Goal: Task Accomplishment & Management: Use online tool/utility

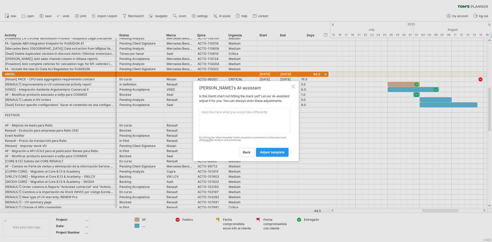
click at [239, 119] on textarea at bounding box center [244, 121] width 91 height 26
type textarea "C"
type textarea "Pon en mayusculas todos los datos de la columna Urgencia"
click at [271, 153] on span "adjust template" at bounding box center [272, 152] width 24 height 4
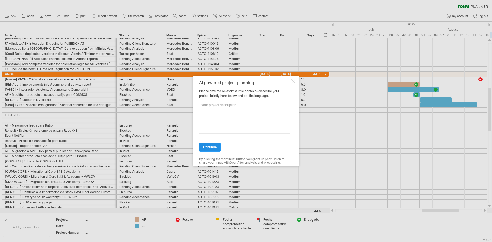
click at [213, 145] on span "continue" at bounding box center [209, 147] width 13 height 4
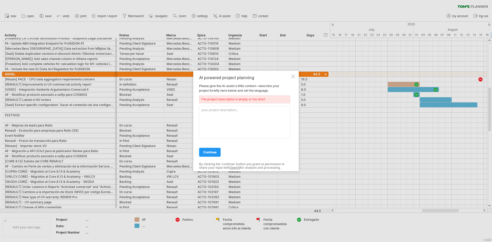
click at [221, 114] on textarea at bounding box center [244, 122] width 91 height 33
click at [210, 153] on span "continue" at bounding box center [209, 152] width 13 height 4
click at [221, 108] on textarea "CRM" at bounding box center [244, 122] width 91 height 33
type textarea "CRMAuto planning"
click at [210, 154] on span "continue" at bounding box center [209, 152] width 13 height 4
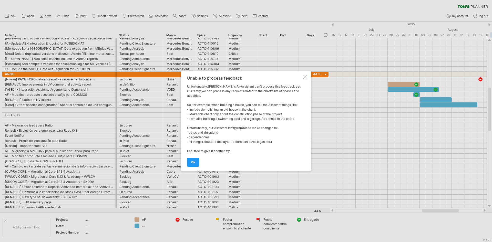
click at [192, 159] on link "ok" at bounding box center [193, 162] width 12 height 9
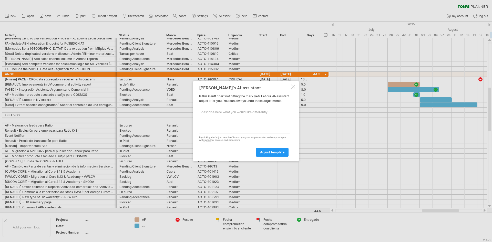
click at [294, 85] on div at bounding box center [293, 87] width 4 height 4
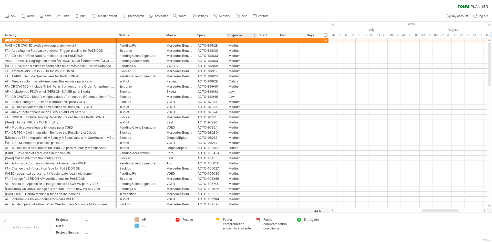
click at [243, 36] on div "Urgencia" at bounding box center [241, 35] width 26 height 5
click at [218, 15] on link "AI assist" at bounding box center [222, 16] width 20 height 7
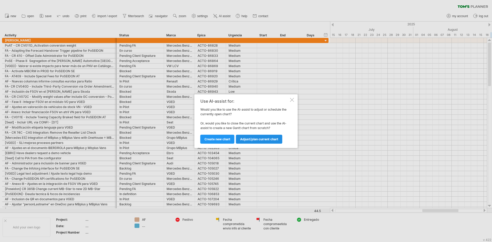
click at [253, 139] on span "Adjust/plan current chart" at bounding box center [259, 139] width 38 height 4
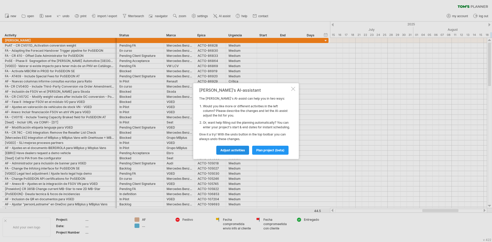
click at [235, 152] on span "Adjust activities" at bounding box center [232, 150] width 25 height 4
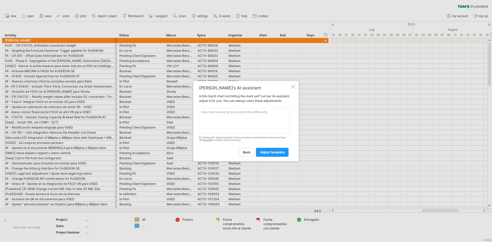
click at [237, 119] on textarea at bounding box center [244, 121] width 91 height 26
drag, startPoint x: 211, startPoint y: 99, endPoint x: 205, endPoint y: 97, distance: 6.8
click at [205, 97] on div "[PERSON_NAME]'s AI-assistant Is this [PERSON_NAME] chart not hitting the mark y…" at bounding box center [244, 121] width 91 height 71
click at [275, 154] on span "adjust template" at bounding box center [272, 152] width 24 height 4
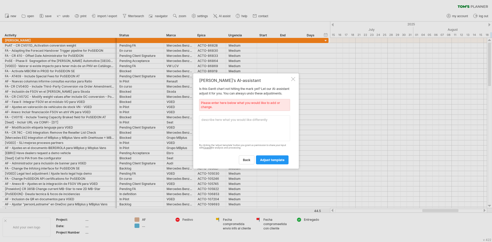
click at [240, 119] on textarea at bounding box center [244, 128] width 91 height 26
type textarea "N"
type textarea "S"
type textarea "Nada diferente"
click at [275, 161] on span "adjust template" at bounding box center [272, 160] width 24 height 4
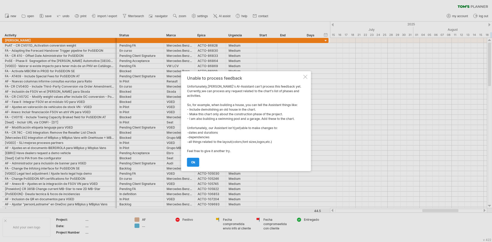
click at [192, 163] on span "ok" at bounding box center [193, 162] width 4 height 4
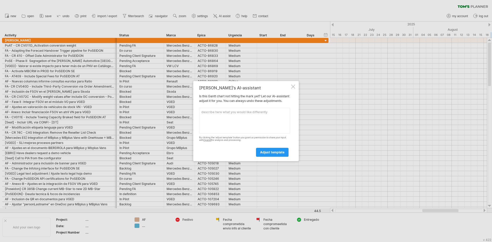
click at [239, 118] on textarea at bounding box center [244, 121] width 91 height 26
click at [292, 85] on div at bounding box center [293, 87] width 4 height 4
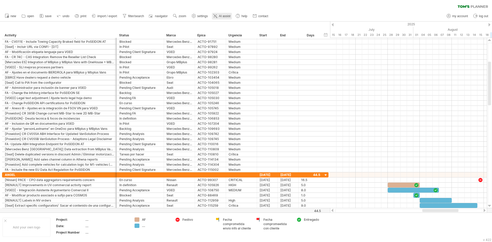
click at [225, 17] on span "AI assist" at bounding box center [225, 16] width 12 height 4
click at [202, 17] on span "settings" at bounding box center [202, 16] width 10 height 4
select select "*"
select select "**"
click at [136, 16] on span "filter/search" at bounding box center [136, 16] width 16 height 4
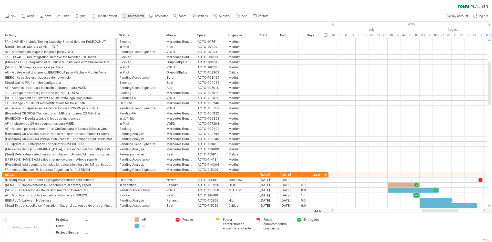
type input "**********"
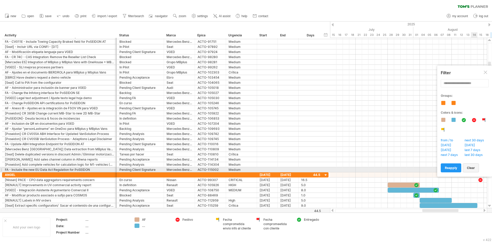
click at [473, 169] on span "clear" at bounding box center [471, 168] width 8 height 4
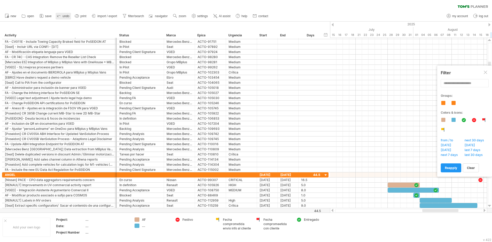
click at [66, 16] on span "undo" at bounding box center [65, 16] width 7 height 4
click at [105, 16] on span "import / export" at bounding box center [107, 16] width 20 height 4
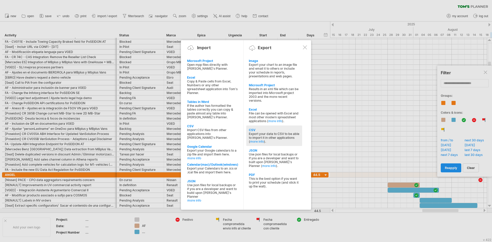
click at [262, 130] on div "CSV" at bounding box center [274, 130] width 51 height 4
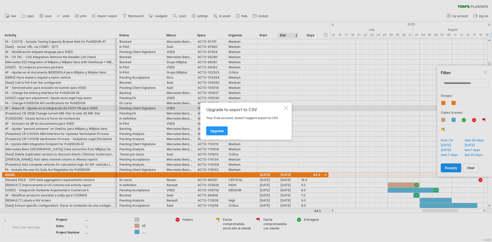
click at [284, 107] on div at bounding box center [286, 108] width 4 height 4
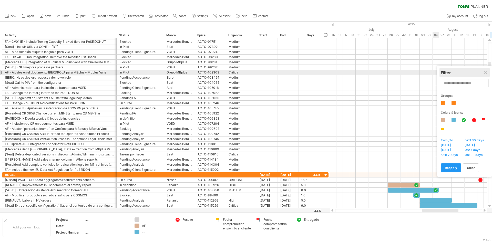
click at [488, 71] on div "Filter" at bounding box center [464, 72] width 48 height 9
click at [485, 73] on div at bounding box center [485, 73] width 4 height 4
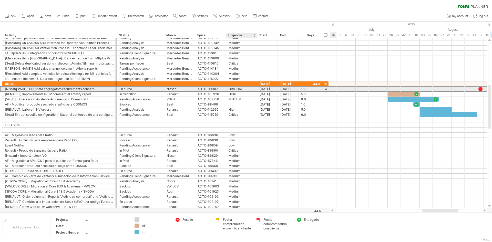
click at [239, 89] on div "CRITICAL" at bounding box center [241, 89] width 26 height 5
click at [0, 0] on input "********" at bounding box center [0, 0] width 0 height 0
click at [238, 88] on input "********" at bounding box center [241, 89] width 26 height 5
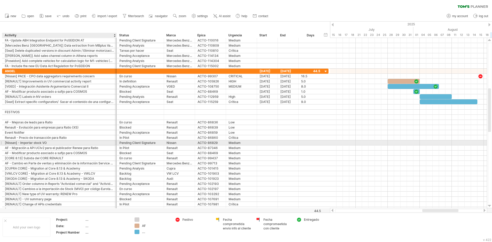
click at [36, 143] on div "[Nissan] - Importar stock VO" at bounding box center [59, 142] width 109 height 5
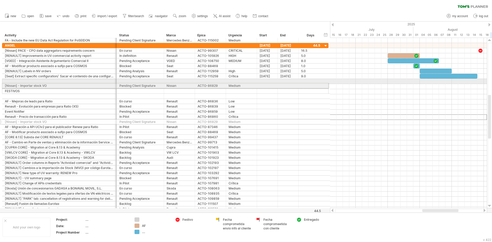
drag, startPoint x: 2, startPoint y: 118, endPoint x: 1, endPoint y: 85, distance: 32.8
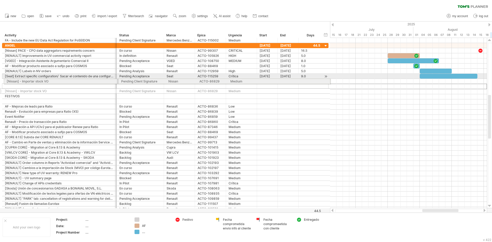
drag, startPoint x: 1, startPoint y: 87, endPoint x: 2, endPoint y: 80, distance: 6.4
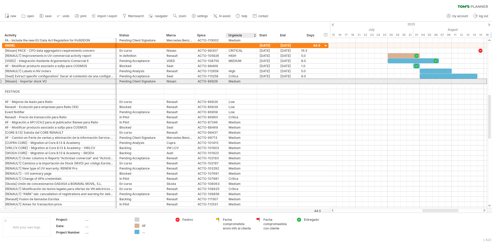
click at [234, 81] on div "Medium" at bounding box center [241, 81] width 26 height 5
click at [0, 0] on input "******" at bounding box center [0, 0] width 0 height 0
type input "********"
click at [273, 83] on div at bounding box center [267, 81] width 21 height 5
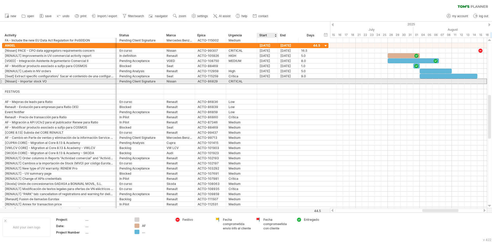
scroll to position [0, 0]
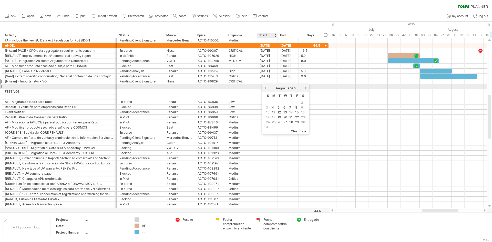
click at [265, 87] on link "previous" at bounding box center [265, 88] width 4 height 4
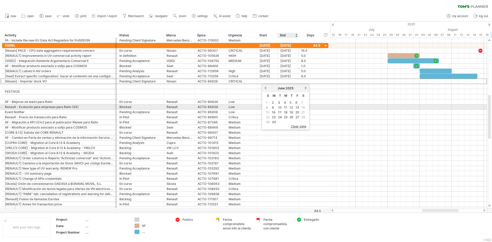
drag, startPoint x: 297, startPoint y: 107, endPoint x: 289, endPoint y: 107, distance: 8.7
click at [297, 107] on link "13" at bounding box center [297, 107] width 5 height 5
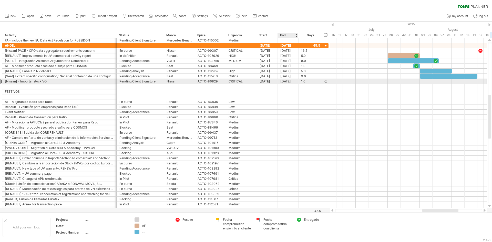
click at [288, 81] on div "[DATE]" at bounding box center [288, 81] width 21 height 5
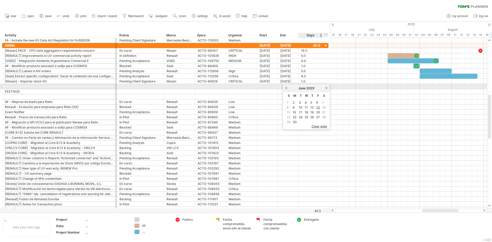
click at [327, 89] on link "next" at bounding box center [326, 88] width 4 height 4
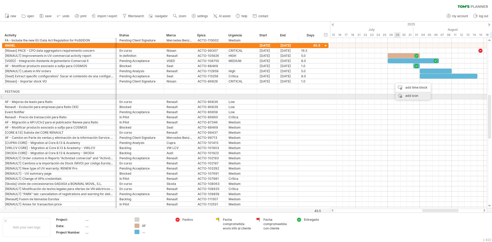
click at [407, 95] on div "add icon" at bounding box center [412, 96] width 35 height 8
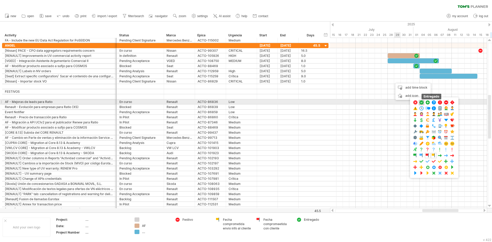
click at [423, 102] on span at bounding box center [421, 102] width 5 height 5
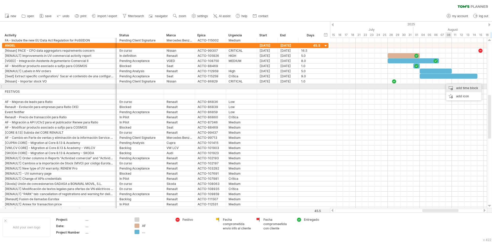
click at [451, 85] on div "add time block" at bounding box center [463, 88] width 35 height 8
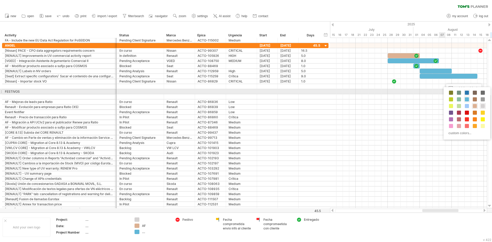
click at [467, 93] on span at bounding box center [467, 93] width 4 height 4
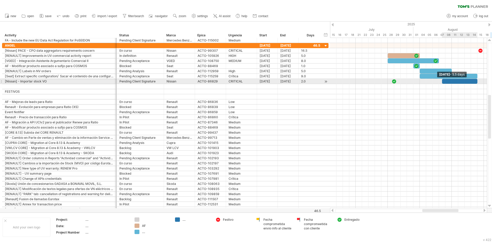
drag, startPoint x: 447, startPoint y: 81, endPoint x: 475, endPoint y: 81, distance: 27.9
click at [475, 81] on div at bounding box center [459, 81] width 35 height 5
click at [474, 81] on div at bounding box center [459, 81] width 35 height 5
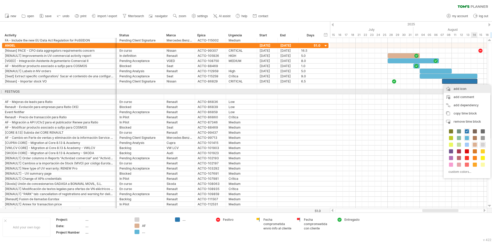
click at [459, 89] on div "add icon" at bounding box center [466, 89] width 47 height 8
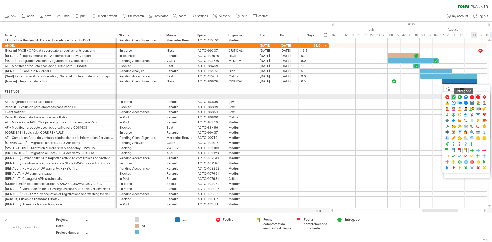
click at [452, 96] on span at bounding box center [453, 97] width 5 height 5
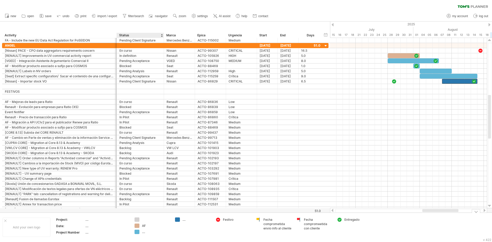
click at [141, 232] on div "...." at bounding box center [151, 232] width 35 height 4
click at [143, 231] on div "...." at bounding box center [156, 232] width 28 height 4
click at [143, 231] on input "text" at bounding box center [154, 232] width 25 height 4
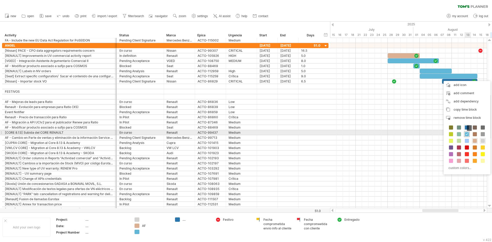
click at [466, 133] on span at bounding box center [467, 134] width 4 height 4
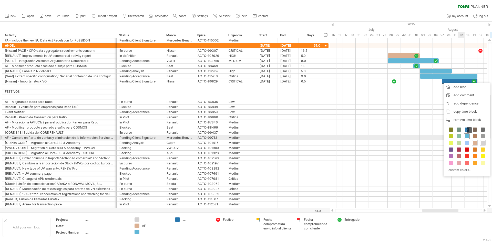
click at [465, 137] on span at bounding box center [467, 136] width 4 height 4
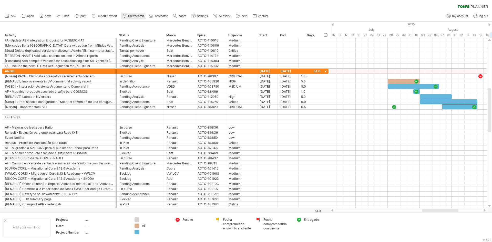
click at [143, 17] on span "filter/search" at bounding box center [136, 16] width 16 height 4
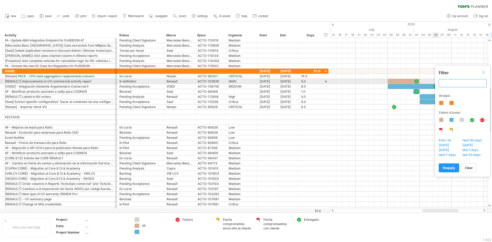
click at [466, 82] on input "text" at bounding box center [462, 83] width 48 height 8
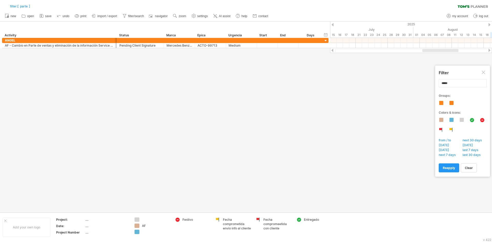
click at [484, 73] on div at bounding box center [483, 73] width 4 height 4
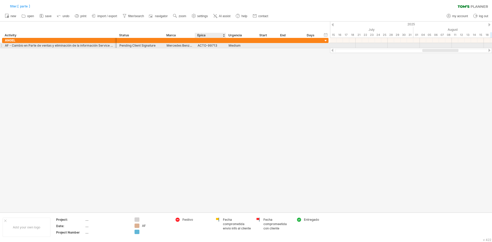
click at [226, 45] on div "****** Medium" at bounding box center [241, 45] width 31 height 5
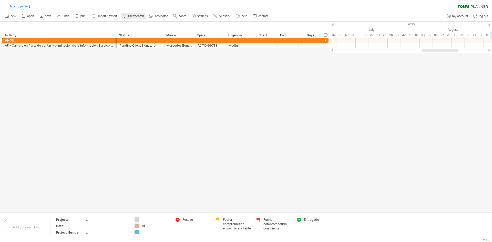
click at [130, 18] on span "filter/search" at bounding box center [136, 16] width 16 height 4
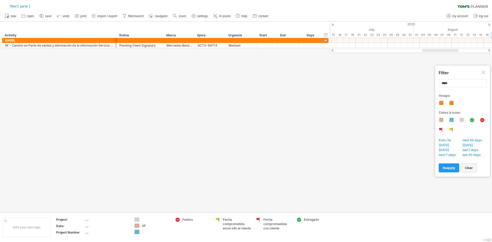
click at [466, 164] on link "clear" at bounding box center [468, 167] width 16 height 9
type input "**********"
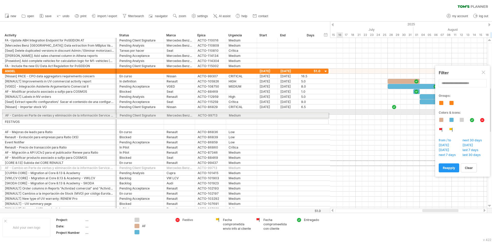
drag, startPoint x: 1, startPoint y: 163, endPoint x: 0, endPoint y: 114, distance: 48.9
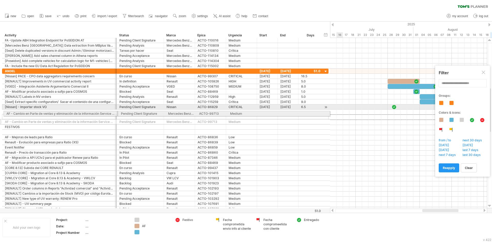
drag, startPoint x: 2, startPoint y: 117, endPoint x: 2, endPoint y: 112, distance: 4.9
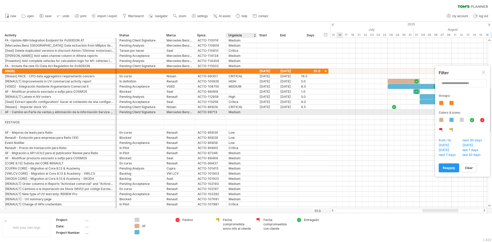
drag, startPoint x: 244, startPoint y: 113, endPoint x: 241, endPoint y: 113, distance: 3.3
click at [242, 113] on div "Medium" at bounding box center [241, 112] width 26 height 5
click at [235, 112] on input "******" at bounding box center [241, 112] width 26 height 5
type input "****"
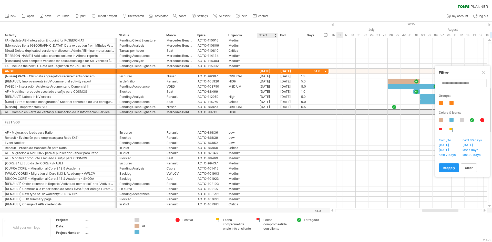
click at [267, 112] on div at bounding box center [267, 112] width 21 height 5
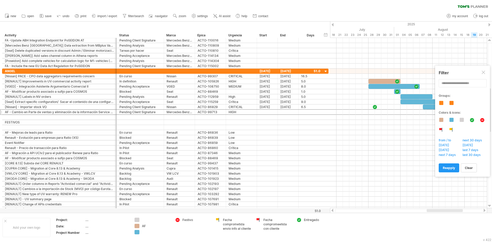
click at [446, 209] on div at bounding box center [444, 210] width 36 height 3
click at [484, 73] on div at bounding box center [483, 73] width 4 height 4
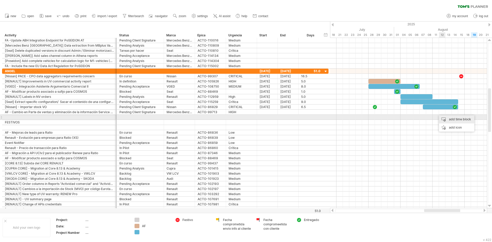
click at [444, 119] on div "add time block" at bounding box center [456, 119] width 35 height 8
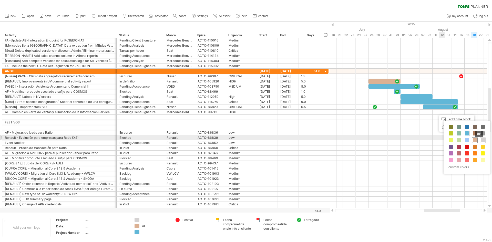
drag, startPoint x: 474, startPoint y: 139, endPoint x: 474, endPoint y: 133, distance: 6.1
click at [474, 139] on span at bounding box center [474, 140] width 4 height 4
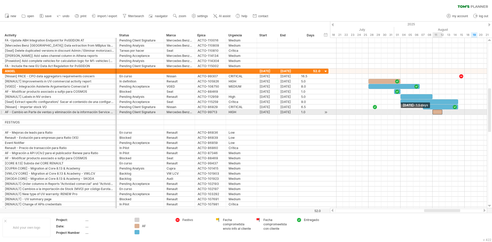
click at [432, 112] on span at bounding box center [432, 112] width 2 height 5
drag, startPoint x: 446, startPoint y: 112, endPoint x: 459, endPoint y: 112, distance: 13.3
click at [459, 112] on div "[DATE] - 4.0 days [DATE] - 1.5 days" at bounding box center [408, 123] width 157 height 170
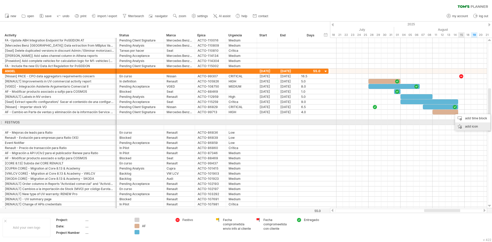
click at [466, 124] on div "add icon" at bounding box center [472, 126] width 35 height 8
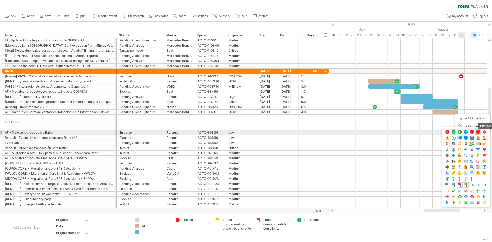
drag, startPoint x: 478, startPoint y: 131, endPoint x: 476, endPoint y: 127, distance: 4.0
click at [477, 130] on span at bounding box center [477, 132] width 5 height 5
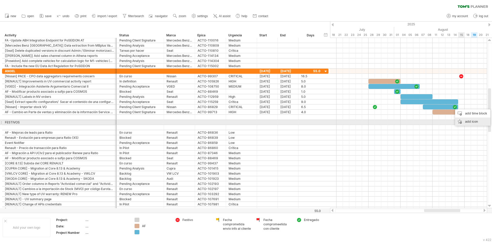
click at [468, 121] on div "add icon" at bounding box center [472, 122] width 35 height 8
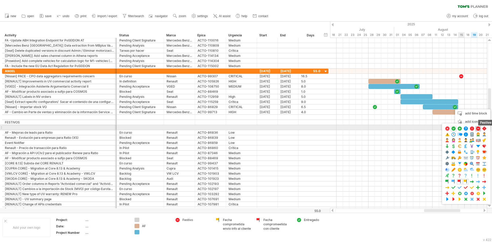
click at [477, 129] on span at bounding box center [477, 128] width 5 height 5
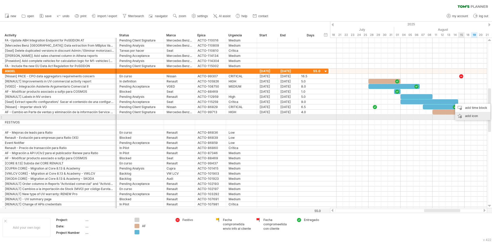
click at [476, 116] on div "add icon" at bounding box center [472, 116] width 35 height 8
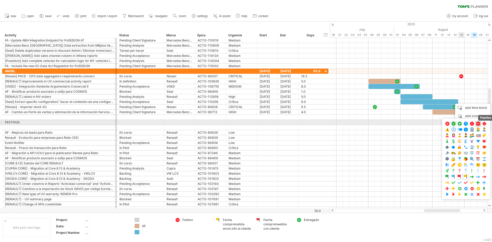
click at [477, 123] on span at bounding box center [477, 123] width 5 height 5
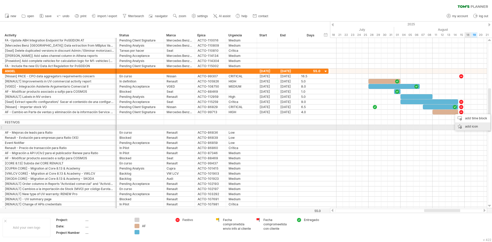
click at [468, 127] on div "add icon" at bounding box center [472, 126] width 35 height 8
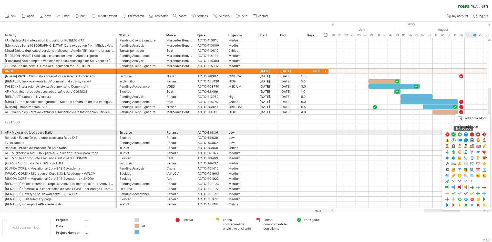
click at [453, 134] on span at bounding box center [453, 134] width 5 height 5
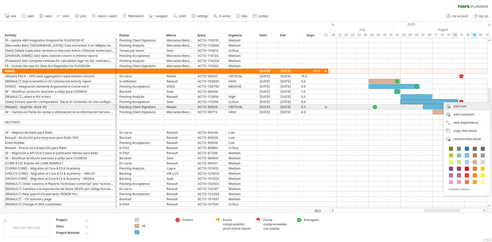
click at [456, 106] on div "add icon" at bounding box center [466, 106] width 47 height 8
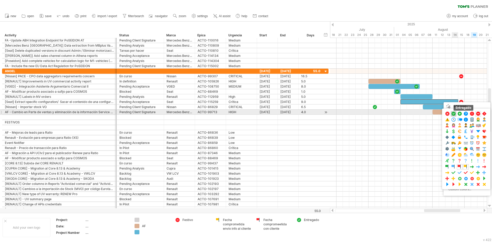
click at [453, 114] on span at bounding box center [453, 113] width 5 height 5
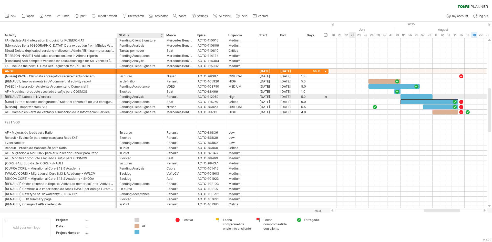
click at [147, 96] on div "Pending Analysis" at bounding box center [140, 96] width 42 height 5
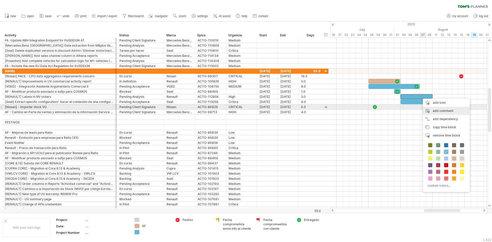
click at [445, 109] on div "add comment" at bounding box center [446, 111] width 47 height 8
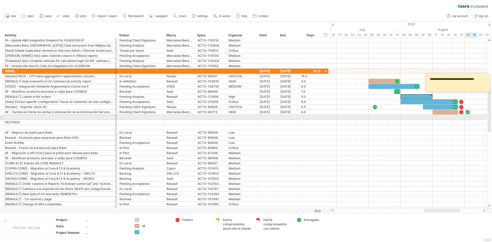
click at [469, 120] on div at bounding box center [408, 122] width 157 height 5
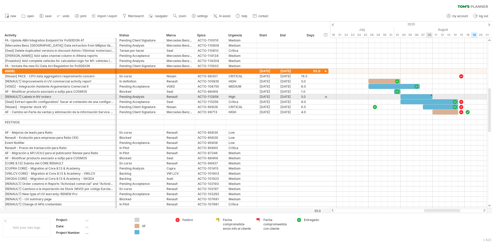
click at [431, 94] on div at bounding box center [431, 95] width 2 height 2
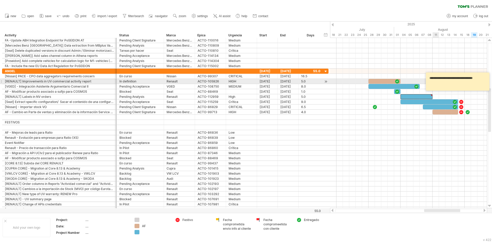
click at [437, 78] on textarea "**********" at bounding box center [457, 81] width 61 height 15
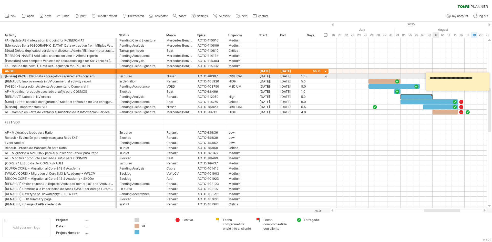
drag, startPoint x: 430, startPoint y: 78, endPoint x: 489, endPoint y: 74, distance: 58.8
click at [489, 74] on div "**********" at bounding box center [458, 81] width 64 height 18
paste textarea "**********"
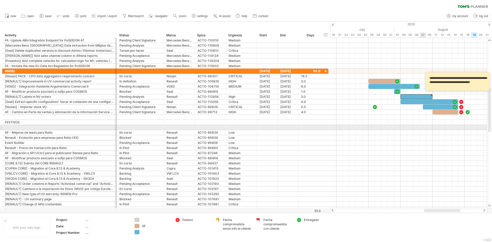
type textarea "**********"
click at [420, 126] on div at bounding box center [408, 127] width 157 height 5
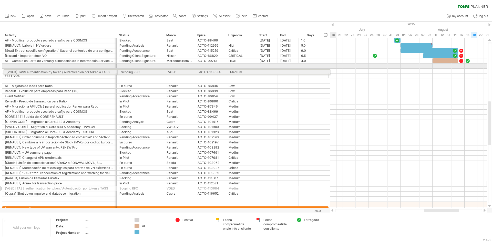
drag, startPoint x: 1, startPoint y: 185, endPoint x: -2, endPoint y: 68, distance: 117.3
click at [0, 68] on html "progress(100%) Trying to reach [DOMAIN_NAME] Connected again... filter: [ parte…" at bounding box center [246, 121] width 492 height 243
click at [1, 68] on div "**********" at bounding box center [164, 11] width 329 height 409
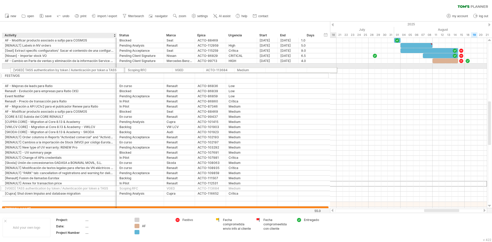
drag, startPoint x: 1, startPoint y: 183, endPoint x: 8, endPoint y: 69, distance: 113.9
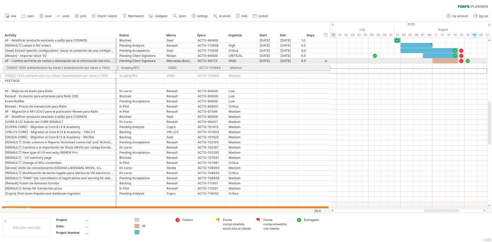
drag, startPoint x: 2, startPoint y: 71, endPoint x: 2, endPoint y: 67, distance: 4.4
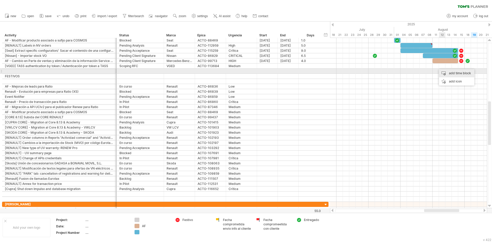
click at [449, 73] on div "add time block" at bounding box center [456, 73] width 35 height 8
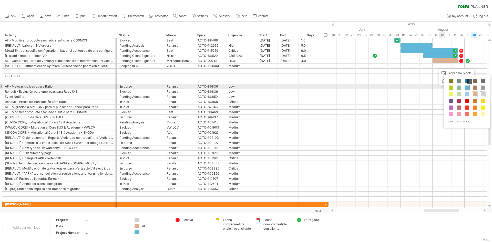
click at [467, 87] on span at bounding box center [467, 88] width 4 height 4
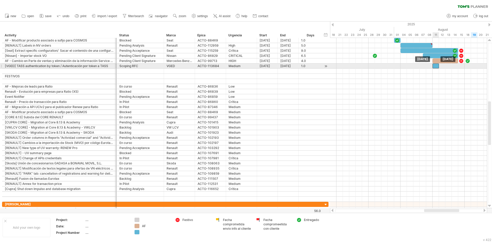
click at [436, 65] on div at bounding box center [435, 66] width 6 height 5
drag, startPoint x: 439, startPoint y: 65, endPoint x: 458, endPoint y: 65, distance: 19.2
click at [458, 65] on span at bounding box center [458, 66] width 2 height 5
click at [238, 66] on div "Medium" at bounding box center [241, 66] width 26 height 5
click at [238, 66] on input "******" at bounding box center [241, 66] width 26 height 5
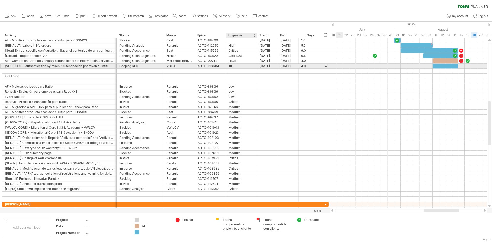
type input "****"
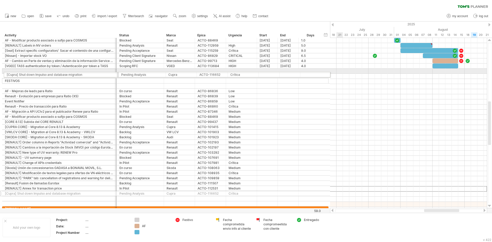
drag, startPoint x: 1, startPoint y: 188, endPoint x: 3, endPoint y: 74, distance: 114.7
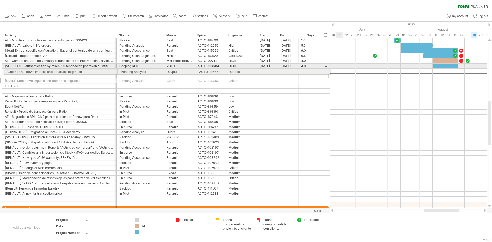
drag, startPoint x: 1, startPoint y: 76, endPoint x: 1, endPoint y: 71, distance: 4.6
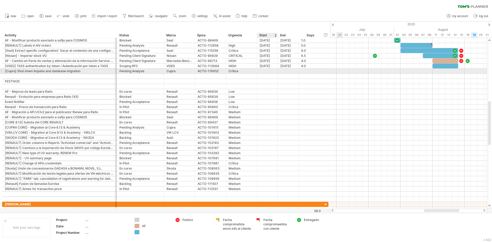
click at [269, 71] on div at bounding box center [267, 71] width 21 height 5
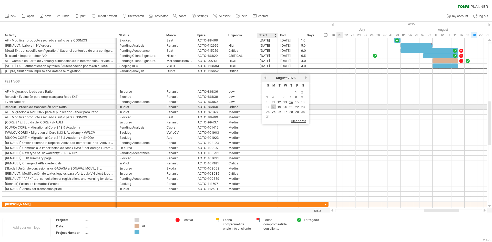
click at [274, 107] on link "18" at bounding box center [273, 106] width 5 height 5
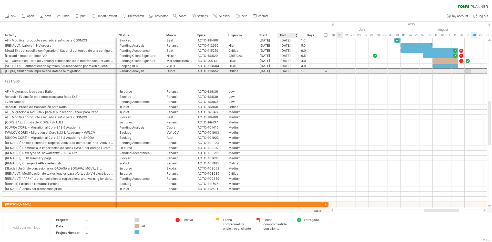
click at [291, 71] on div "[DATE]" at bounding box center [288, 71] width 21 height 5
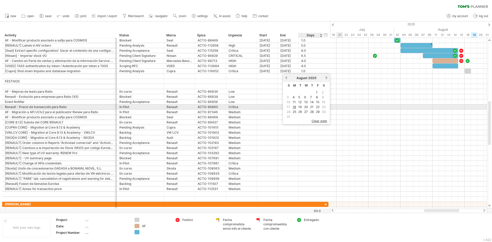
click at [319, 108] on link "22" at bounding box center [317, 106] width 5 height 5
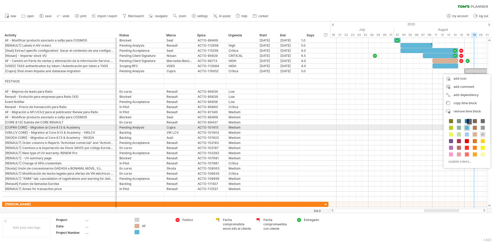
click at [467, 127] on span at bounding box center [467, 128] width 4 height 4
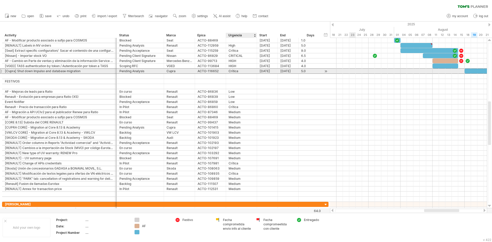
click at [235, 71] on div "Crítica" at bounding box center [241, 71] width 26 height 5
click at [235, 71] on input "*******" at bounding box center [241, 71] width 26 height 5
type input "****"
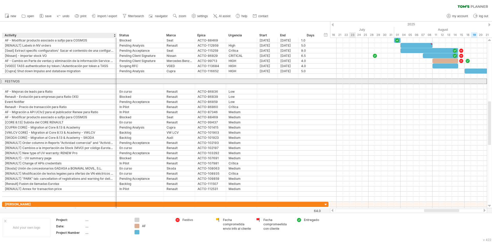
click at [58, 80] on div "FESTIVOS" at bounding box center [59, 81] width 109 height 5
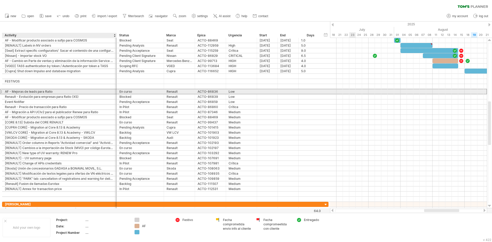
click at [59, 92] on div "AF - Mejoras de leads para Ratio" at bounding box center [59, 91] width 109 height 5
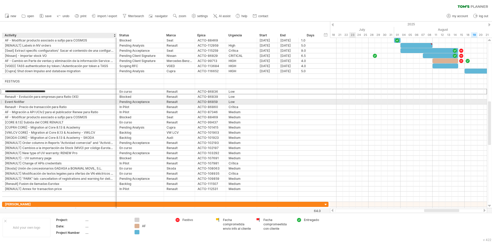
click at [35, 102] on div "Event Notifier" at bounding box center [59, 101] width 109 height 5
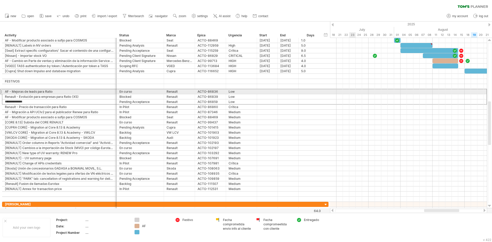
click at [2, 92] on div "**********" at bounding box center [59, 91] width 114 height 5
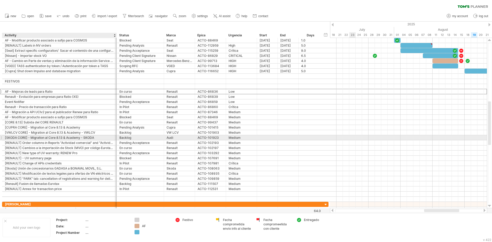
click at [16, 138] on div "[SKODA CORE] - Migration al Core 8.13 & Academy - SKODA" at bounding box center [59, 137] width 109 height 5
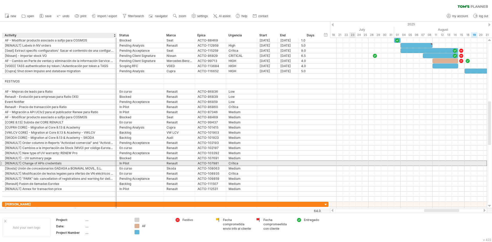
click at [40, 166] on div "**********" at bounding box center [165, 163] width 326 height 5
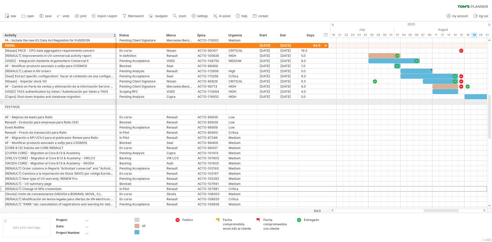
click at [19, 101] on div at bounding box center [59, 101] width 109 height 5
click at [20, 102] on div at bounding box center [59, 101] width 109 height 5
paste input "**********"
type input "**********"
click at [131, 100] on div at bounding box center [140, 101] width 42 height 5
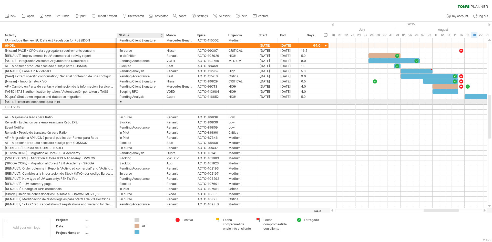
type input "***"
click at [174, 102] on div at bounding box center [179, 101] width 26 height 5
type input "****"
click at [213, 102] on div at bounding box center [210, 101] width 26 height 5
click at [239, 102] on div at bounding box center [241, 101] width 26 height 5
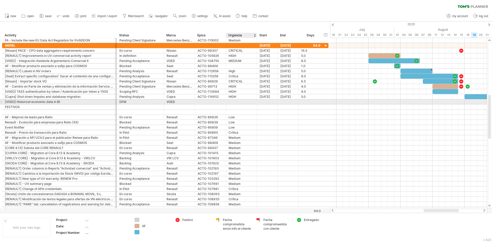
type input "*"
type input "******"
click at [267, 102] on div at bounding box center [267, 101] width 21 height 5
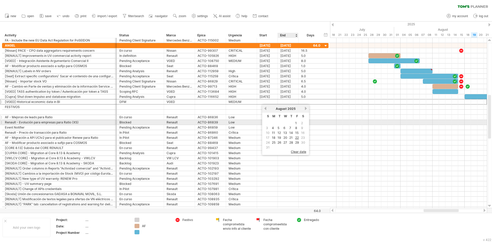
drag, startPoint x: 296, startPoint y: 122, endPoint x: 296, endPoint y: 118, distance: 3.8
click at [296, 122] on link "1" at bounding box center [295, 123] width 3 height 5
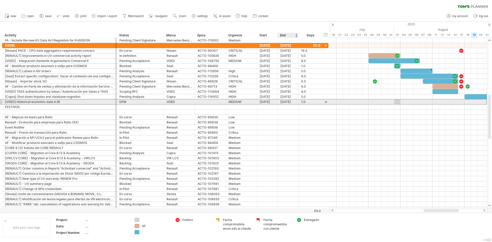
click at [291, 103] on div "[DATE]" at bounding box center [288, 101] width 21 height 5
click at [271, 103] on div "[DATE]" at bounding box center [267, 101] width 21 height 5
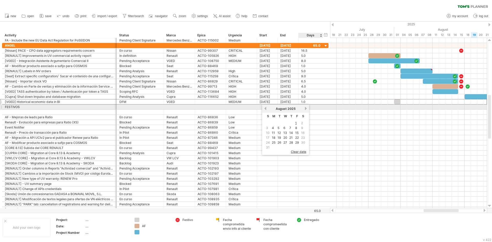
click at [305, 109] on link "next" at bounding box center [306, 109] width 4 height 4
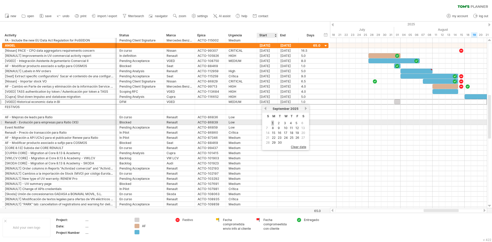
click at [273, 123] on link "1" at bounding box center [272, 123] width 3 height 5
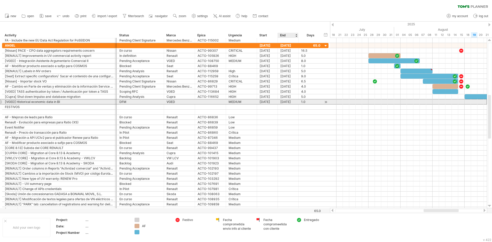
click at [289, 102] on div "[DATE]" at bounding box center [288, 101] width 21 height 5
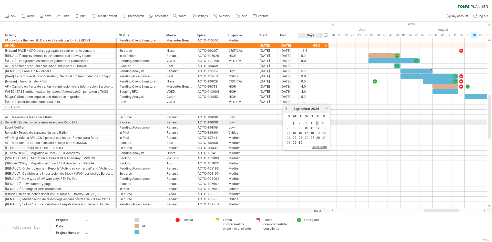
click at [318, 123] on link "5" at bounding box center [316, 123] width 3 height 5
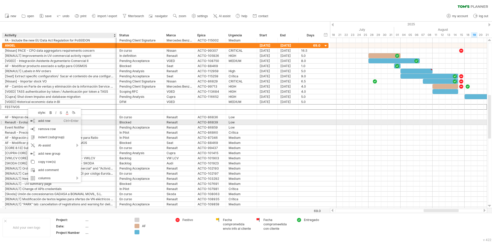
click at [43, 121] on div "add row Ctrl+Enter Cmd+Enter" at bounding box center [54, 121] width 53 height 8
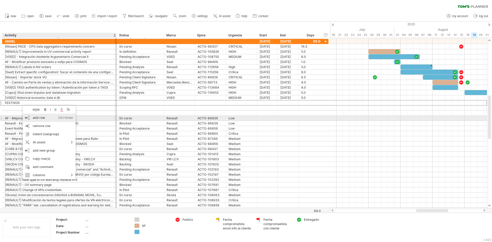
click at [39, 118] on div "add row Ctrl+Enter Cmd+Enter" at bounding box center [49, 118] width 53 height 8
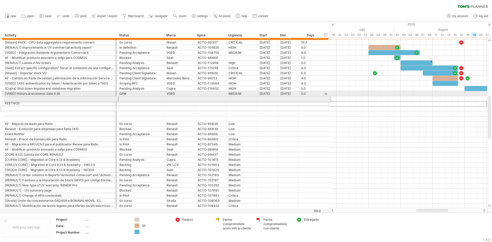
drag, startPoint x: 1, startPoint y: 104, endPoint x: 2, endPoint y: 98, distance: 6.0
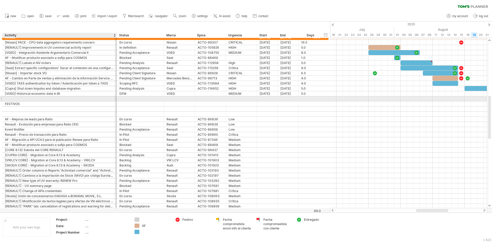
click at [14, 100] on div at bounding box center [59, 98] width 109 height 5
paste input "**********"
type input "**********"
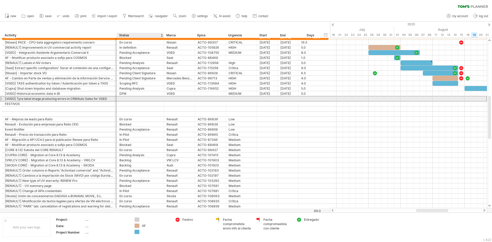
click at [130, 99] on div at bounding box center [140, 98] width 42 height 5
type input "***"
type input "****"
type input "******"
click at [270, 99] on div at bounding box center [267, 98] width 21 height 5
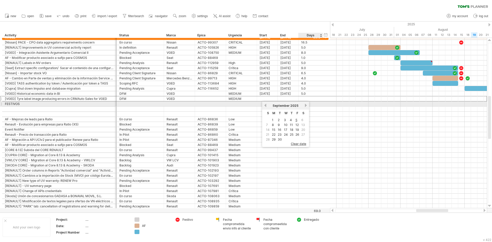
click at [306, 104] on link "next" at bounding box center [306, 105] width 4 height 4
click at [264, 105] on link "previous" at bounding box center [265, 105] width 4 height 4
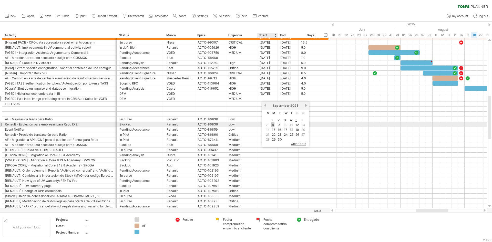
click at [273, 123] on link "8" at bounding box center [272, 124] width 3 height 5
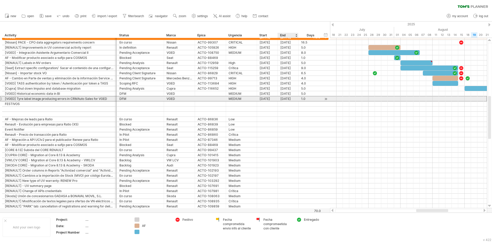
click at [287, 99] on div "[DATE]" at bounding box center [288, 98] width 21 height 5
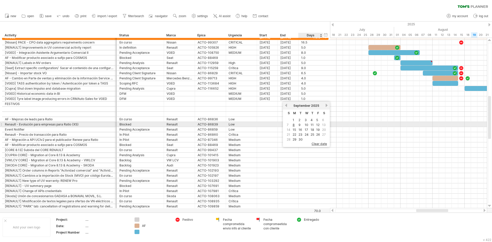
click at [319, 125] on link "12" at bounding box center [317, 124] width 4 height 5
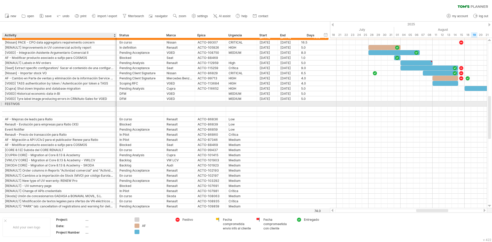
click at [17, 104] on div "FESTIVOS" at bounding box center [59, 103] width 109 height 5
click at [17, 104] on input "********" at bounding box center [59, 103] width 109 height 5
type input "**********"
click at [265, 103] on div at bounding box center [267, 103] width 21 height 5
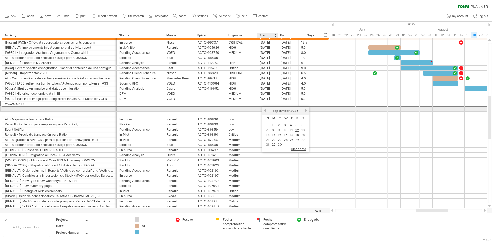
click at [266, 111] on link "previous" at bounding box center [265, 111] width 4 height 4
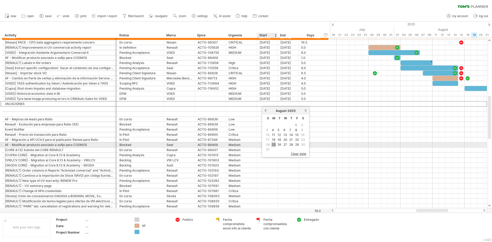
click at [272, 145] on link "25" at bounding box center [273, 144] width 5 height 5
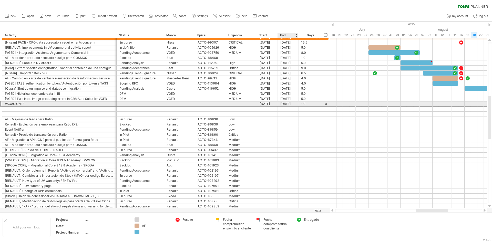
click at [293, 104] on div "[DATE]" at bounding box center [288, 103] width 21 height 5
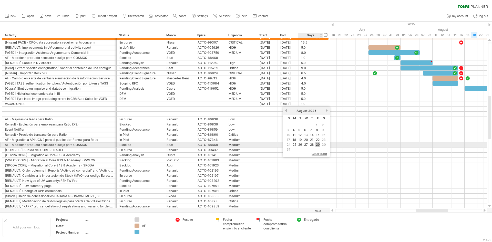
click at [318, 144] on link "29" at bounding box center [317, 144] width 5 height 5
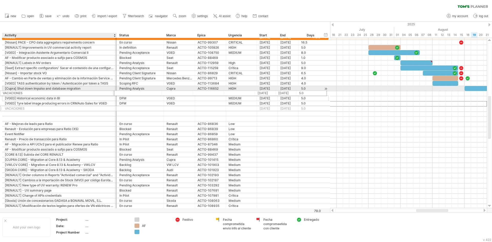
drag, startPoint x: 13, startPoint y: 102, endPoint x: 9, endPoint y: 92, distance: 10.0
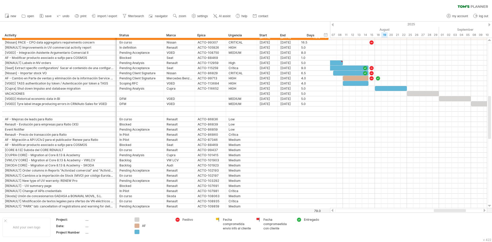
drag, startPoint x: 425, startPoint y: 210, endPoint x: 442, endPoint y: 209, distance: 17.0
click at [443, 209] on div at bounding box center [450, 210] width 32 height 3
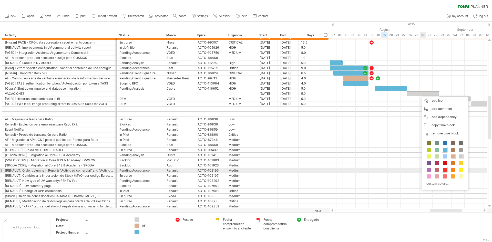
click at [444, 170] on span at bounding box center [444, 170] width 4 height 4
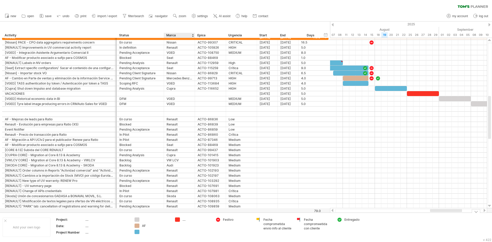
click at [183, 220] on div "...." at bounding box center [196, 219] width 28 height 4
type input "**********"
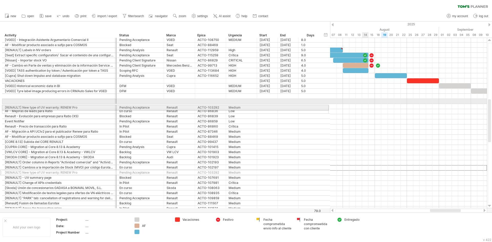
drag, startPoint x: 2, startPoint y: 168, endPoint x: -1, endPoint y: 107, distance: 61.7
click at [0, 107] on html "progress(100%) Trying to reach [DOMAIN_NAME] Connected again... filter: [ parte…" at bounding box center [246, 121] width 492 height 243
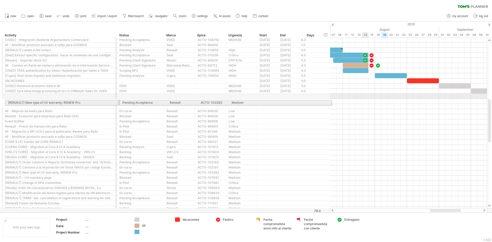
click at [3, 102] on div "**********" at bounding box center [165, 126] width 326 height 179
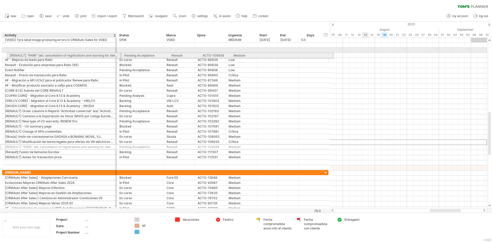
drag, startPoint x: 1, startPoint y: 143, endPoint x: 6, endPoint y: 55, distance: 88.2
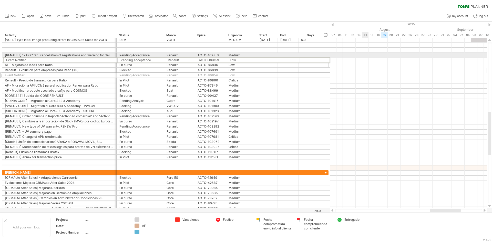
drag, startPoint x: 2, startPoint y: 69, endPoint x: 2, endPoint y: 59, distance: 9.5
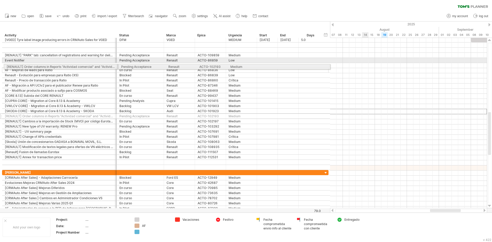
drag, startPoint x: 1, startPoint y: 111, endPoint x: 2, endPoint y: 66, distance: 45.3
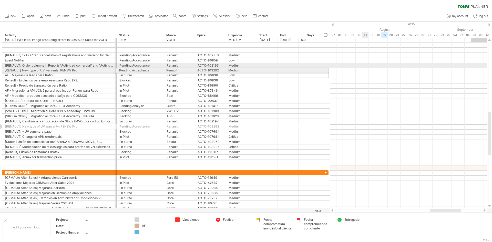
drag, startPoint x: 2, startPoint y: 122, endPoint x: 1, endPoint y: 69, distance: 52.5
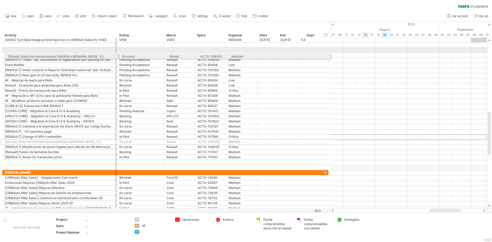
drag, startPoint x: 2, startPoint y: 138, endPoint x: 3, endPoint y: 56, distance: 82.7
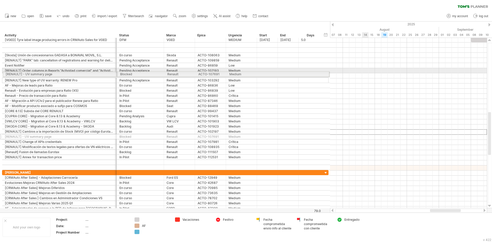
drag, startPoint x: 1, startPoint y: 133, endPoint x: 1, endPoint y: 73, distance: 59.4
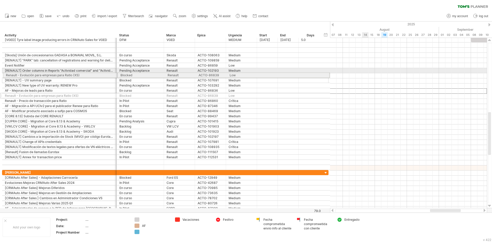
drag, startPoint x: 2, startPoint y: 91, endPoint x: 1, endPoint y: 74, distance: 16.7
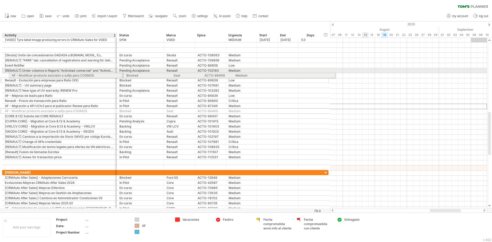
drag, startPoint x: 1, startPoint y: 107, endPoint x: 7, endPoint y: 75, distance: 32.9
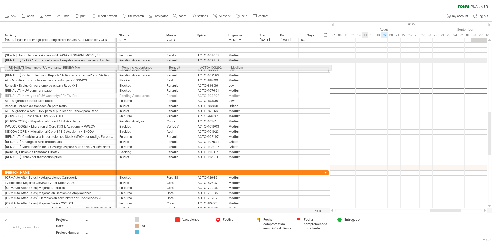
drag, startPoint x: 1, startPoint y: 91, endPoint x: 3, endPoint y: 67, distance: 24.6
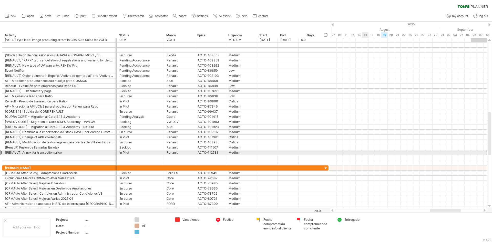
click at [1, 153] on div at bounding box center [1, 152] width 2 height 5
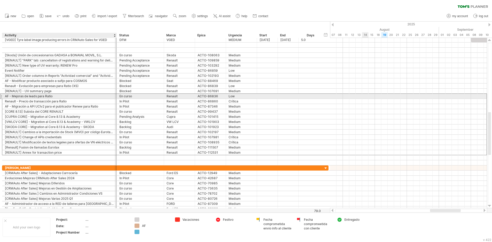
click at [4, 96] on div "**********" at bounding box center [59, 96] width 114 height 5
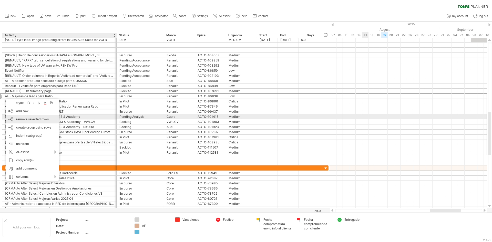
click at [35, 119] on span "remove selected rows" at bounding box center [32, 119] width 33 height 4
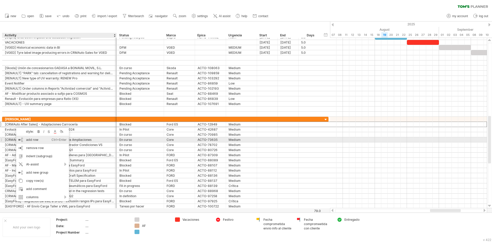
click at [36, 142] on div "add row Ctrl+Enter Cmd+Enter" at bounding box center [42, 140] width 53 height 8
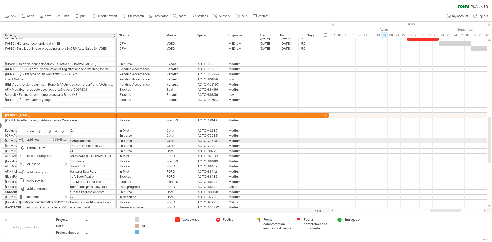
click at [27, 139] on div "add row Ctrl+Enter Cmd+Enter" at bounding box center [43, 139] width 53 height 8
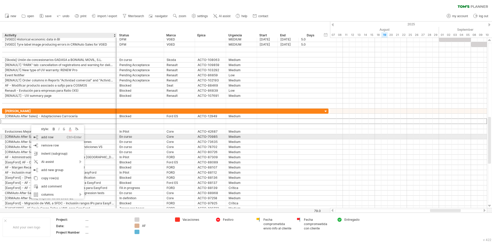
click at [36, 136] on div "add row Ctrl+Enter Cmd+Enter" at bounding box center [57, 137] width 53 height 8
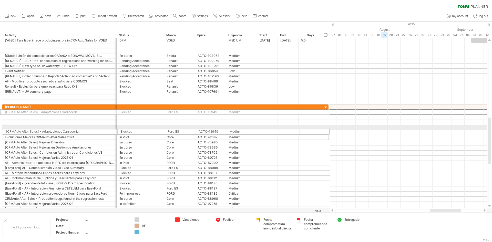
drag, startPoint x: 1, startPoint y: 113, endPoint x: 1, endPoint y: 128, distance: 14.9
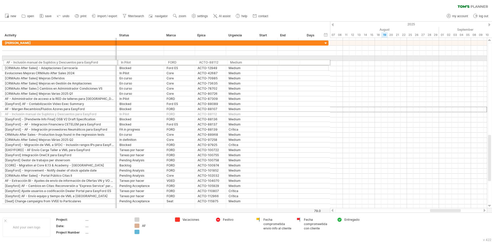
drag, startPoint x: 2, startPoint y: 110, endPoint x: 2, endPoint y: 61, distance: 48.7
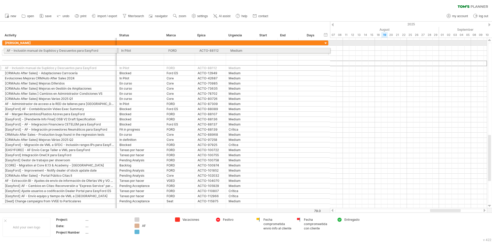
drag, startPoint x: 1, startPoint y: 64, endPoint x: 1, endPoint y: 50, distance: 14.3
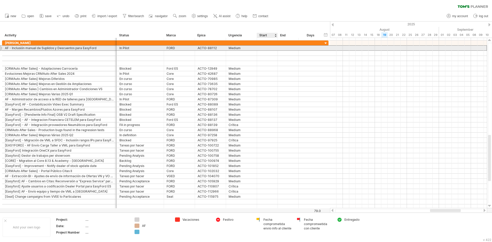
click at [272, 49] on div at bounding box center [267, 48] width 21 height 5
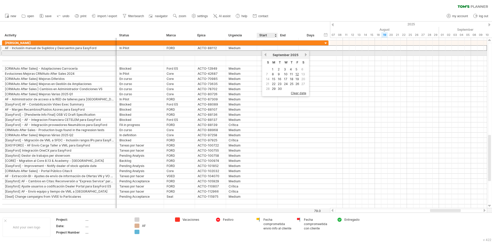
click at [264, 55] on link "previous" at bounding box center [265, 55] width 4 height 4
click at [265, 55] on link "previous" at bounding box center [265, 55] width 4 height 4
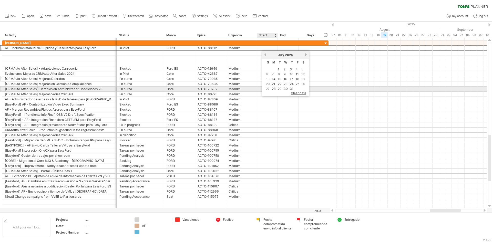
drag, startPoint x: 272, startPoint y: 89, endPoint x: 273, endPoint y: 81, distance: 8.5
click at [273, 88] on link "28" at bounding box center [273, 88] width 5 height 5
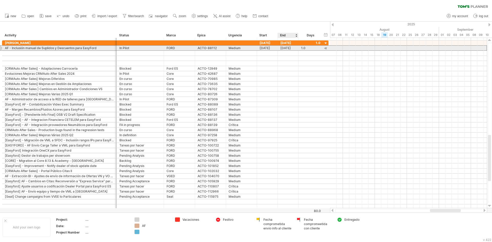
click at [289, 47] on div "[DATE]" at bounding box center [288, 48] width 21 height 5
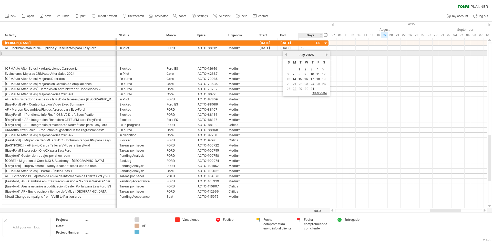
click at [326, 56] on link "next" at bounding box center [326, 55] width 4 height 4
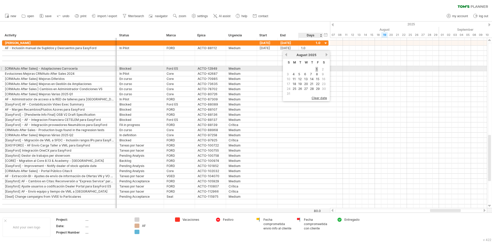
click at [318, 68] on link "1" at bounding box center [316, 69] width 3 height 5
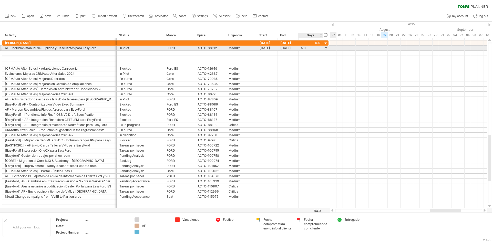
click at [326, 48] on div at bounding box center [325, 48] width 5 height 5
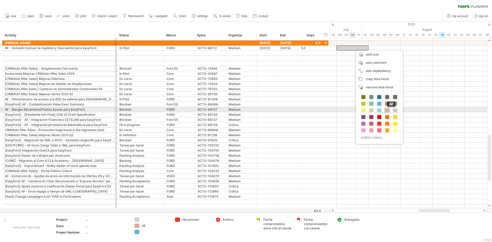
click at [388, 110] on span at bounding box center [387, 110] width 4 height 4
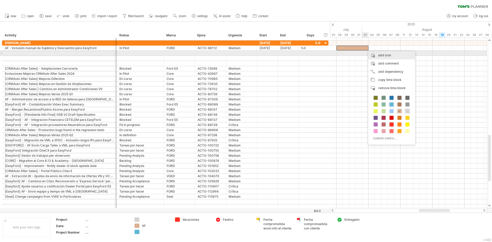
click at [378, 56] on div "add icon" at bounding box center [391, 55] width 47 height 8
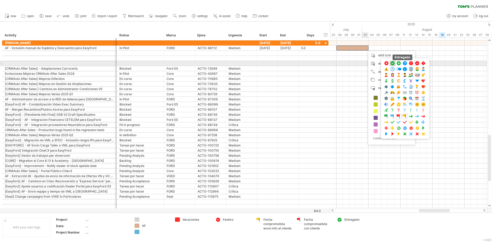
click at [392, 64] on span at bounding box center [392, 63] width 5 height 5
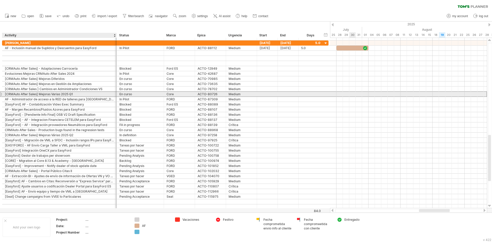
click at [19, 95] on div "[CRMAuto After Sales] Mejoras Varias 2025 Q1" at bounding box center [59, 94] width 109 height 5
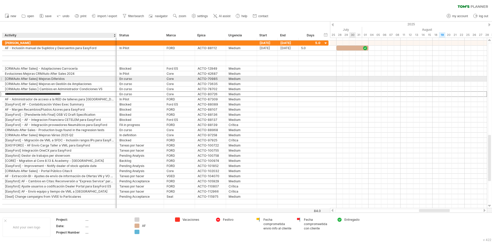
click at [23, 80] on div "[CRMAuto After Sales] Mejoras Diferidos" at bounding box center [59, 78] width 109 height 5
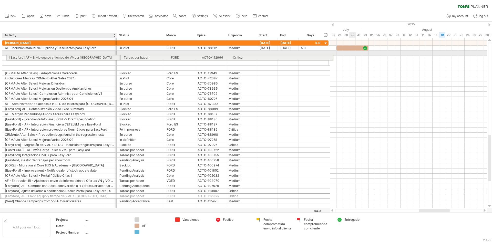
drag, startPoint x: 2, startPoint y: 192, endPoint x: 4, endPoint y: 57, distance: 135.5
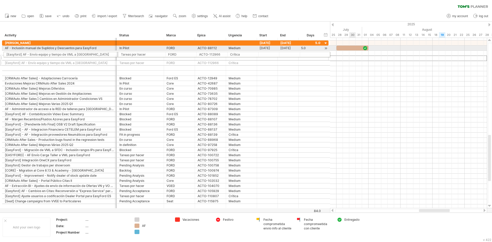
drag, startPoint x: 2, startPoint y: 57, endPoint x: 2, endPoint y: 54, distance: 3.8
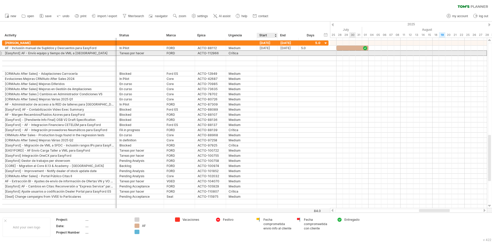
click at [266, 52] on div at bounding box center [267, 53] width 21 height 5
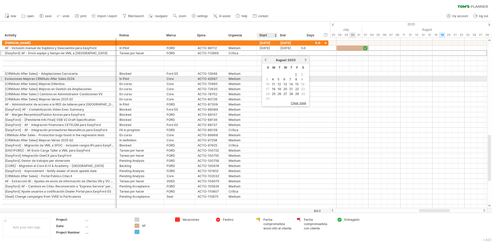
click at [272, 79] on link "4" at bounding box center [272, 79] width 3 height 5
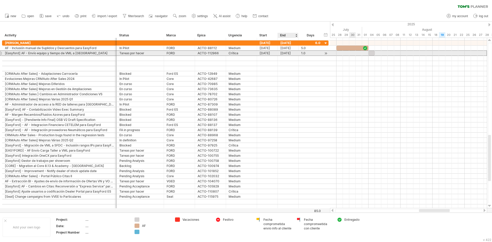
click at [290, 53] on div "[DATE]" at bounding box center [288, 53] width 21 height 5
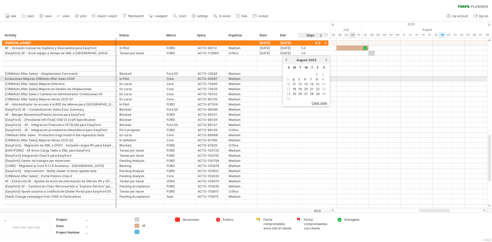
click at [317, 79] on link "8" at bounding box center [316, 79] width 3 height 5
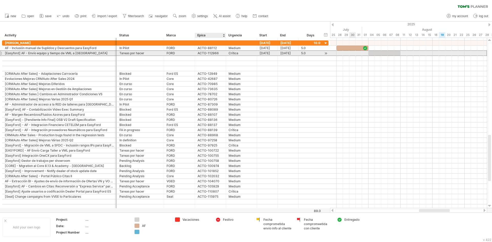
click at [213, 52] on div "ACTO-112966" at bounding box center [210, 53] width 26 height 5
drag, startPoint x: 218, startPoint y: 53, endPoint x: 196, endPoint y: 54, distance: 22.8
click at [196, 54] on div "**********" at bounding box center [210, 53] width 31 height 5
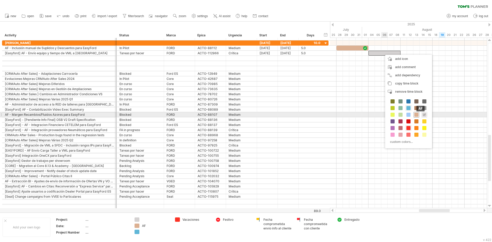
click at [418, 115] on span at bounding box center [416, 115] width 4 height 4
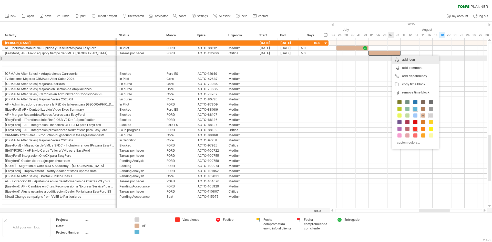
click at [409, 59] on div "add icon" at bounding box center [415, 60] width 47 height 8
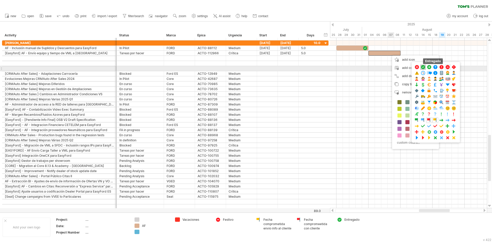
click at [421, 67] on span at bounding box center [422, 67] width 5 height 5
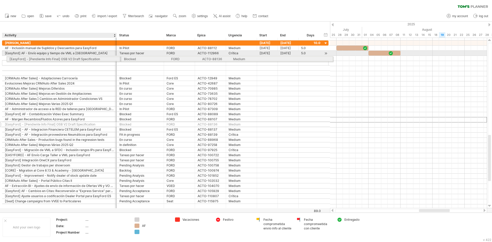
drag, startPoint x: 1, startPoint y: 121, endPoint x: 4, endPoint y: 58, distance: 62.6
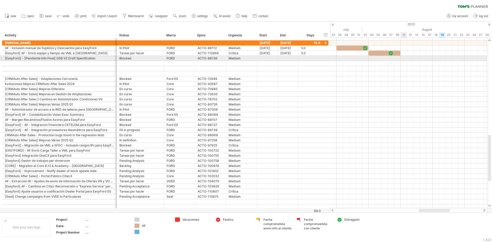
click at [405, 59] on div at bounding box center [408, 58] width 157 height 5
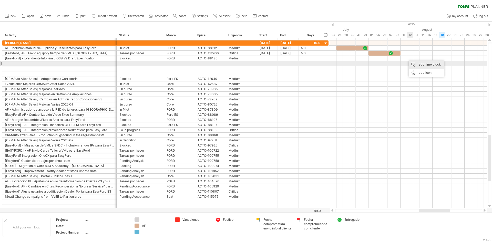
click at [417, 63] on div "add time block" at bounding box center [425, 64] width 35 height 8
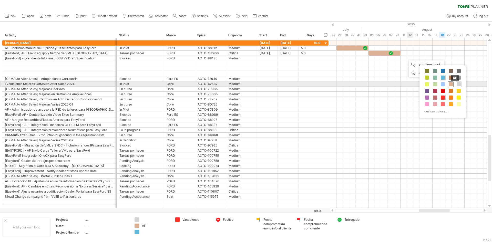
click at [450, 84] on span at bounding box center [450, 84] width 4 height 4
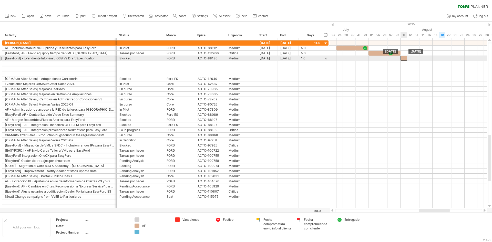
drag, startPoint x: 410, startPoint y: 59, endPoint x: 403, endPoint y: 59, distance: 6.9
click at [403, 59] on div at bounding box center [403, 58] width 6 height 5
drag, startPoint x: 407, startPoint y: 58, endPoint x: 431, endPoint y: 58, distance: 24.8
click at [431, 58] on span at bounding box center [432, 58] width 2 height 5
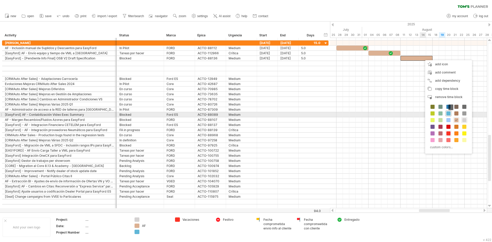
click at [448, 113] on span at bounding box center [448, 113] width 4 height 4
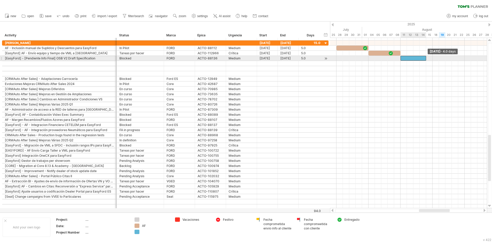
drag, startPoint x: 433, startPoint y: 59, endPoint x: 427, endPoint y: 59, distance: 6.1
click at [427, 59] on span at bounding box center [426, 58] width 2 height 5
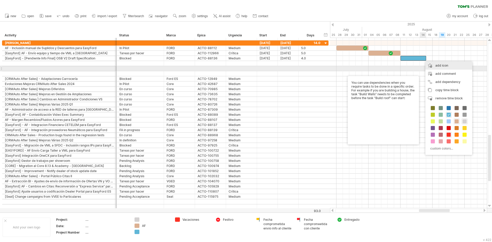
click at [442, 67] on div "add icon" at bounding box center [448, 65] width 47 height 8
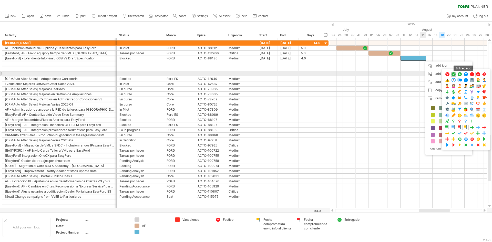
click at [453, 75] on span at bounding box center [453, 74] width 5 height 5
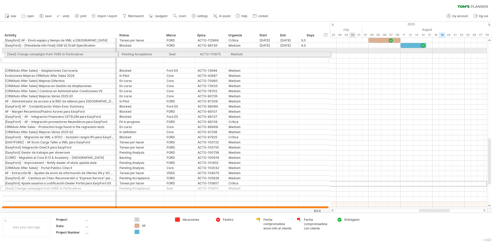
drag, startPoint x: 2, startPoint y: 184, endPoint x: 2, endPoint y: 53, distance: 130.3
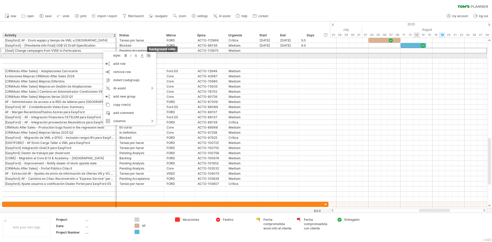
click at [149, 55] on div at bounding box center [148, 55] width 5 height 5
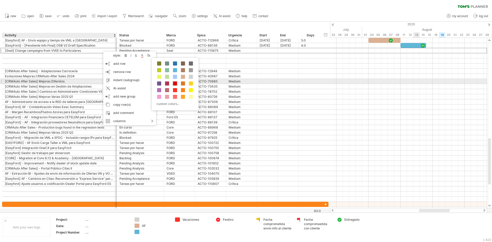
click at [175, 83] on span at bounding box center [175, 83] width 4 height 4
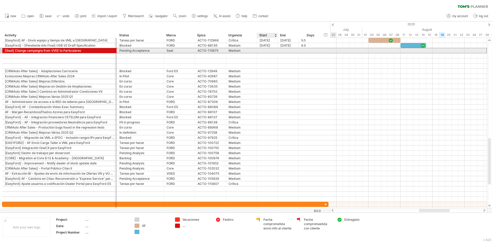
click at [266, 50] on div at bounding box center [267, 50] width 21 height 5
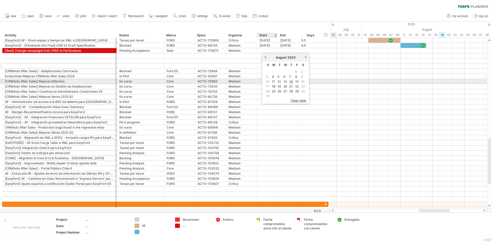
drag, startPoint x: 273, startPoint y: 81, endPoint x: 279, endPoint y: 67, distance: 15.8
click at [273, 80] on link "11" at bounding box center [273, 81] width 4 height 5
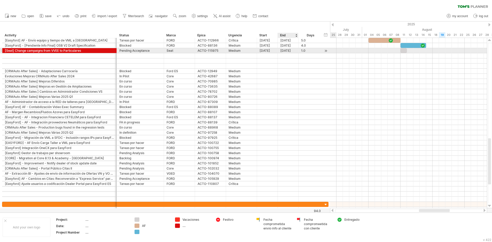
click at [287, 52] on div "[DATE]" at bounding box center [288, 50] width 21 height 5
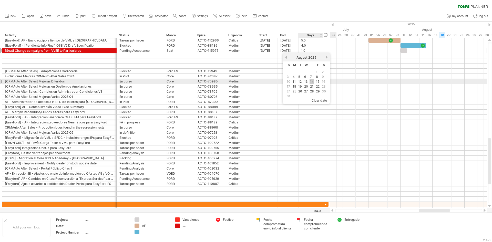
click at [312, 81] on link "14" at bounding box center [311, 81] width 5 height 5
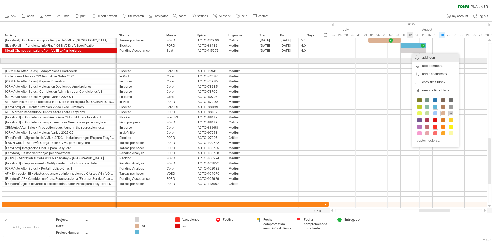
click at [427, 59] on div "add icon" at bounding box center [435, 58] width 47 height 8
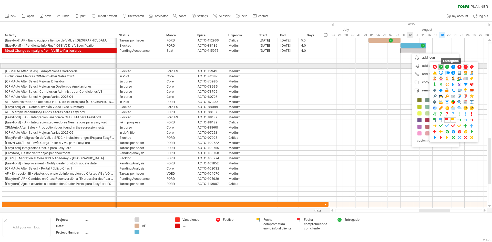
click at [439, 67] on span at bounding box center [440, 67] width 5 height 5
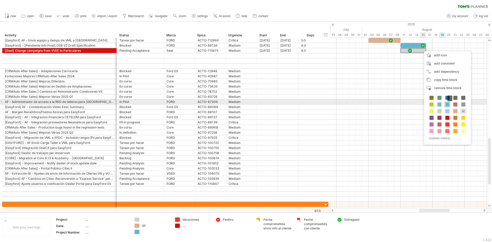
click at [446, 104] on span at bounding box center [447, 104] width 4 height 4
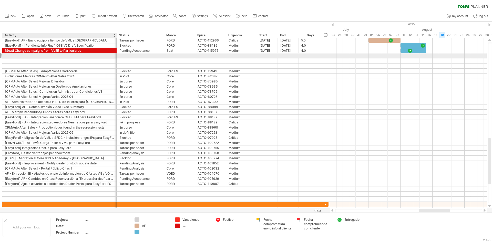
click at [33, 55] on div at bounding box center [59, 55] width 109 height 5
type input "**********"
click at [436, 55] on div at bounding box center [408, 55] width 157 height 5
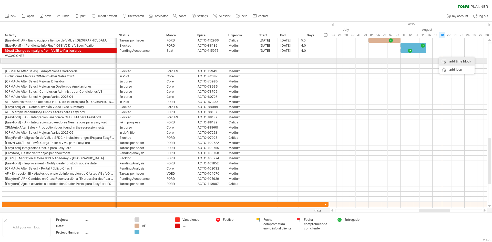
click at [447, 60] on div "add time block" at bounding box center [456, 61] width 35 height 8
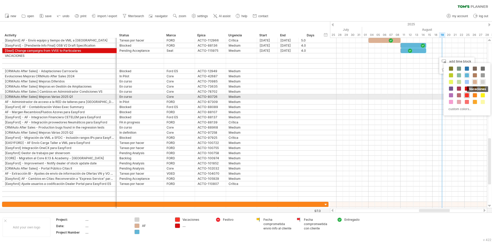
drag, startPoint x: 467, startPoint y: 94, endPoint x: 469, endPoint y: 72, distance: 22.9
click at [467, 94] on span at bounding box center [467, 95] width 4 height 4
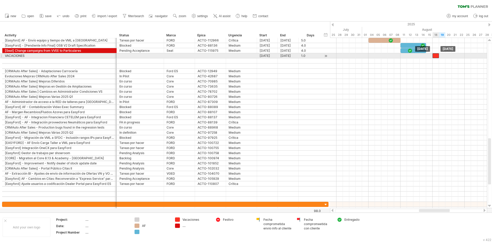
drag, startPoint x: 438, startPoint y: 55, endPoint x: 435, endPoint y: 55, distance: 3.1
click at [435, 55] on div at bounding box center [435, 55] width 6 height 5
drag, startPoint x: 438, startPoint y: 55, endPoint x: 463, endPoint y: 55, distance: 25.6
click at [463, 55] on span at bounding box center [464, 55] width 2 height 5
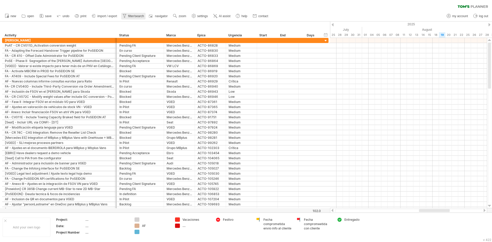
click at [136, 16] on span "filter/search" at bounding box center [136, 16] width 16 height 4
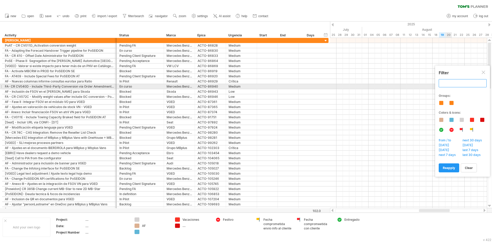
click at [459, 85] on input "text" at bounding box center [462, 83] width 48 height 8
type input "*"
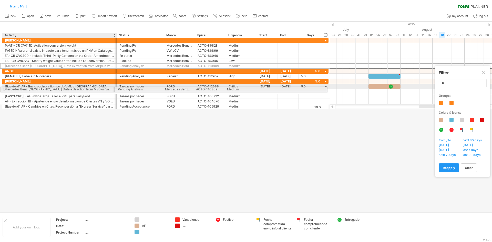
drag, startPoint x: 35, startPoint y: 66, endPoint x: 32, endPoint y: 88, distance: 23.0
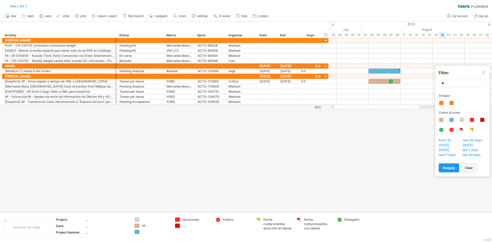
click at [469, 165] on link "clear" at bounding box center [468, 167] width 16 height 9
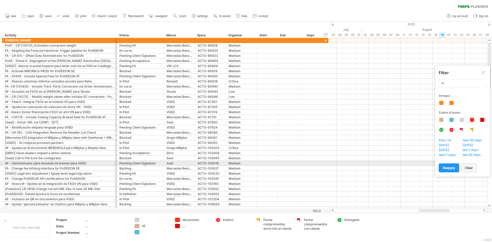
type input "**********"
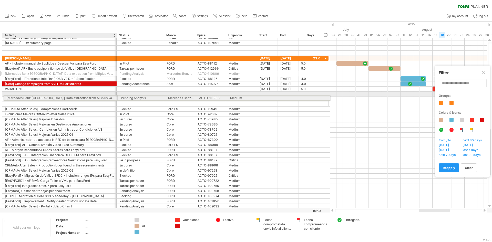
drag, startPoint x: 20, startPoint y: 73, endPoint x: 19, endPoint y: 97, distance: 24.1
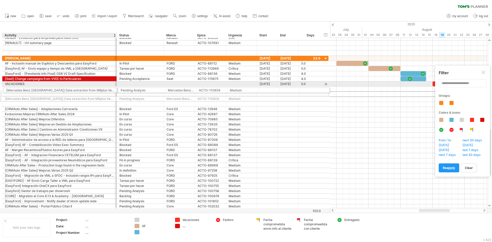
drag, startPoint x: 14, startPoint y: 93, endPoint x: 13, endPoint y: 89, distance: 4.2
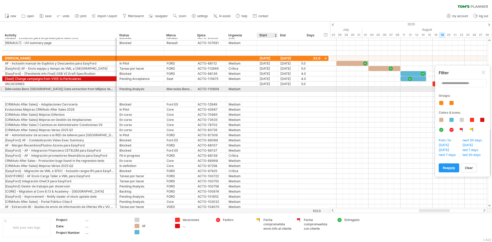
click at [267, 90] on div at bounding box center [267, 89] width 21 height 5
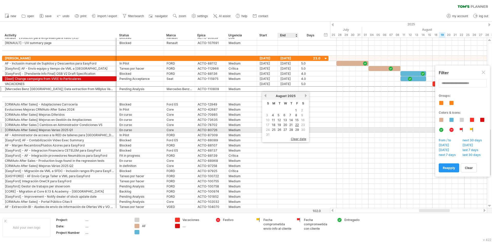
drag, startPoint x: 291, startPoint y: 129, endPoint x: 293, endPoint y: 122, distance: 6.5
click at [291, 129] on link "28" at bounding box center [291, 129] width 5 height 5
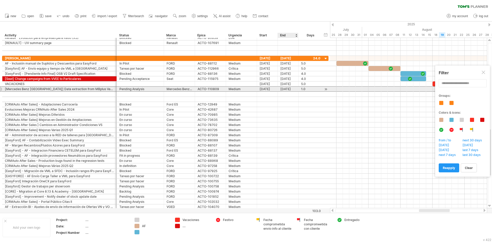
click at [291, 89] on div "[DATE]" at bounding box center [288, 89] width 21 height 5
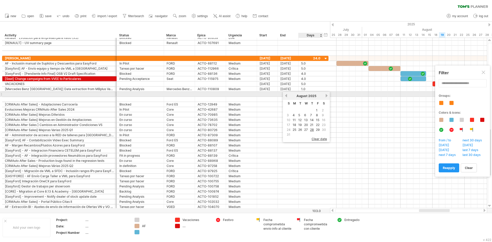
click at [325, 95] on link "next" at bounding box center [326, 96] width 4 height 4
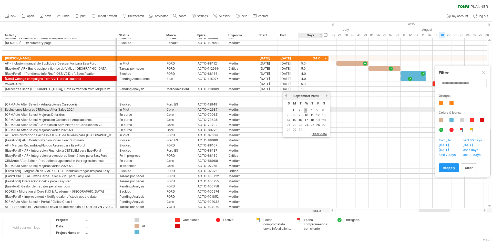
click at [305, 110] on link "3" at bounding box center [305, 110] width 3 height 5
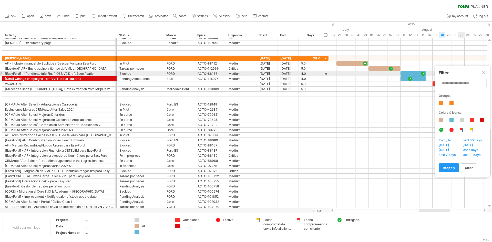
click at [484, 71] on div at bounding box center [483, 73] width 4 height 4
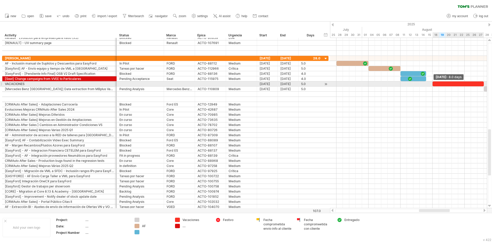
drag, startPoint x: 466, startPoint y: 84, endPoint x: 482, endPoint y: 82, distance: 16.5
click at [482, 82] on div at bounding box center [457, 83] width 51 height 5
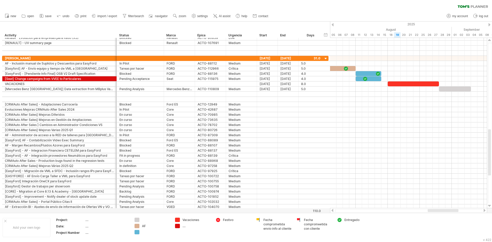
drag, startPoint x: 442, startPoint y: 210, endPoint x: 454, endPoint y: 198, distance: 17.6
click at [453, 205] on div "Trying to reach [DOMAIN_NAME] Connected again... filter: [ NV ] clear filter" at bounding box center [246, 121] width 492 height 242
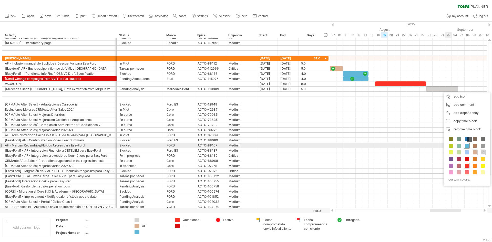
click at [466, 145] on span at bounding box center [467, 146] width 4 height 4
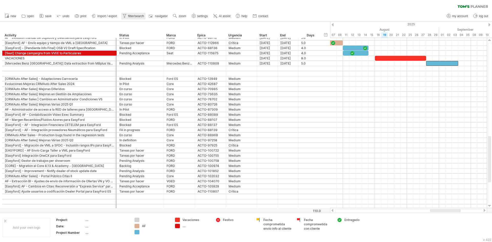
drag, startPoint x: 132, startPoint y: 16, endPoint x: 141, endPoint y: 17, distance: 9.5
click at [132, 16] on span "filter/search" at bounding box center [136, 16] width 16 height 4
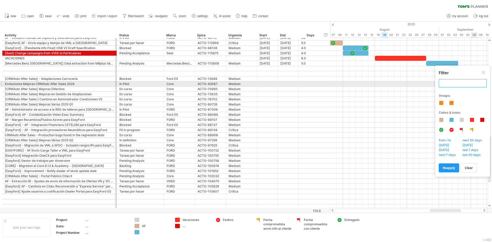
click at [467, 85] on input "text" at bounding box center [462, 83] width 48 height 8
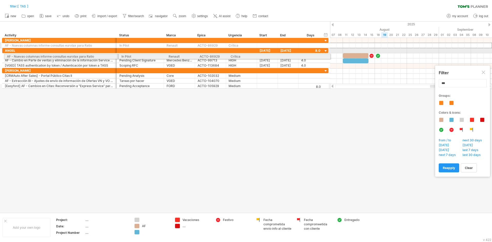
drag, startPoint x: 1, startPoint y: 46, endPoint x: 1, endPoint y: 56, distance: 10.0
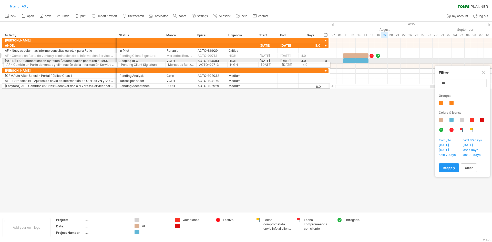
drag, startPoint x: 1, startPoint y: 57, endPoint x: 2, endPoint y: 64, distance: 6.9
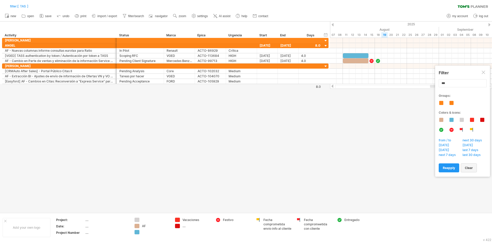
click at [468, 168] on span "clear" at bounding box center [469, 168] width 8 height 4
type input "**********"
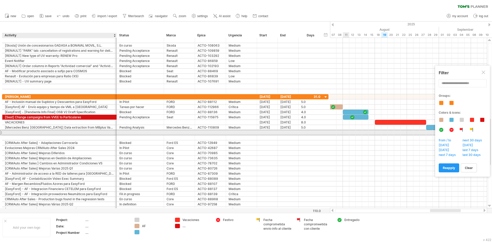
click at [14, 132] on div at bounding box center [59, 132] width 109 height 5
paste input "**********"
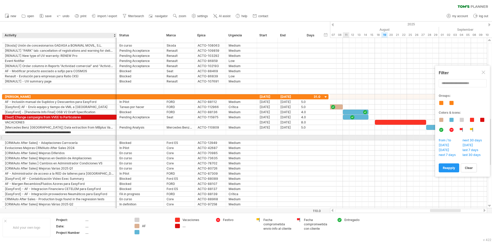
type input "**********"
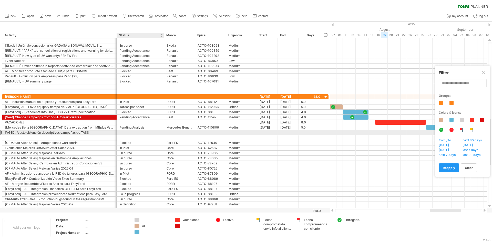
click at [132, 133] on div at bounding box center [140, 132] width 42 height 5
type input "***"
type input "****"
type input "******"
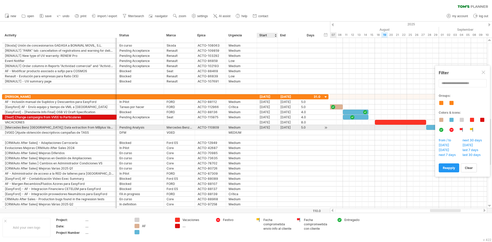
click at [268, 129] on div "[DATE]" at bounding box center [267, 127] width 21 height 5
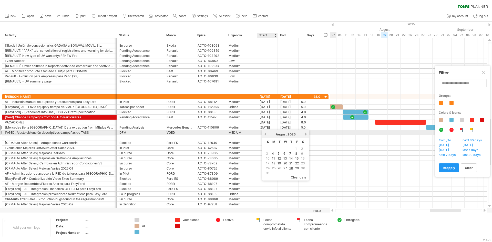
click at [261, 132] on div at bounding box center [267, 132] width 21 height 5
click at [260, 132] on div at bounding box center [267, 132] width 21 height 5
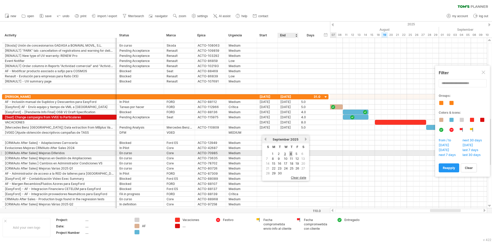
click at [289, 153] on link "4" at bounding box center [290, 153] width 3 height 5
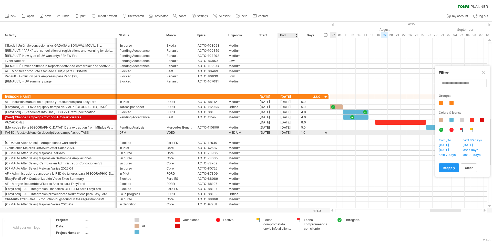
click at [291, 133] on div "[DATE]" at bounding box center [288, 132] width 21 height 5
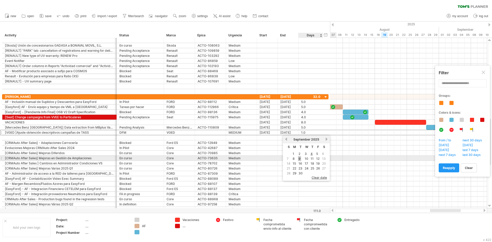
click at [300, 159] on link "9" at bounding box center [299, 158] width 3 height 5
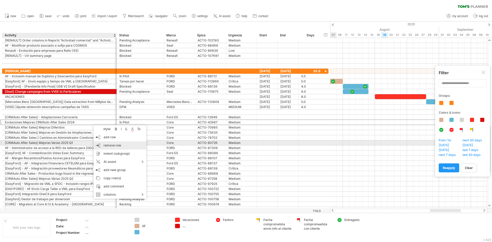
click at [108, 144] on span "remove row" at bounding box center [112, 145] width 18 height 4
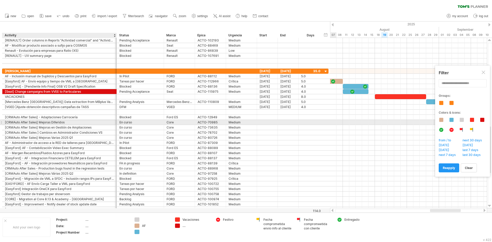
click at [100, 120] on div "[CRMAuto After Sales] Mejoras Diferidos" at bounding box center [59, 122] width 109 height 5
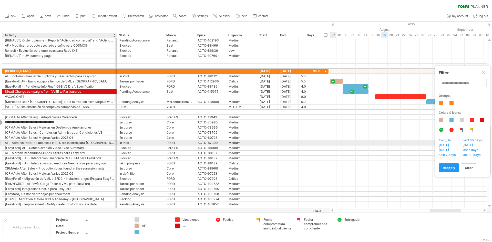
click at [103, 143] on div "AF - Administrador de acceso a la RED de talleres para [GEOGRAPHIC_DATA]" at bounding box center [59, 142] width 109 height 5
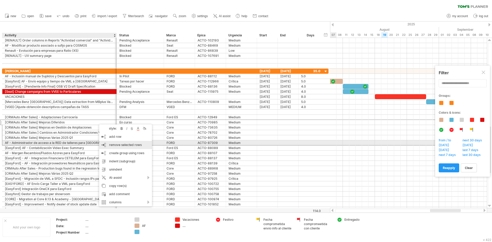
click at [122, 144] on span "remove selected rows" at bounding box center [125, 145] width 33 height 4
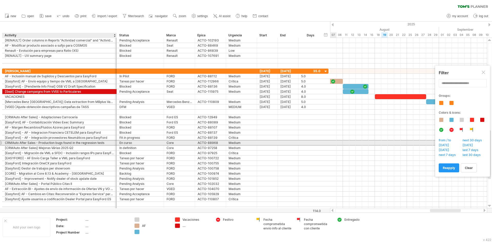
click at [71, 143] on div "CRMAuto After Sales - Production bugs found in the regression tests" at bounding box center [59, 142] width 109 height 5
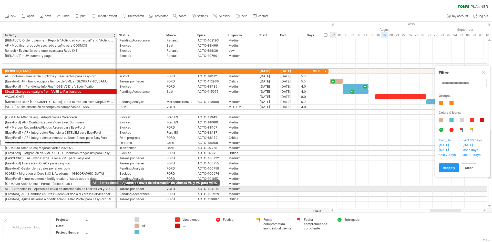
click at [90, 187] on div "AF - Extracción BI - Ajustes de envío de información de Ofertas VN y VO para VG…" at bounding box center [59, 188] width 109 height 5
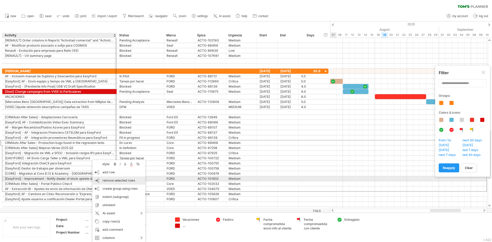
click at [111, 179] on span "remove selected rows" at bounding box center [118, 180] width 33 height 4
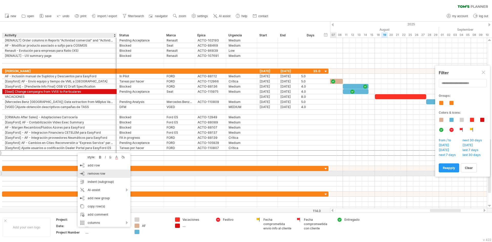
click at [100, 174] on span "remove row" at bounding box center [97, 174] width 18 height 4
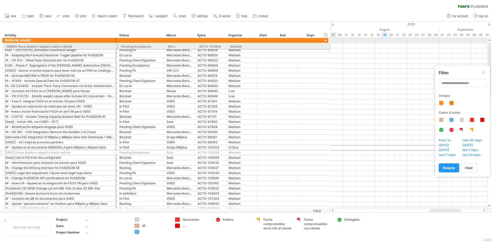
drag, startPoint x: 2, startPoint y: 148, endPoint x: 1, endPoint y: 46, distance: 102.7
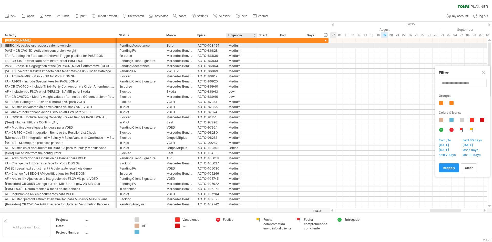
click at [232, 46] on div "Medium" at bounding box center [241, 45] width 26 height 5
click at [232, 46] on input "******" at bounding box center [241, 45] width 26 height 5
type input "****"
click at [269, 43] on div at bounding box center [267, 45] width 21 height 5
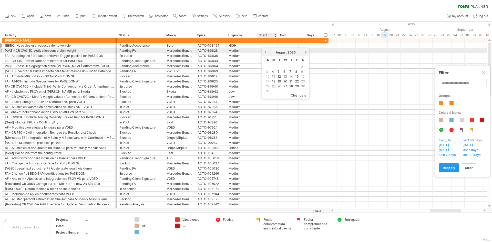
click at [265, 52] on link "previous" at bounding box center [265, 52] width 4 height 4
click at [306, 52] on link "next" at bounding box center [306, 52] width 4 height 4
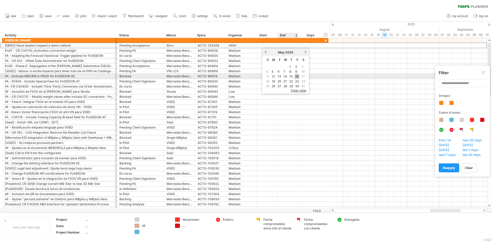
click at [297, 77] on link "16" at bounding box center [296, 76] width 5 height 5
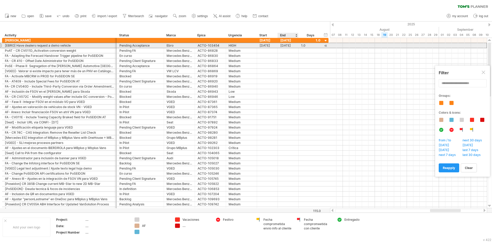
click at [290, 47] on div "[DATE]" at bounding box center [288, 45] width 21 height 5
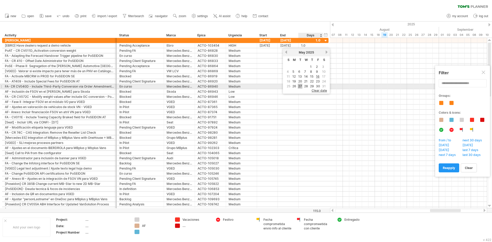
click at [301, 86] on link "27" at bounding box center [300, 86] width 5 height 5
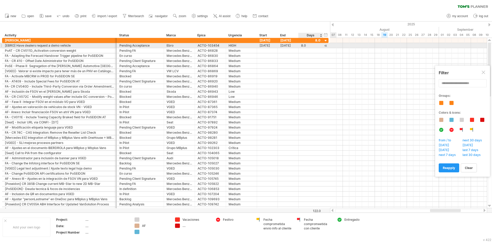
click at [325, 46] on div at bounding box center [325, 45] width 5 height 5
drag, startPoint x: 336, startPoint y: 46, endPoint x: 344, endPoint y: 45, distance: 7.9
click at [344, 45] on div at bounding box center [365, 45] width 45 height 5
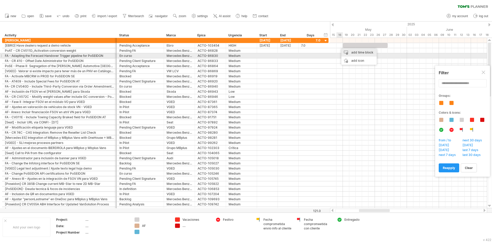
click at [348, 54] on div "add time block" at bounding box center [358, 52] width 35 height 8
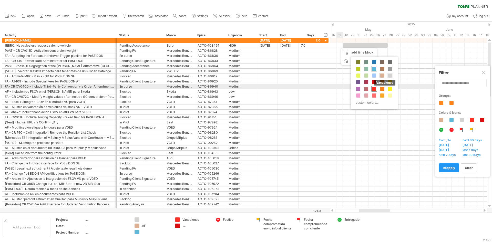
drag, startPoint x: 374, startPoint y: 88, endPoint x: 366, endPoint y: 66, distance: 24.1
click at [374, 88] on span at bounding box center [374, 89] width 4 height 4
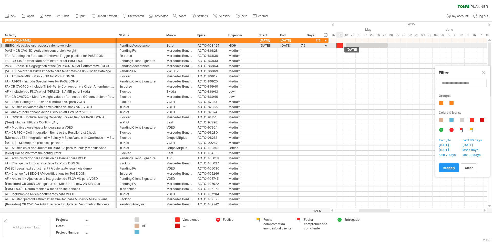
drag, startPoint x: 342, startPoint y: 47, endPoint x: 338, endPoint y: 47, distance: 4.1
click at [338, 47] on div "[DATE] [DATE]" at bounding box center [408, 123] width 157 height 170
drag, startPoint x: 349, startPoint y: 46, endPoint x: 345, endPoint y: 46, distance: 4.1
click at [345, 46] on div at bounding box center [364, 45] width 42 height 5
click at [384, 46] on span at bounding box center [384, 45] width 2 height 5
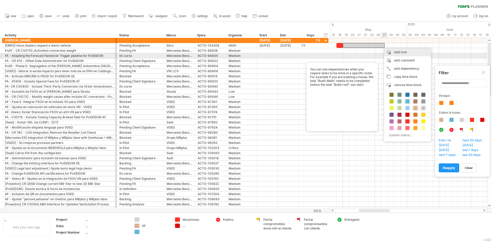
click at [397, 54] on div "add icon" at bounding box center [407, 52] width 47 height 8
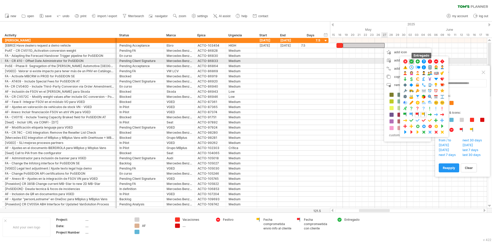
click at [410, 61] on span at bounding box center [411, 61] width 5 height 5
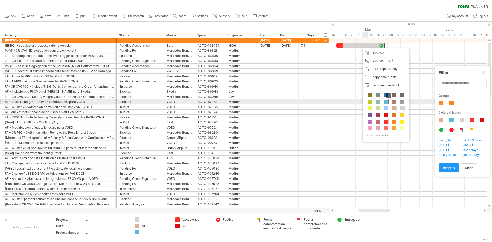
click at [386, 102] on span at bounding box center [386, 102] width 4 height 4
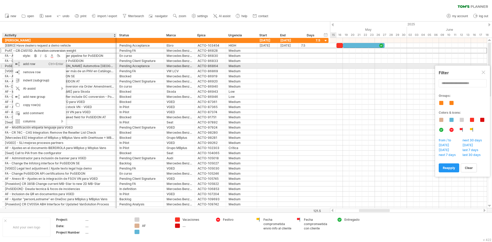
click at [30, 64] on div "add row Ctrl+Enter Cmd+Enter" at bounding box center [39, 64] width 53 height 8
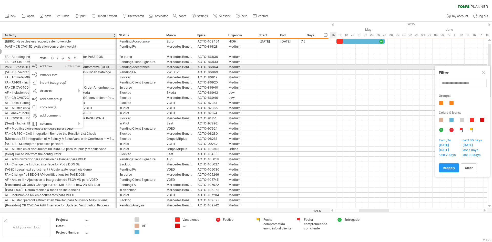
click at [49, 67] on div "add row Ctrl+Enter Cmd+Enter" at bounding box center [56, 66] width 53 height 8
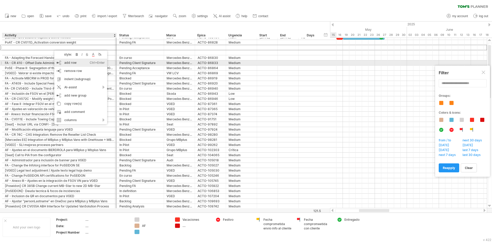
click at [61, 61] on div "add row Ctrl+Enter Cmd+Enter" at bounding box center [80, 63] width 53 height 8
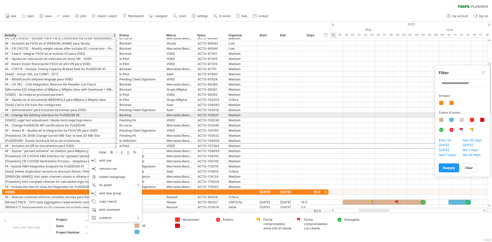
click at [75, 114] on div "FA - Change the Infotorg interface for PoSEIDON SE" at bounding box center [59, 115] width 109 height 5
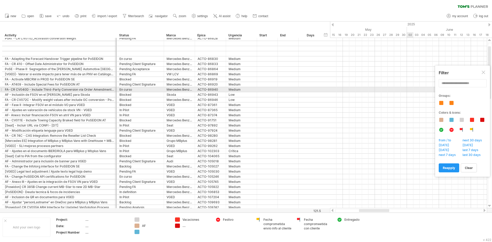
click at [450, 88] on div "**********" at bounding box center [462, 125] width 48 height 93
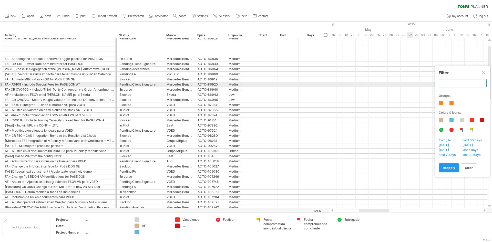
click at [451, 83] on input "text" at bounding box center [462, 83] width 48 height 8
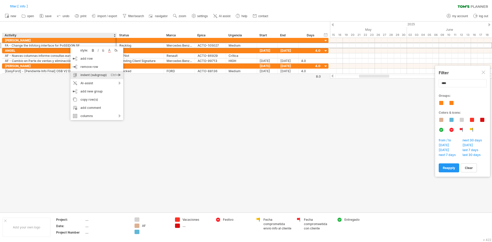
click at [120, 74] on div "Ctrl+►" at bounding box center [116, 75] width 10 height 8
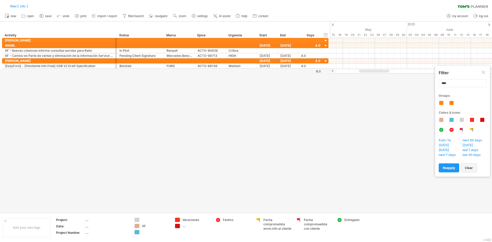
click at [469, 167] on span "clear" at bounding box center [469, 168] width 8 height 4
type input "**********"
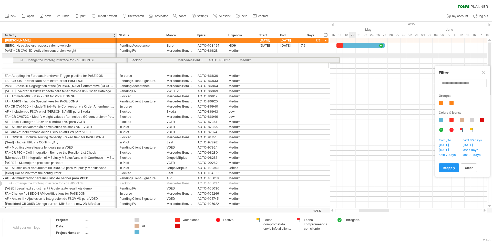
drag, startPoint x: 21, startPoint y: 180, endPoint x: 31, endPoint y: 59, distance: 120.8
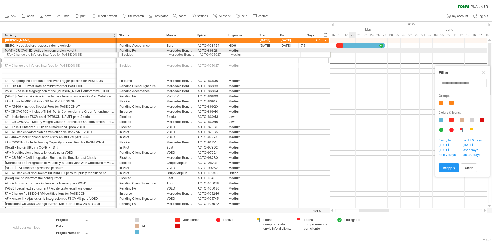
drag, startPoint x: 13, startPoint y: 60, endPoint x: 13, endPoint y: 54, distance: 6.2
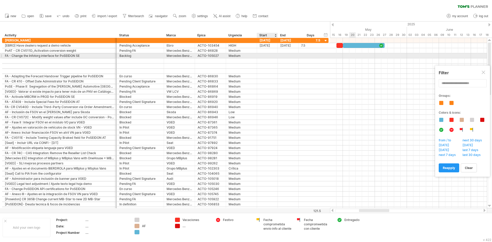
click at [265, 55] on div at bounding box center [267, 55] width 21 height 5
click at [305, 62] on link "next" at bounding box center [306, 62] width 4 height 4
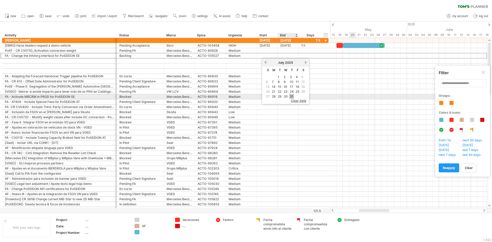
click at [291, 95] on link "31" at bounding box center [291, 96] width 5 height 5
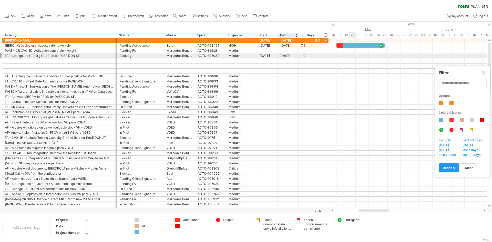
click at [291, 55] on div "[DATE]" at bounding box center [288, 55] width 21 height 5
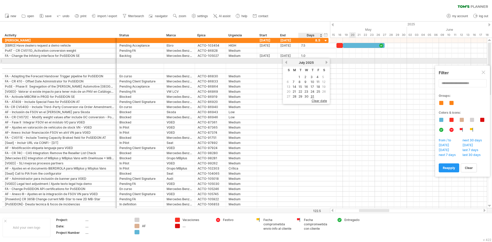
click at [327, 62] on link "next" at bounding box center [326, 62] width 4 height 4
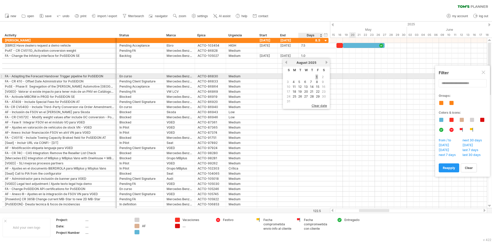
click at [317, 76] on link "1" at bounding box center [316, 77] width 3 height 5
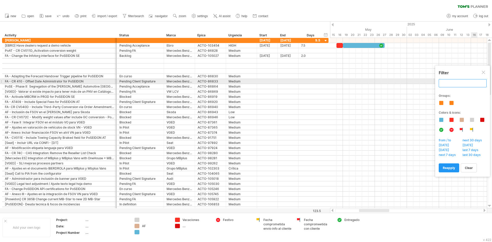
click at [456, 81] on input "text" at bounding box center [462, 83] width 48 height 8
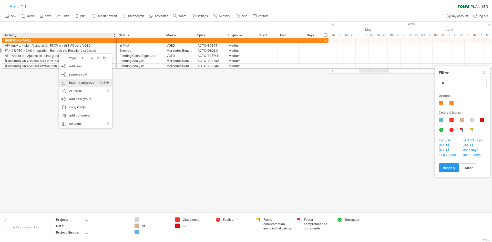
click at [84, 81] on div "indent (subgroup) Ctrl+► Cmd+►" at bounding box center [85, 83] width 53 height 8
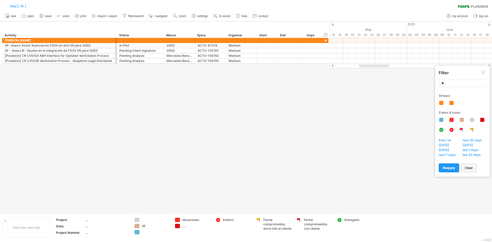
click at [469, 167] on span "clear" at bounding box center [469, 168] width 8 height 4
type input "**********"
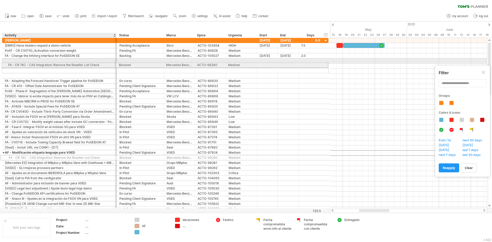
drag, startPoint x: 20, startPoint y: 153, endPoint x: 18, endPoint y: 64, distance: 89.1
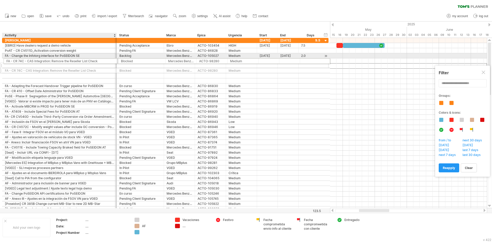
drag, startPoint x: 17, startPoint y: 64, endPoint x: 17, endPoint y: 60, distance: 4.1
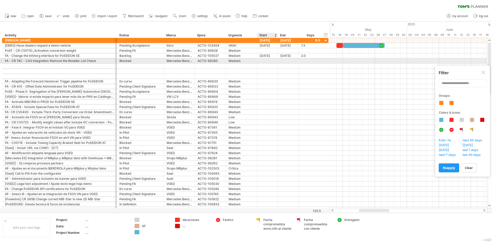
click at [273, 60] on div at bounding box center [267, 60] width 21 height 5
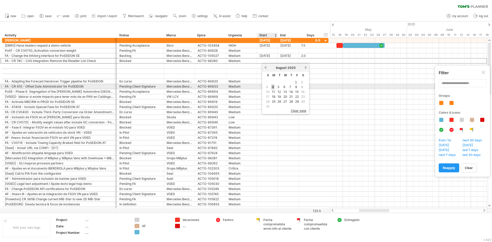
click at [274, 85] on link "4" at bounding box center [272, 87] width 3 height 5
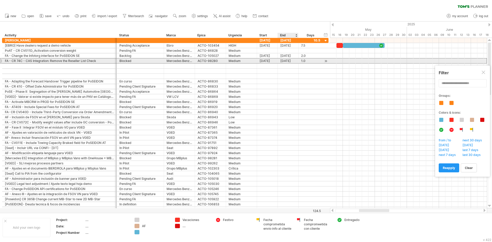
click at [289, 59] on div "[DATE]" at bounding box center [288, 60] width 21 height 5
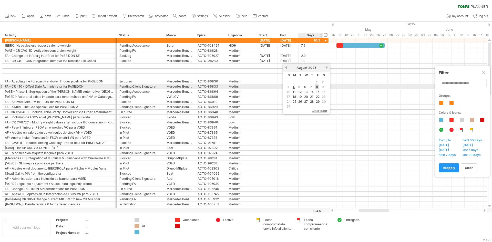
click at [318, 86] on link "8" at bounding box center [316, 87] width 3 height 5
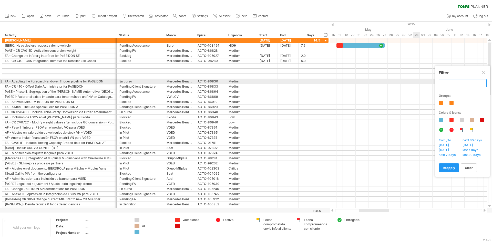
click at [457, 81] on input "text" at bounding box center [462, 83] width 48 height 8
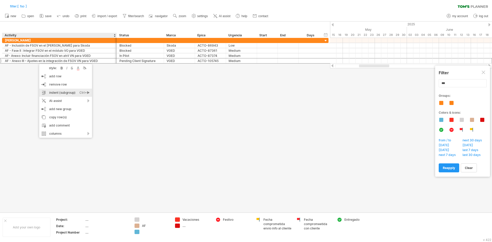
click at [57, 90] on div "indent (subgroup) Ctrl+► Cmd+►" at bounding box center [65, 93] width 53 height 8
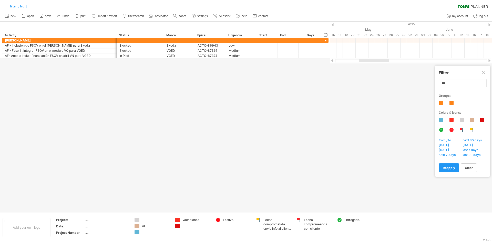
click at [468, 168] on span "clear" at bounding box center [469, 168] width 8 height 4
type input "**********"
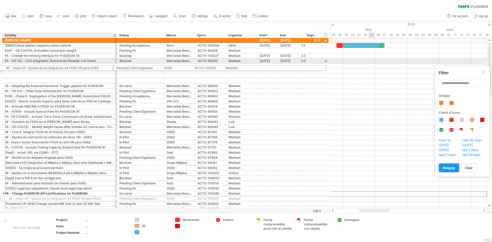
drag, startPoint x: 32, startPoint y: 194, endPoint x: 28, endPoint y: 67, distance: 126.8
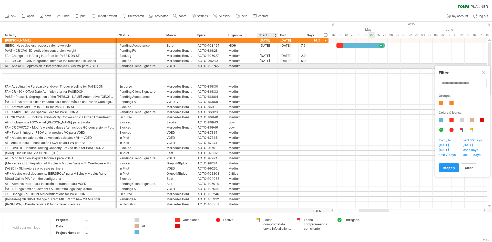
click at [267, 64] on div at bounding box center [267, 66] width 21 height 5
click at [264, 73] on link "previous" at bounding box center [265, 73] width 4 height 4
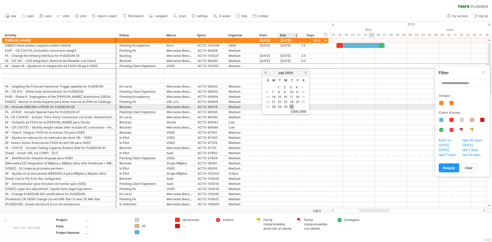
drag, startPoint x: 291, startPoint y: 106, endPoint x: 291, endPoint y: 85, distance: 21.3
click at [291, 105] on link "31" at bounding box center [291, 106] width 5 height 5
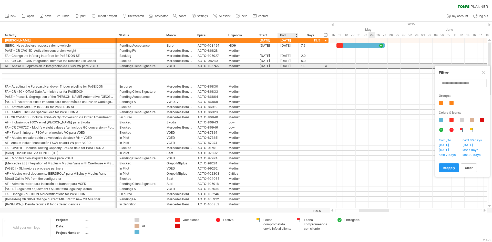
click at [293, 67] on div "[DATE]" at bounding box center [288, 66] width 21 height 5
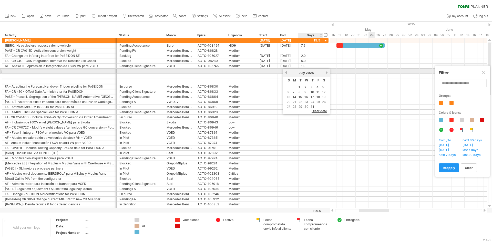
click at [328, 72] on link "next" at bounding box center [326, 73] width 4 height 4
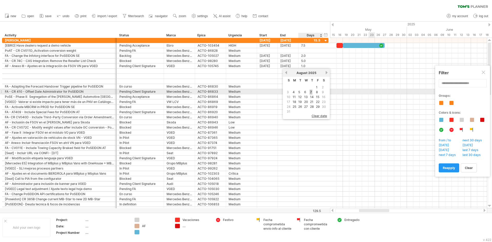
click at [311, 91] on link "7" at bounding box center [310, 92] width 3 height 5
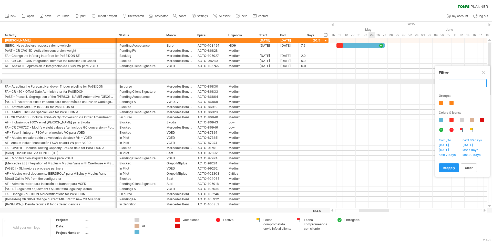
click at [454, 81] on input "text" at bounding box center [462, 83] width 48 height 8
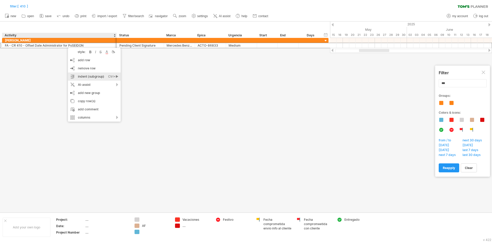
click at [92, 76] on div "indent (subgroup) Ctrl+► Cmd+►" at bounding box center [94, 76] width 53 height 8
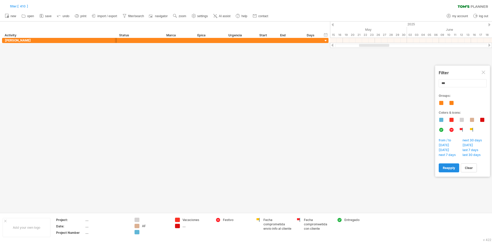
drag, startPoint x: 473, startPoint y: 170, endPoint x: 455, endPoint y: 165, distance: 18.6
click at [473, 170] on link "clear" at bounding box center [468, 167] width 16 height 9
type input "**********"
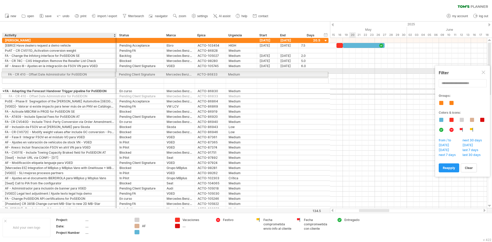
drag, startPoint x: 31, startPoint y: 93, endPoint x: 29, endPoint y: 73, distance: 19.3
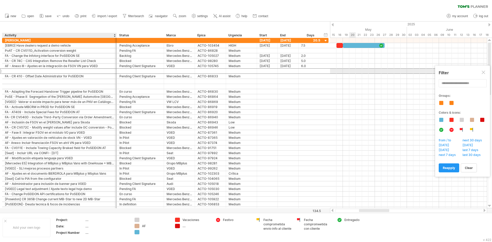
drag, startPoint x: 29, startPoint y: 73, endPoint x: 29, endPoint y: 71, distance: 2.6
click at [29, 71] on div at bounding box center [165, 70] width 326 height 5
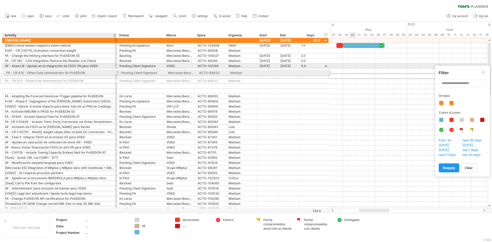
drag, startPoint x: 28, startPoint y: 76, endPoint x: 28, endPoint y: 72, distance: 4.4
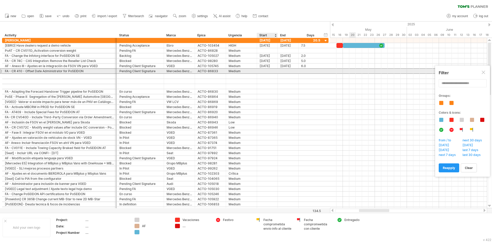
click at [260, 71] on div at bounding box center [267, 71] width 21 height 5
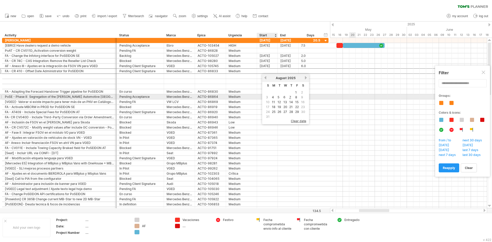
click at [275, 98] on td "4" at bounding box center [273, 97] width 5 height 4
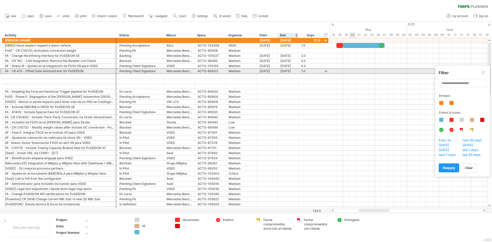
click at [289, 72] on div "[DATE]" at bounding box center [288, 71] width 21 height 5
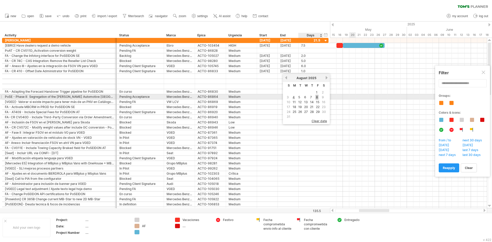
click at [317, 97] on link "8" at bounding box center [316, 97] width 3 height 5
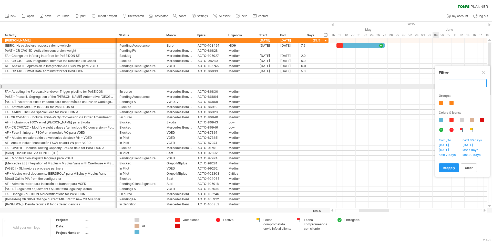
click at [450, 85] on input "text" at bounding box center [462, 83] width 48 height 8
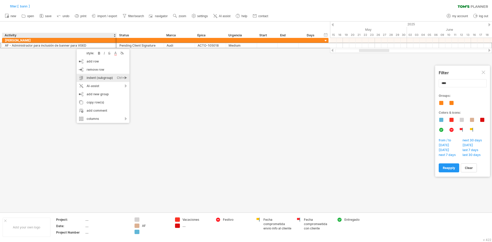
click at [93, 77] on div "indent (subgroup) Ctrl+► Cmd+►" at bounding box center [103, 78] width 53 height 8
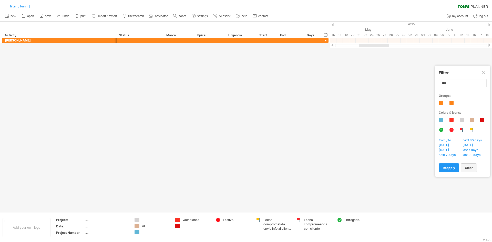
click at [469, 168] on span "clear" at bounding box center [469, 168] width 8 height 4
type input "**********"
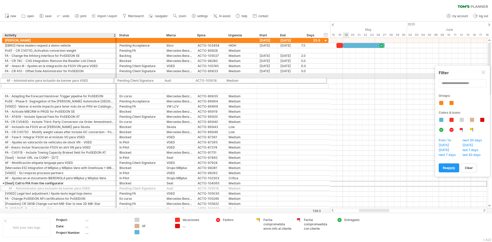
drag, startPoint x: 21, startPoint y: 184, endPoint x: 18, endPoint y: 80, distance: 104.0
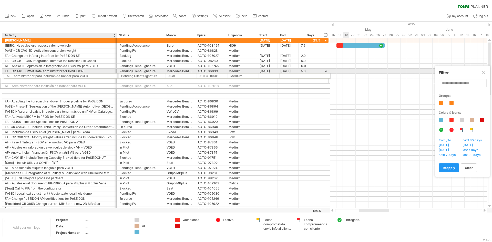
drag, startPoint x: 17, startPoint y: 80, endPoint x: 18, endPoint y: 75, distance: 5.1
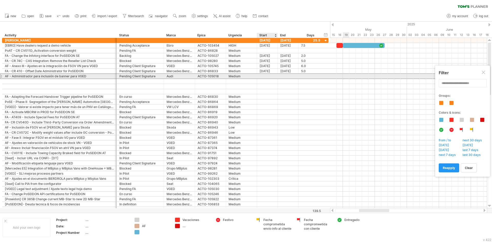
click at [259, 76] on div at bounding box center [267, 76] width 21 height 5
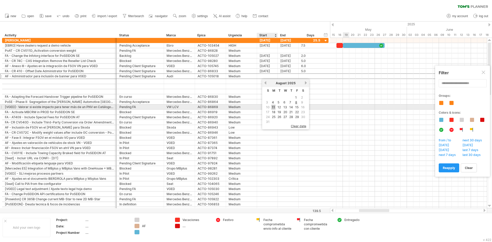
click at [272, 107] on link "11" at bounding box center [273, 107] width 4 height 5
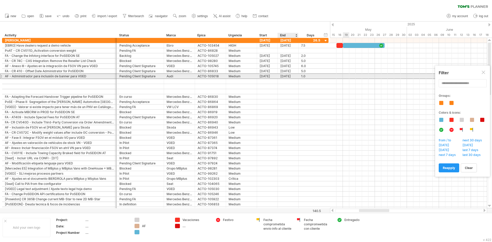
click at [292, 76] on div "[DATE]" at bounding box center [288, 76] width 21 height 5
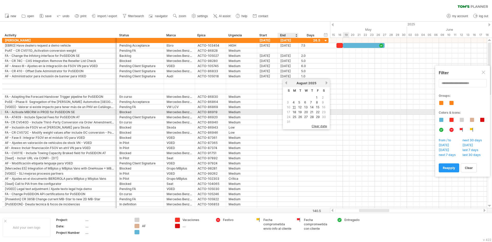
click at [294, 111] on link "18" at bounding box center [294, 112] width 5 height 5
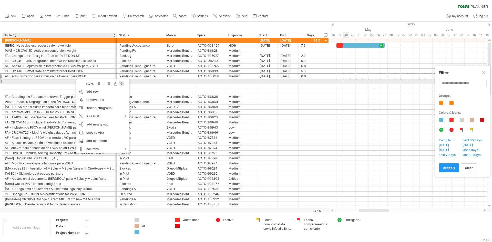
click at [122, 83] on div at bounding box center [121, 83] width 5 height 5
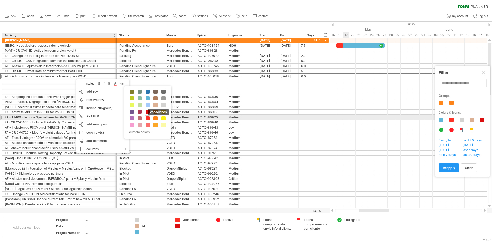
click at [147, 118] on span at bounding box center [147, 118] width 4 height 4
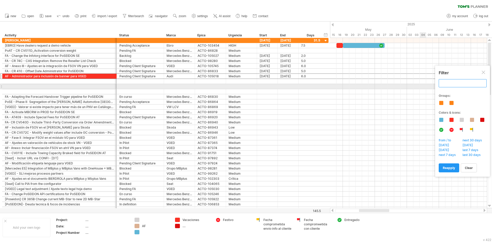
click at [458, 84] on input "text" at bounding box center [462, 83] width 48 height 8
type input "*"
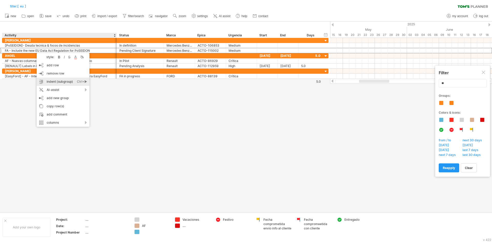
drag, startPoint x: 53, startPoint y: 82, endPoint x: 177, endPoint y: 105, distance: 127.0
click at [53, 81] on div "indent (subgroup) Ctrl+► Cmd+►" at bounding box center [63, 82] width 53 height 8
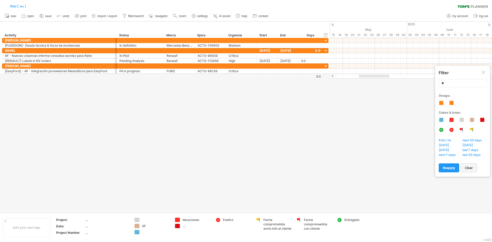
click at [475, 169] on link "clear" at bounding box center [468, 167] width 16 height 9
type input "**********"
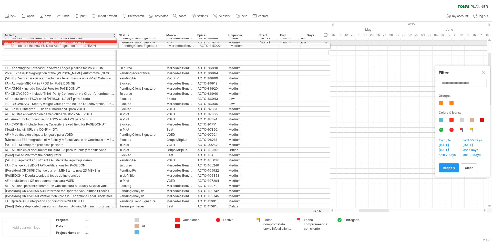
drag, startPoint x: 15, startPoint y: 185, endPoint x: 17, endPoint y: 45, distance: 140.6
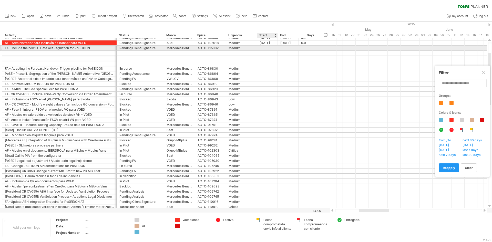
click at [269, 48] on div at bounding box center [267, 48] width 21 height 5
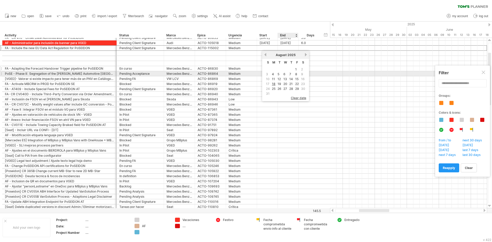
drag, startPoint x: 291, startPoint y: 73, endPoint x: 291, endPoint y: 66, distance: 6.9
click at [291, 73] on link "7" at bounding box center [290, 74] width 3 height 5
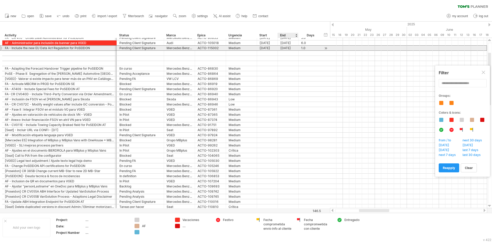
click at [289, 47] on div "[DATE]" at bounding box center [288, 48] width 21 height 5
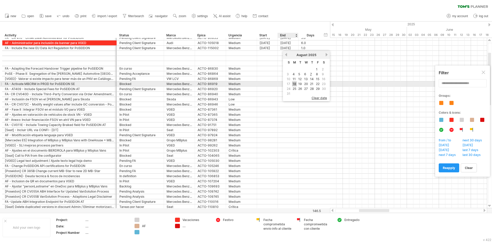
click at [295, 83] on link "18" at bounding box center [294, 83] width 5 height 5
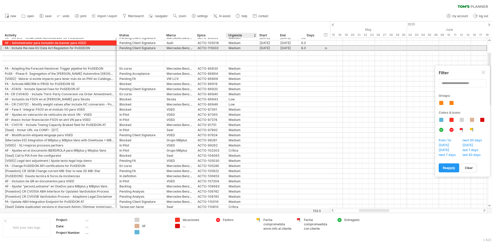
click at [235, 48] on div "Medium" at bounding box center [241, 48] width 26 height 5
click at [0, 0] on input "******" at bounding box center [0, 0] width 0 height 0
click at [234, 47] on input "********" at bounding box center [241, 48] width 26 height 5
type input "********"
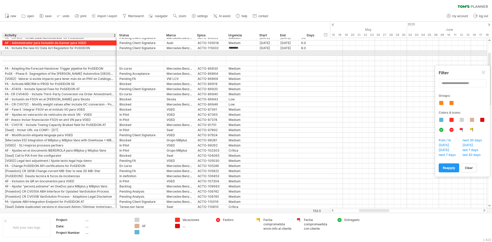
click at [55, 52] on div at bounding box center [59, 53] width 109 height 5
type input "*"
type input "**********"
click at [271, 52] on div at bounding box center [267, 53] width 21 height 5
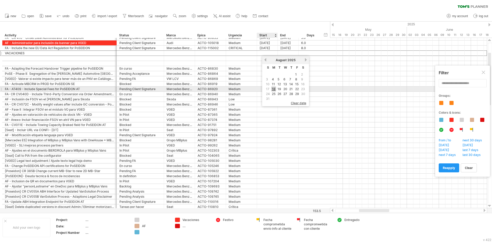
click at [273, 88] on link "18" at bounding box center [273, 89] width 5 height 5
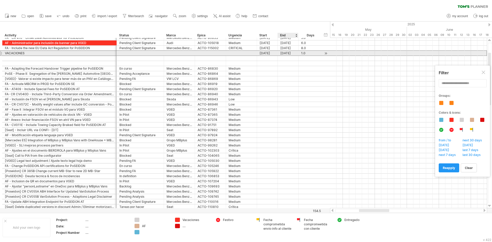
click at [287, 54] on div "[DATE]" at bounding box center [288, 53] width 21 height 5
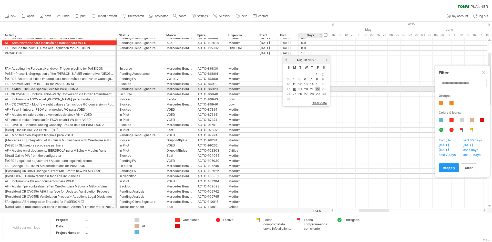
click at [318, 89] on link "22" at bounding box center [317, 89] width 5 height 5
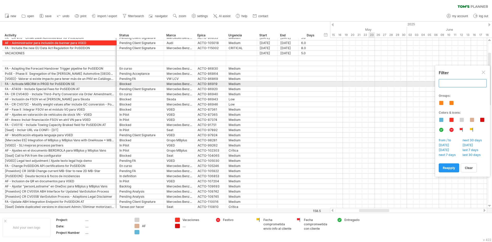
click at [464, 83] on input "text" at bounding box center [462, 83] width 48 height 8
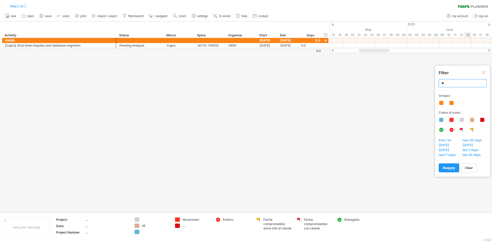
type input "*"
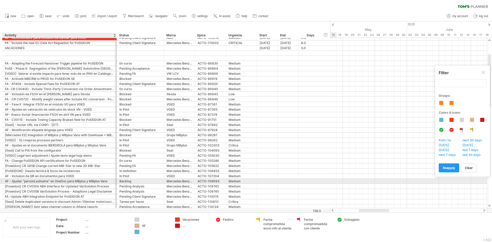
type input "**********"
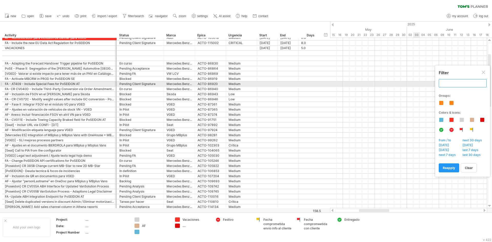
click at [469, 84] on input "text" at bounding box center [462, 83] width 48 height 8
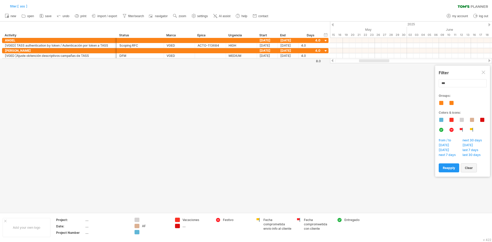
click at [468, 169] on span "clear" at bounding box center [469, 168] width 8 height 4
type input "**********"
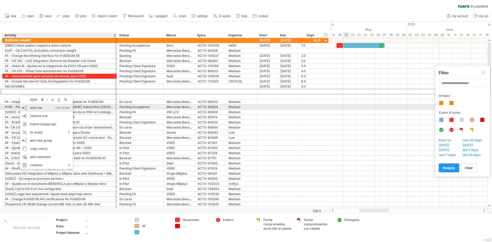
click at [34, 109] on div "add row Ctrl+Enter Cmd+Enter" at bounding box center [46, 108] width 53 height 8
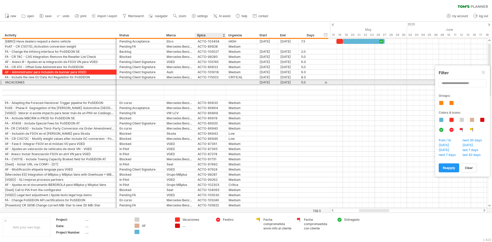
click at [206, 80] on div at bounding box center [210, 82] width 26 height 5
type input "********"
click at [152, 83] on div at bounding box center [140, 82] width 42 height 5
type input "***"
click at [266, 82] on div "[DATE]" at bounding box center [267, 82] width 21 height 5
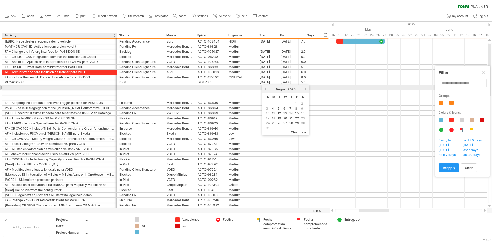
click at [33, 89] on div at bounding box center [59, 87] width 109 height 5
paste input "**********"
type input "**********"
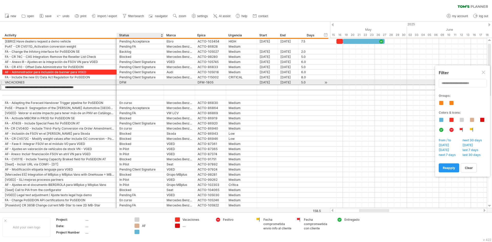
click at [124, 83] on div "DFM" at bounding box center [140, 82] width 42 height 5
click at [124, 83] on input "***" at bounding box center [140, 82] width 42 height 5
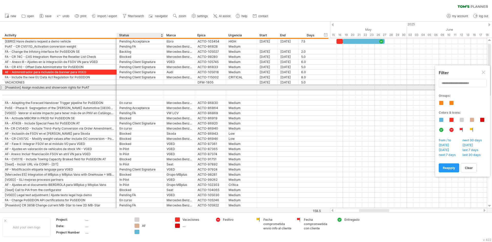
click at [142, 86] on div at bounding box center [140, 87] width 42 height 5
paste input "***"
type input "***"
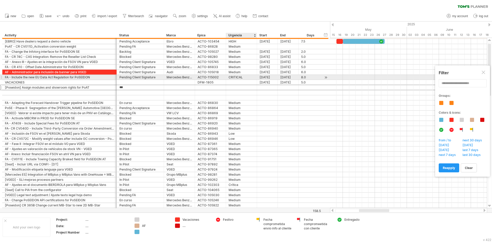
click at [233, 76] on div "CRITICAL" at bounding box center [241, 77] width 26 height 5
click at [197, 80] on div "******** DFM-1805" at bounding box center [210, 82] width 31 height 5
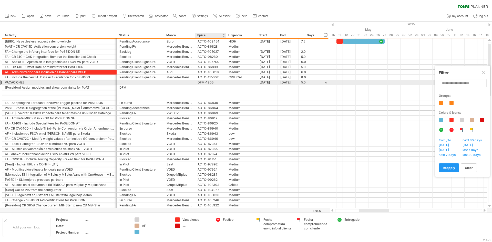
click at [204, 82] on div "DFM-1805" at bounding box center [210, 82] width 26 height 5
click at [204, 82] on input "********" at bounding box center [210, 82] width 26 height 5
drag, startPoint x: 219, startPoint y: 83, endPoint x: 195, endPoint y: 84, distance: 23.8
click at [195, 84] on div "******** DFM-1805" at bounding box center [210, 82] width 31 height 5
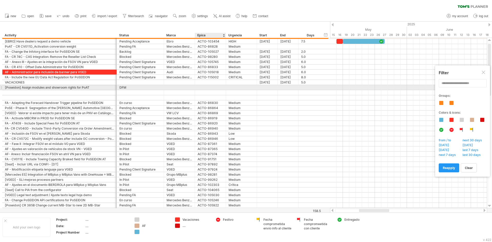
click at [199, 89] on div at bounding box center [210, 87] width 26 height 5
paste input "********"
type input "********"
click at [267, 86] on div at bounding box center [267, 87] width 21 height 5
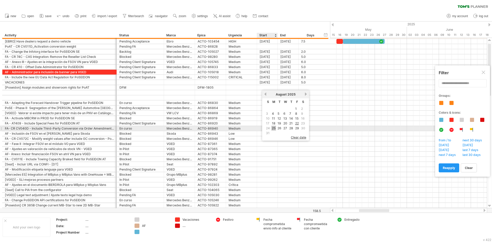
click at [275, 127] on link "25" at bounding box center [273, 128] width 5 height 5
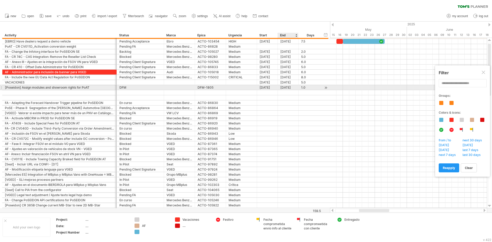
click at [290, 88] on div "[DATE]" at bounding box center [288, 87] width 21 height 5
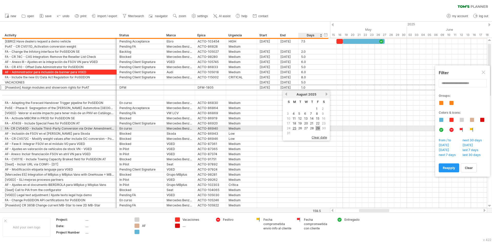
click at [319, 128] on link "29" at bounding box center [317, 128] width 5 height 5
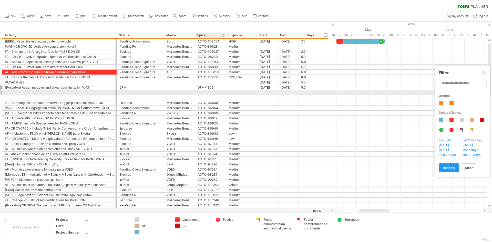
click at [203, 93] on div at bounding box center [210, 92] width 26 height 5
type input "********"
click at [65, 92] on div at bounding box center [59, 92] width 109 height 5
click at [39, 92] on div at bounding box center [59, 92] width 109 height 5
paste input "********"
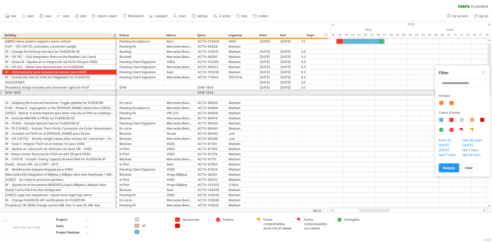
drag, startPoint x: 40, startPoint y: 91, endPoint x: 6, endPoint y: 91, distance: 34.1
click at [6, 91] on div "DFM-1805" at bounding box center [59, 92] width 109 height 5
click at [10, 92] on input "********" at bounding box center [59, 92] width 109 height 5
drag, startPoint x: 23, startPoint y: 93, endPoint x: -13, endPoint y: 91, distance: 35.1
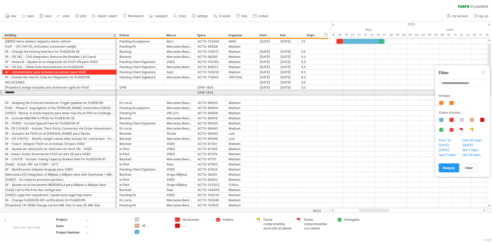
click at [0, 91] on html "progress(100%) Trying to reach [DOMAIN_NAME] Connected again... filter: [ ass ]…" at bounding box center [246, 121] width 492 height 243
paste input "**********"
type input "**********"
click at [128, 92] on div at bounding box center [140, 92] width 42 height 5
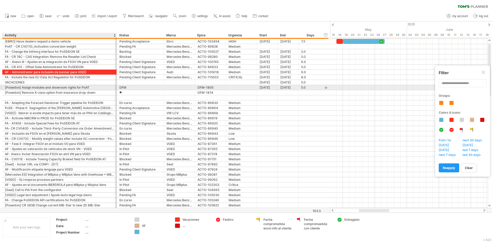
type input "***"
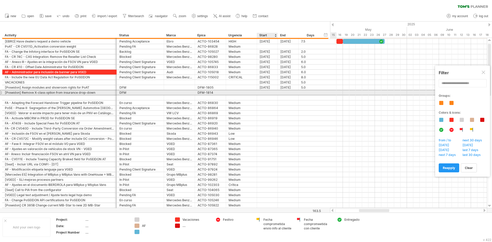
click at [273, 93] on div at bounding box center [267, 92] width 21 height 5
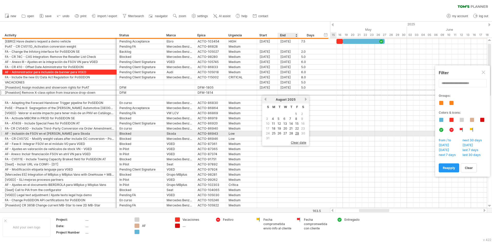
drag, startPoint x: 286, startPoint y: 134, endPoint x: 289, endPoint y: 128, distance: 6.4
click at [286, 134] on link "27" at bounding box center [285, 133] width 5 height 5
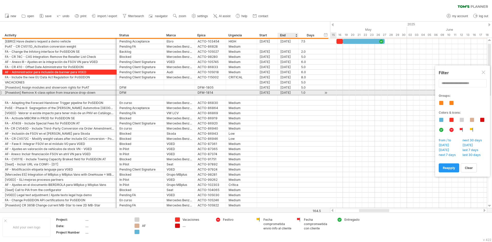
click at [291, 91] on div "[DATE]" at bounding box center [288, 92] width 21 height 5
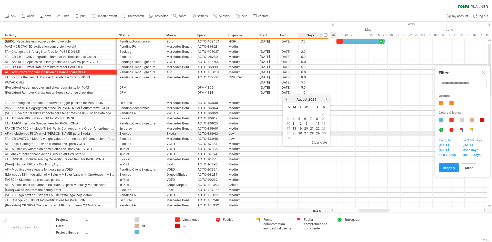
drag, startPoint x: 311, startPoint y: 133, endPoint x: 277, endPoint y: 116, distance: 38.0
click at [310, 132] on link "28" at bounding box center [311, 133] width 5 height 5
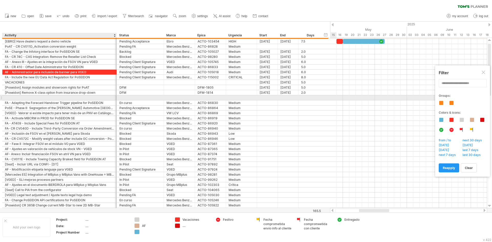
click at [29, 97] on div at bounding box center [59, 97] width 109 height 5
click at [9, 96] on div at bounding box center [59, 97] width 109 height 5
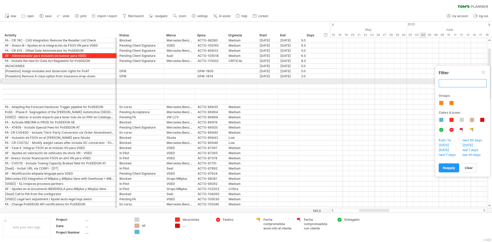
click at [467, 80] on input "text" at bounding box center [462, 83] width 48 height 8
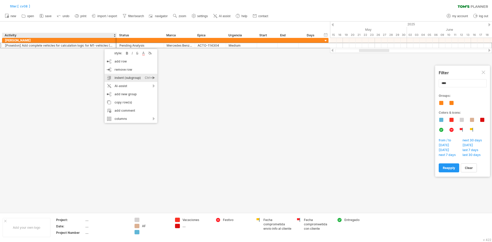
click at [137, 77] on div "indent (subgroup) Ctrl+► Cmd+►" at bounding box center [130, 78] width 53 height 8
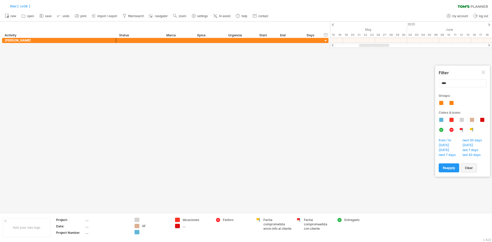
click at [468, 168] on span "clear" at bounding box center [469, 168] width 8 height 4
type input "**********"
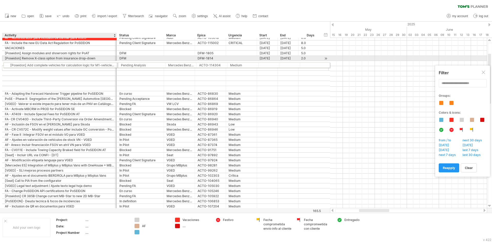
drag, startPoint x: 29, startPoint y: 198, endPoint x: 29, endPoint y: 64, distance: 133.7
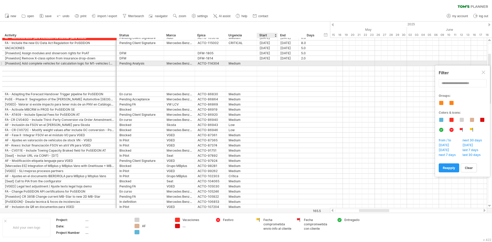
click at [266, 64] on div at bounding box center [267, 63] width 21 height 5
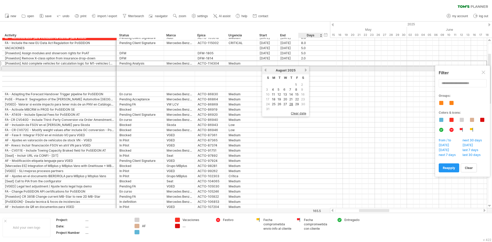
click at [306, 70] on link "next" at bounding box center [306, 70] width 4 height 4
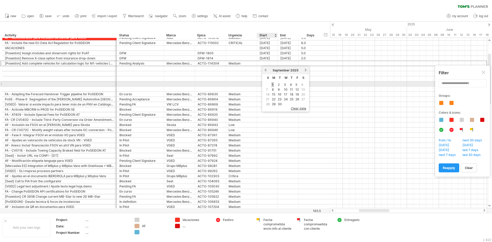
click at [272, 84] on link "1" at bounding box center [272, 84] width 3 height 5
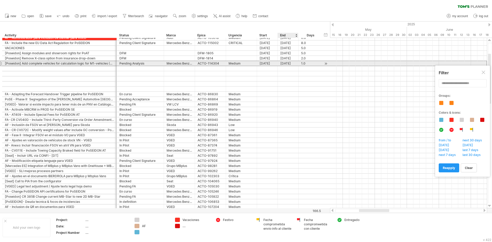
click at [290, 65] on div "[DATE]" at bounding box center [288, 63] width 21 height 5
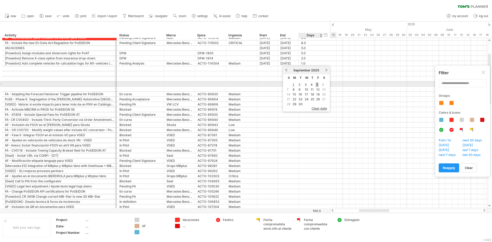
click at [318, 85] on link "5" at bounding box center [316, 84] width 3 height 5
click at [462, 84] on input "text" at bounding box center [462, 83] width 48 height 8
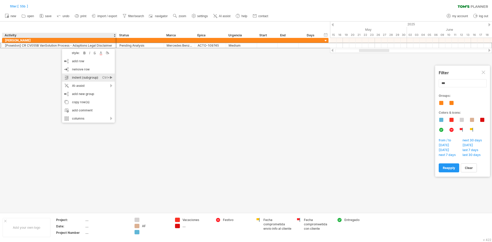
click at [81, 77] on div "indent (subgroup) Ctrl+► Cmd+►" at bounding box center [88, 77] width 53 height 8
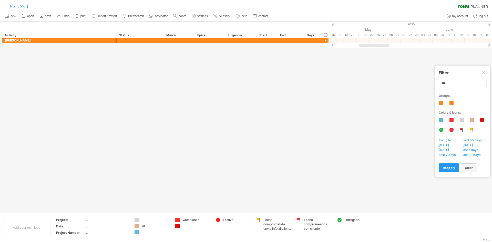
click at [474, 167] on link "clear" at bounding box center [468, 167] width 16 height 9
type input "**********"
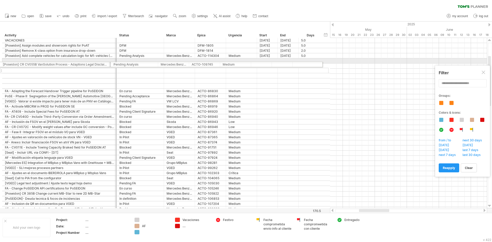
drag, startPoint x: 9, startPoint y: 183, endPoint x: 2, endPoint y: 64, distance: 119.6
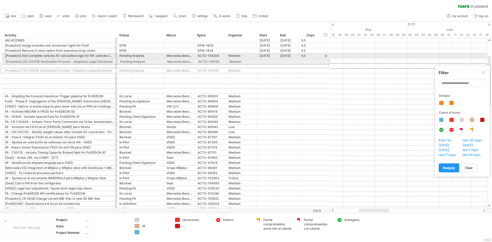
drag, startPoint x: 4, startPoint y: 66, endPoint x: 3, endPoint y: 61, distance: 5.0
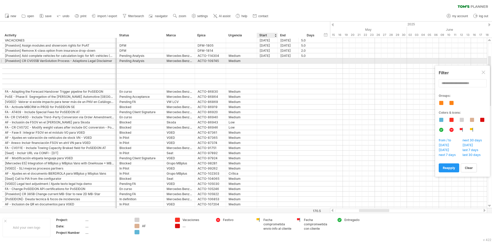
click at [273, 61] on div at bounding box center [267, 60] width 21 height 5
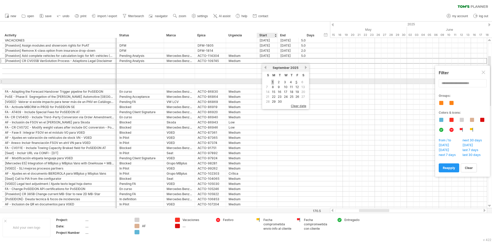
click at [273, 82] on link "1" at bounding box center [272, 82] width 3 height 5
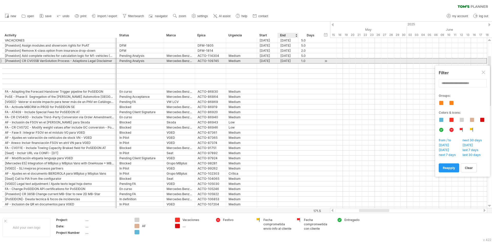
click at [291, 62] on div "[DATE]" at bounding box center [288, 60] width 21 height 5
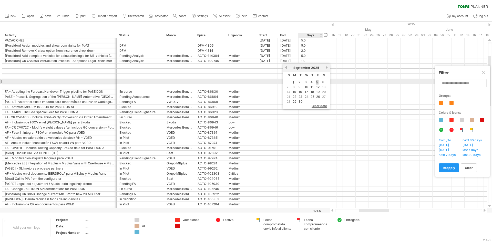
click at [318, 83] on link "5" at bounding box center [316, 82] width 3 height 5
click at [454, 83] on input "text" at bounding box center [462, 83] width 48 height 8
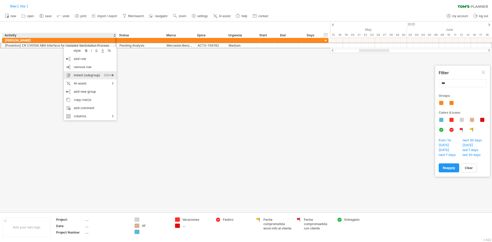
drag, startPoint x: 83, startPoint y: 75, endPoint x: 213, endPoint y: 88, distance: 130.3
click at [83, 75] on div "indent (subgroup) Ctrl+► Cmd+►" at bounding box center [90, 75] width 53 height 8
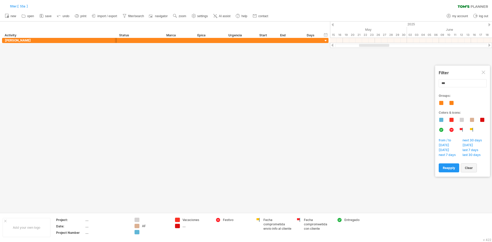
click at [472, 166] on span "clear" at bounding box center [469, 168] width 8 height 4
type input "**********"
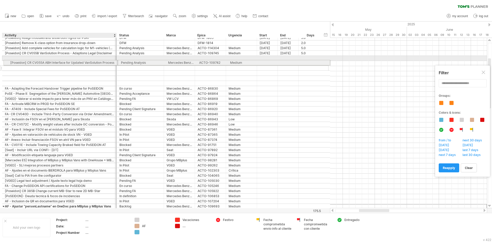
drag, startPoint x: 15, startPoint y: 184, endPoint x: 15, endPoint y: 62, distance: 122.1
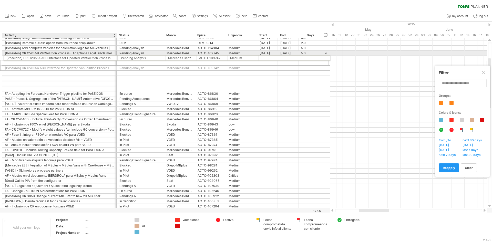
drag, startPoint x: 15, startPoint y: 62, endPoint x: 15, endPoint y: 57, distance: 4.6
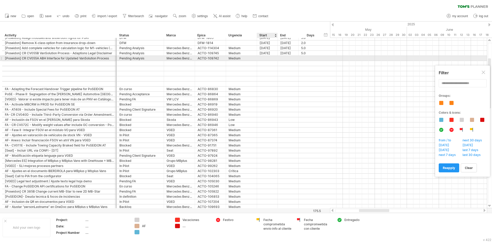
click at [264, 58] on div at bounding box center [267, 58] width 21 height 5
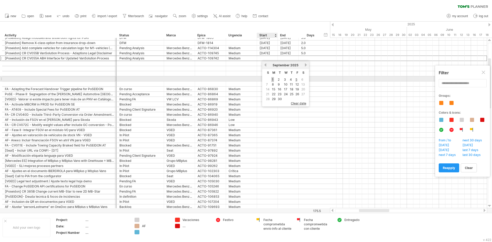
click at [273, 78] on link "1" at bounding box center [272, 79] width 3 height 5
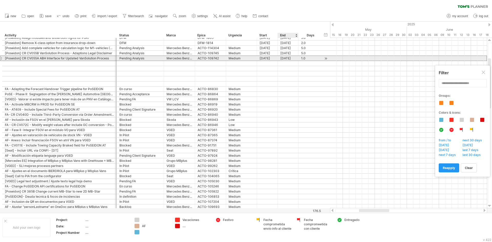
click at [289, 59] on div "[DATE]" at bounding box center [288, 58] width 21 height 5
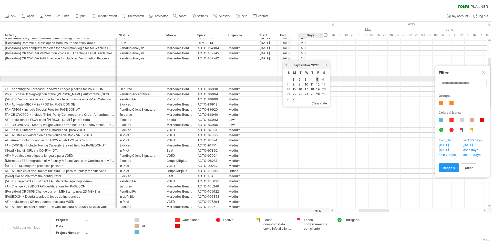
click at [317, 79] on link "5" at bounding box center [316, 79] width 3 height 5
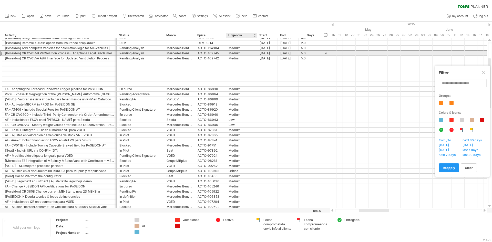
click at [232, 54] on div "Medium" at bounding box center [241, 53] width 26 height 5
click at [0, 0] on input "******" at bounding box center [0, 0] width 0 height 0
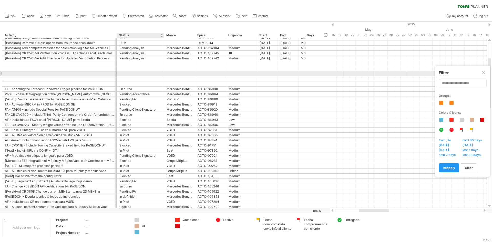
type input "****"
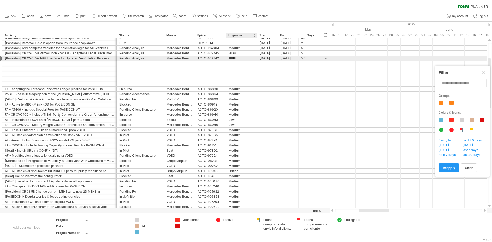
click at [234, 59] on input "******" at bounding box center [241, 58] width 26 height 5
click at [235, 59] on input "******" at bounding box center [241, 58] width 26 height 5
type input "******"
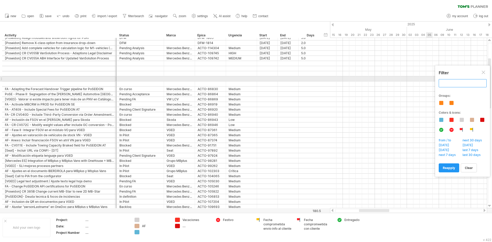
click at [453, 79] on input "text" at bounding box center [462, 83] width 48 height 8
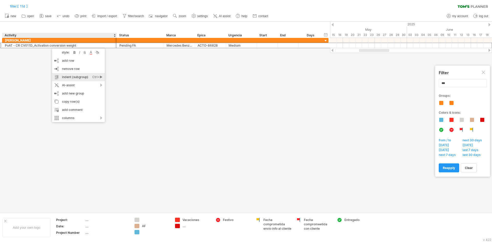
click at [83, 77] on div "indent (subgroup) Ctrl+► Cmd+►" at bounding box center [78, 77] width 53 height 8
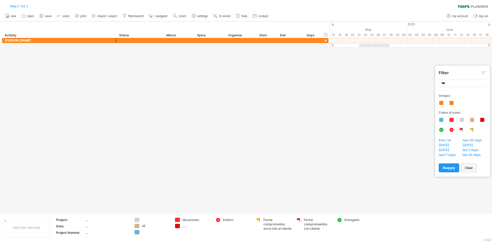
click at [470, 169] on span "clear" at bounding box center [469, 168] width 8 height 4
type input "**********"
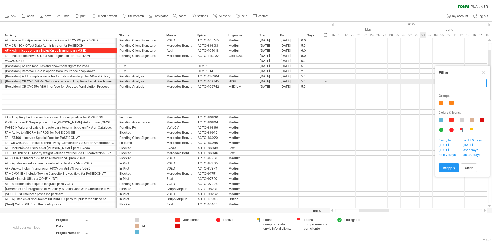
click at [448, 84] on input "text" at bounding box center [462, 83] width 48 height 8
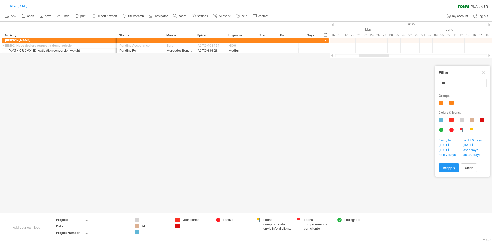
drag, startPoint x: 470, startPoint y: 167, endPoint x: 428, endPoint y: 156, distance: 42.9
click at [469, 167] on span "clear" at bounding box center [469, 168] width 8 height 4
type input "**********"
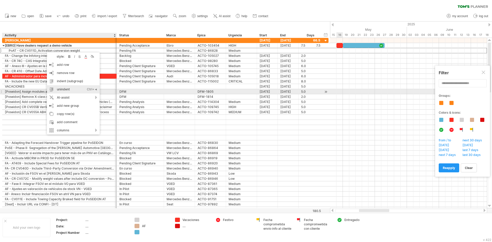
click at [65, 89] on div "unindent Ctrl+◄ Cmd+◄" at bounding box center [73, 89] width 53 height 8
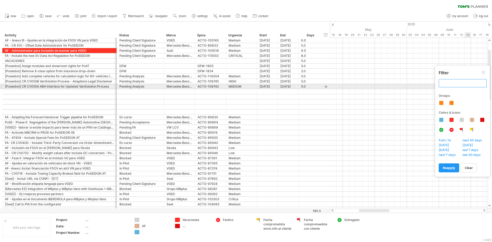
click at [461, 85] on input "text" at bounding box center [462, 83] width 48 height 8
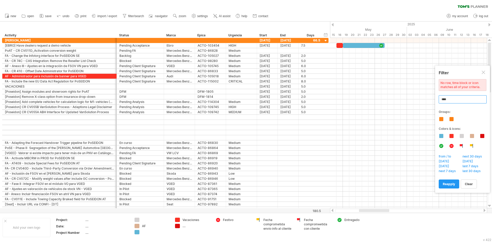
type input "****"
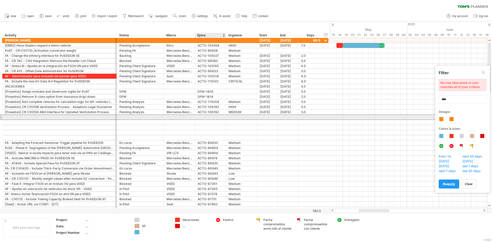
click at [214, 119] on div at bounding box center [210, 117] width 26 height 5
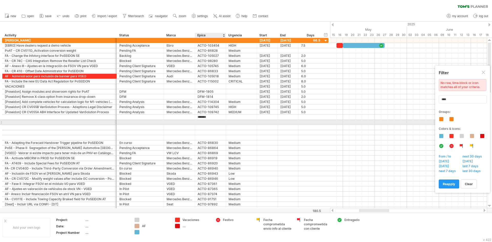
type input "********"
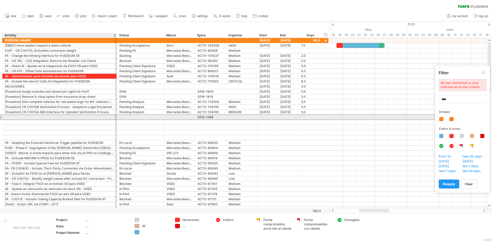
click at [56, 115] on div at bounding box center [59, 117] width 109 height 5
paste input "**********"
type input "**********"
drag, startPoint x: 34, startPoint y: 116, endPoint x: 39, endPoint y: 114, distance: 5.4
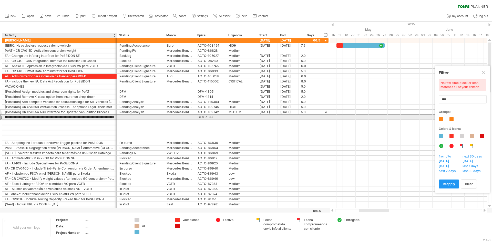
click at [34, 116] on input "**********" at bounding box center [59, 117] width 109 height 5
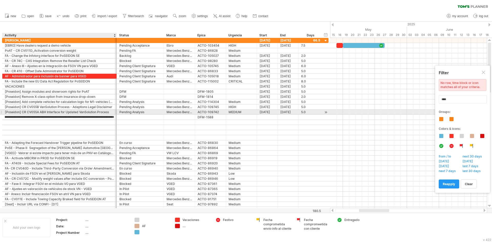
scroll to position [0, 0]
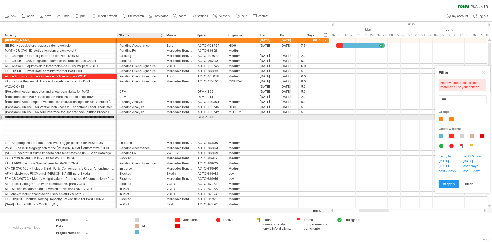
click at [128, 116] on div at bounding box center [140, 117] width 42 height 5
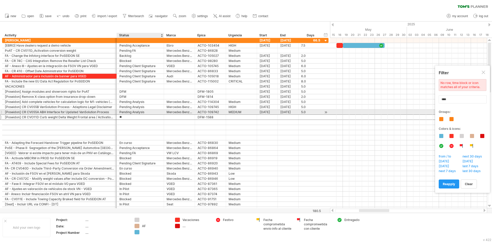
type input "***"
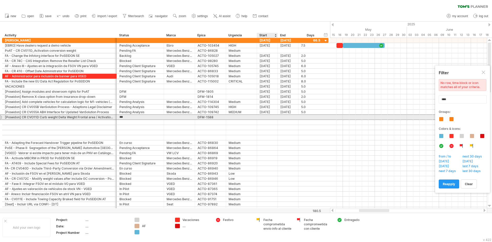
click at [269, 117] on div at bounding box center [267, 117] width 21 height 5
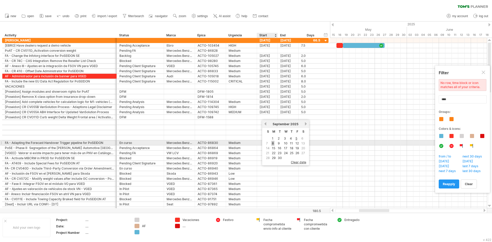
click at [273, 142] on link "8" at bounding box center [272, 143] width 3 height 5
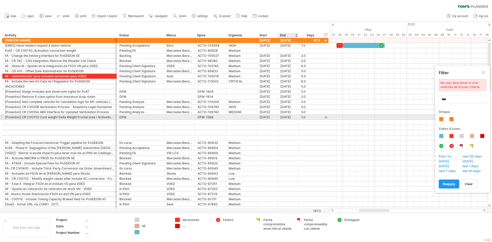
click at [289, 116] on div "[DATE]" at bounding box center [288, 117] width 21 height 5
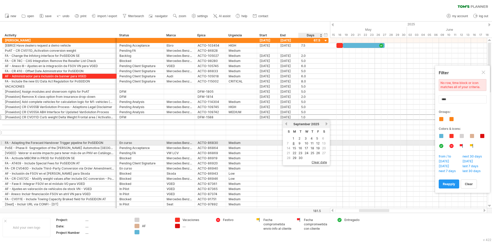
drag, startPoint x: 319, startPoint y: 142, endPoint x: 268, endPoint y: 133, distance: 51.8
click at [318, 142] on link "12" at bounding box center [317, 143] width 4 height 5
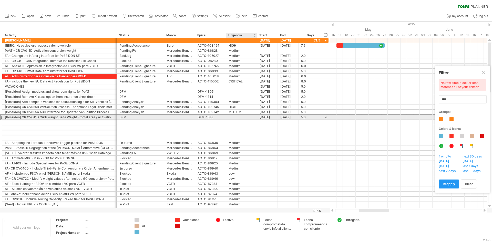
click at [242, 117] on div at bounding box center [241, 117] width 26 height 5
type input "******"
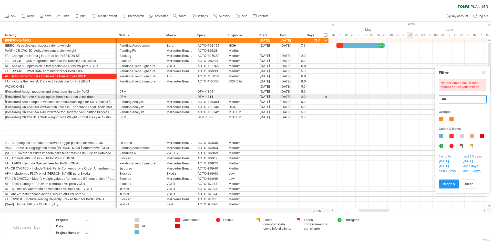
drag, startPoint x: 461, startPoint y: 96, endPoint x: 407, endPoint y: 101, distance: 54.8
click at [407, 101] on body "progress(100%) Trying to reach plan.tomsplanner.com Connected again... filter: …" at bounding box center [246, 121] width 492 height 243
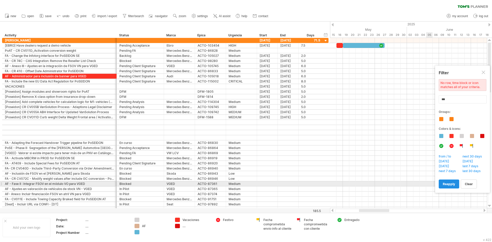
click at [452, 183] on span "reapply" at bounding box center [448, 184] width 12 height 4
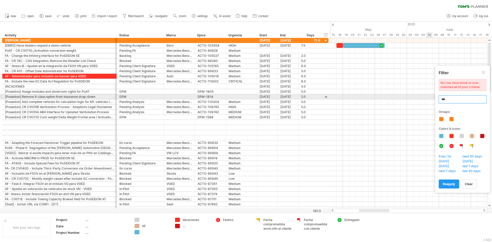
drag, startPoint x: 449, startPoint y: 98, endPoint x: 425, endPoint y: 98, distance: 24.3
click at [425, 98] on body "progress(100%) Trying to reach plan.tomsplanner.com Connected again... filter: …" at bounding box center [246, 121] width 492 height 243
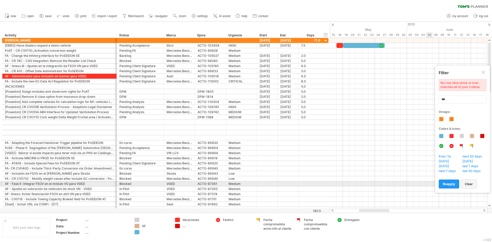
click at [471, 185] on span "clear" at bounding box center [469, 184] width 8 height 4
type input "**********"
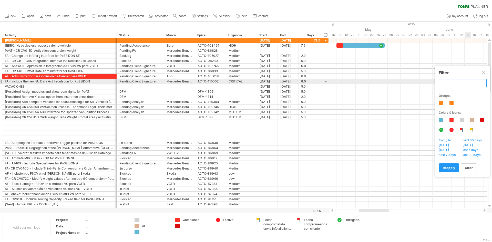
click at [452, 82] on input "text" at bounding box center [462, 83] width 48 height 8
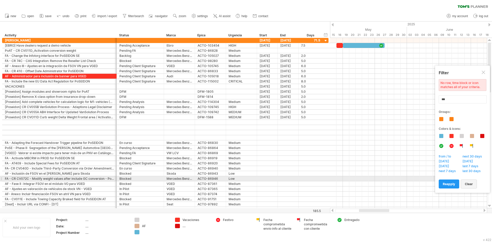
click at [469, 183] on span "clear" at bounding box center [469, 184] width 8 height 4
type input "**********"
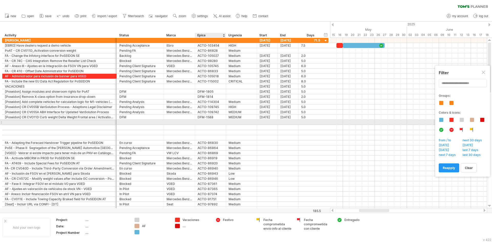
click at [204, 123] on div at bounding box center [210, 122] width 26 height 5
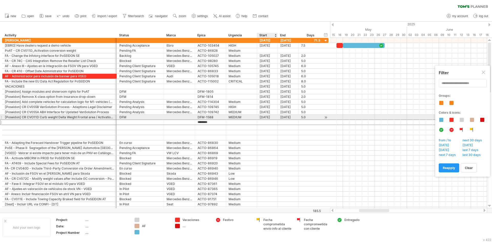
type input "********"
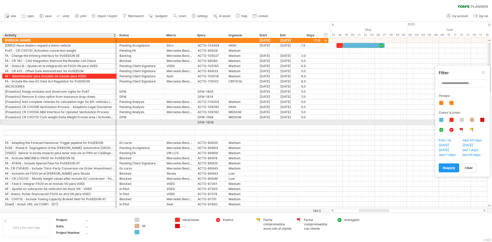
click at [37, 123] on div at bounding box center [59, 122] width 109 height 5
paste input "**********"
type input "**********"
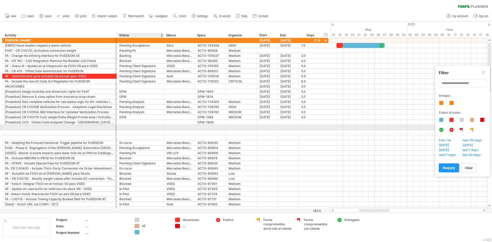
click at [163, 129] on div at bounding box center [163, 127] width 3 height 5
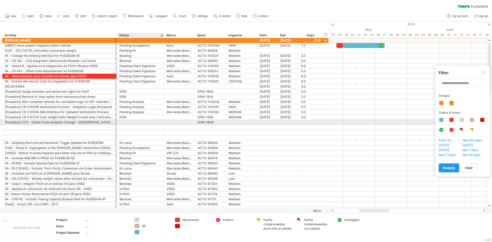
click at [141, 121] on div at bounding box center [140, 122] width 42 height 5
type input "***"
click at [230, 122] on div at bounding box center [241, 122] width 26 height 5
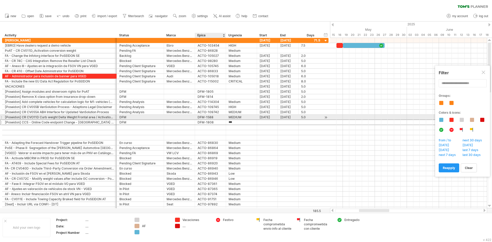
type input "****"
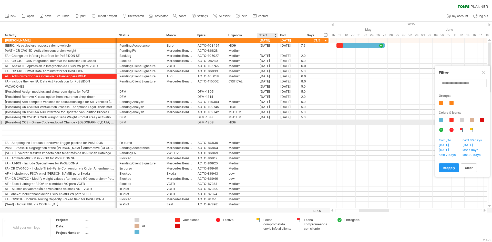
click at [266, 122] on div at bounding box center [267, 122] width 21 height 5
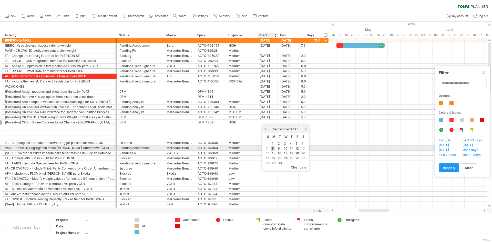
click at [273, 148] on link "8" at bounding box center [272, 148] width 3 height 5
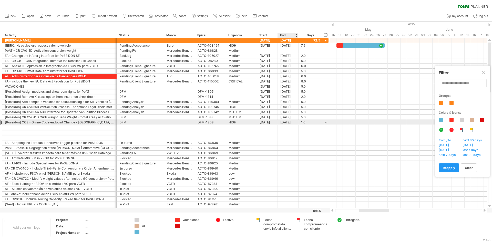
click at [287, 122] on div "[DATE]" at bounding box center [288, 122] width 21 height 5
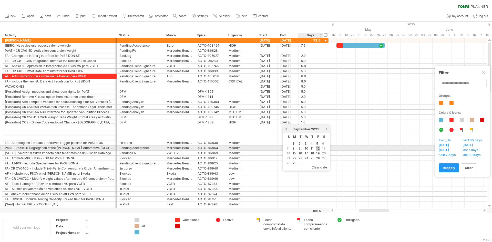
click at [316, 149] on link "12" at bounding box center [317, 148] width 4 height 5
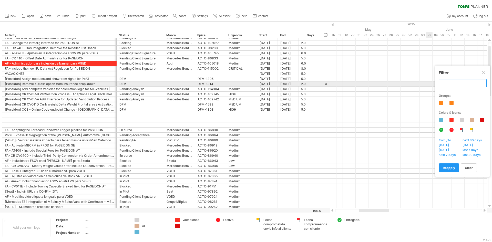
click at [457, 81] on input "text" at bounding box center [462, 83] width 48 height 8
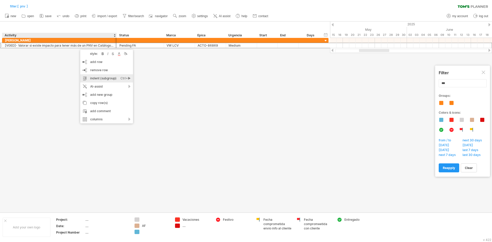
click at [100, 78] on div "indent (subgroup) Ctrl+► Cmd+►" at bounding box center [106, 78] width 53 height 8
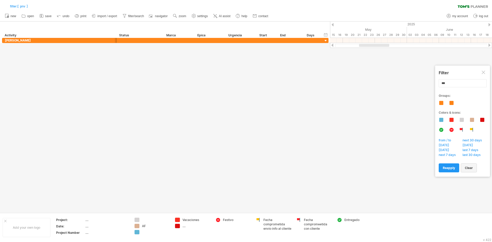
click at [472, 170] on link "clear" at bounding box center [468, 167] width 16 height 9
type input "**********"
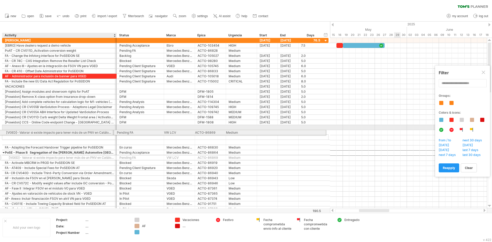
drag, startPoint x: 15, startPoint y: 153, endPoint x: 10, endPoint y: 131, distance: 21.7
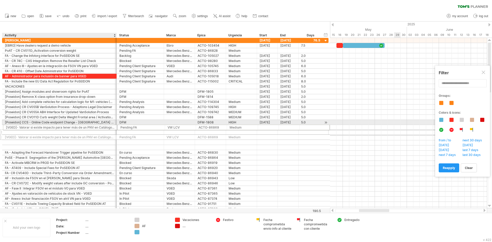
drag, startPoint x: 19, startPoint y: 131, endPoint x: 18, endPoint y: 126, distance: 4.1
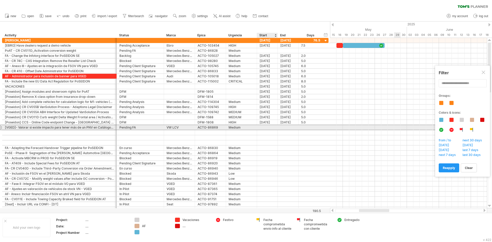
click at [267, 128] on div at bounding box center [267, 127] width 21 height 5
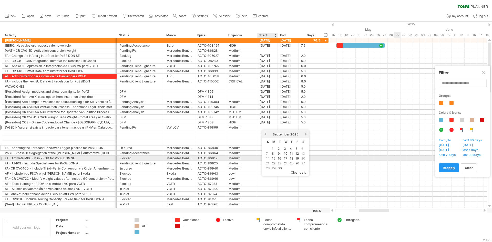
drag, startPoint x: 274, startPoint y: 157, endPoint x: 278, endPoint y: 147, distance: 11.2
click at [274, 157] on link "15" at bounding box center [273, 158] width 4 height 5
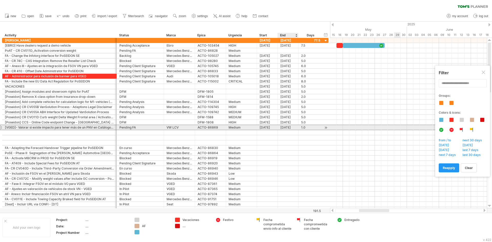
click at [292, 126] on div "15-09-25" at bounding box center [288, 127] width 21 height 5
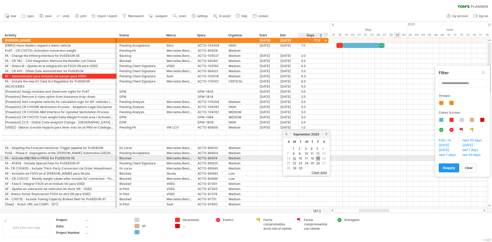
click at [317, 158] on link "19" at bounding box center [317, 158] width 5 height 5
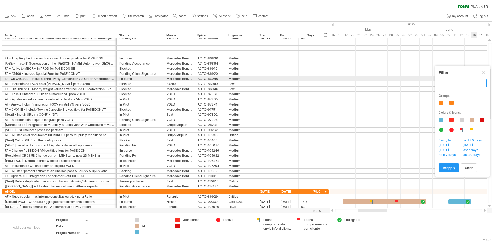
click at [463, 81] on input "text" at bounding box center [462, 83] width 48 height 8
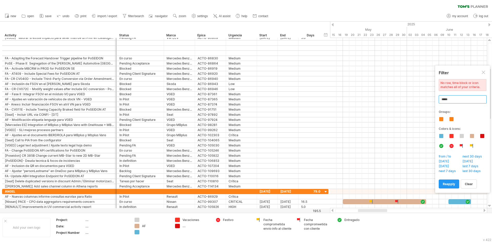
type input "*****"
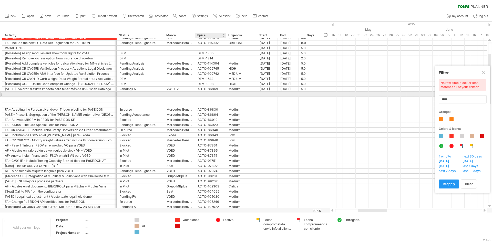
click at [204, 94] on div at bounding box center [210, 94] width 26 height 5
paste input "********"
type input "********"
click at [141, 95] on div at bounding box center [140, 94] width 42 height 5
type input "***"
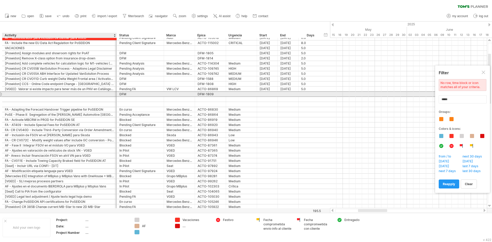
click at [71, 95] on div at bounding box center [59, 94] width 109 height 5
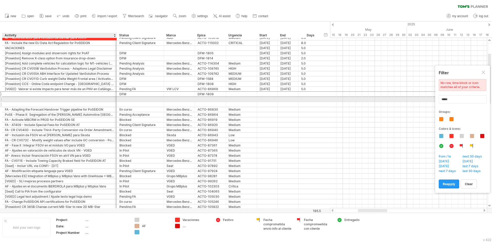
paste input "**********"
type input "**********"
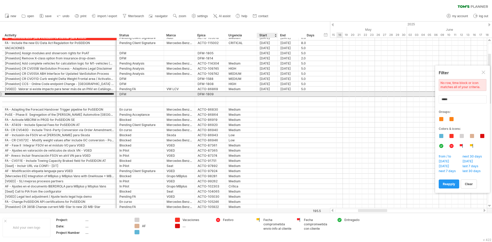
click at [266, 94] on div at bounding box center [267, 94] width 21 height 5
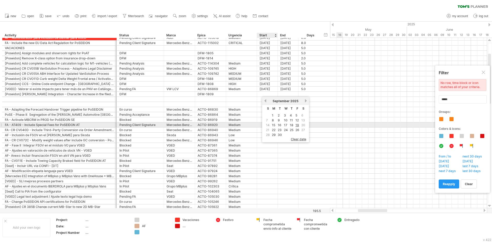
click at [275, 124] on link "15" at bounding box center [273, 125] width 4 height 5
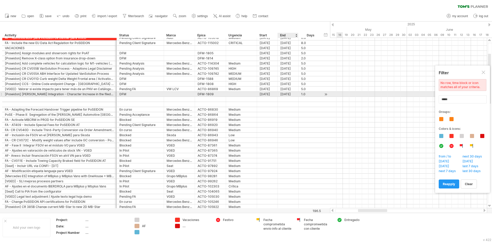
click at [286, 94] on div "15-09-25" at bounding box center [288, 94] width 21 height 5
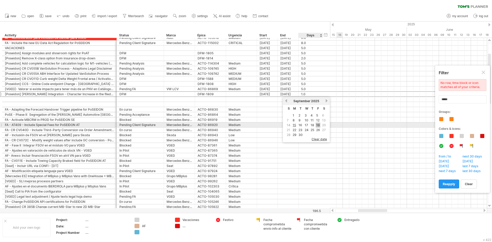
click at [318, 125] on link "19" at bounding box center [317, 125] width 5 height 5
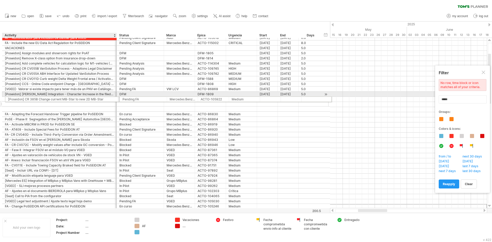
drag, startPoint x: 40, startPoint y: 206, endPoint x: 41, endPoint y: 98, distance: 107.3
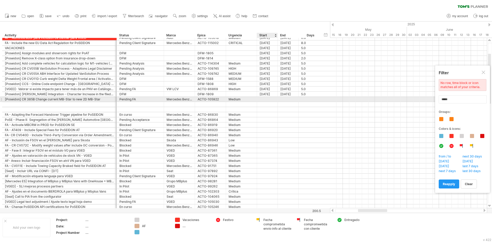
click at [263, 98] on div at bounding box center [267, 99] width 21 height 5
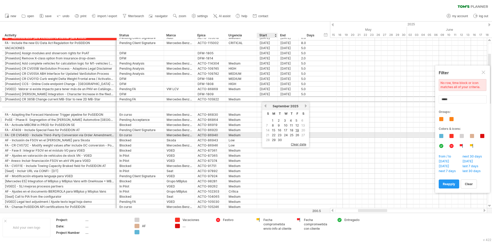
drag, startPoint x: 275, startPoint y: 134, endPoint x: 281, endPoint y: 122, distance: 12.8
click at [275, 134] on link "22" at bounding box center [273, 135] width 5 height 5
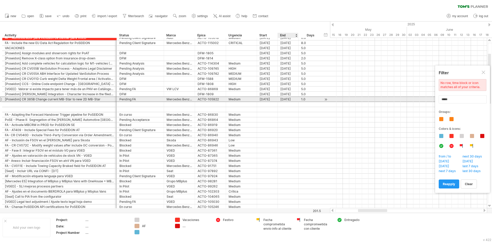
click at [286, 100] on div "22-09-25" at bounding box center [288, 99] width 21 height 5
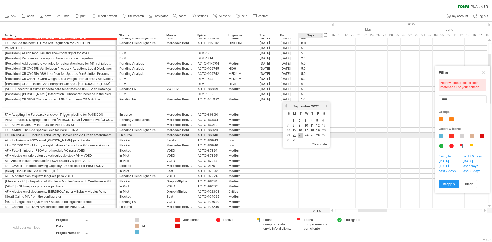
click at [301, 134] on link "23" at bounding box center [300, 135] width 5 height 5
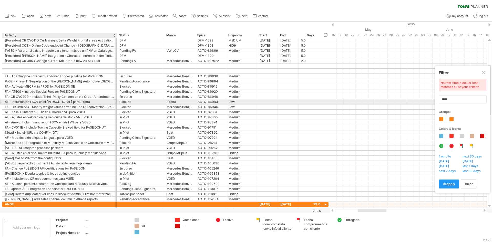
click at [90, 102] on div "AF - Inclusión de FSOV en el [PERSON_NAME] para Skoda" at bounding box center [59, 101] width 109 height 5
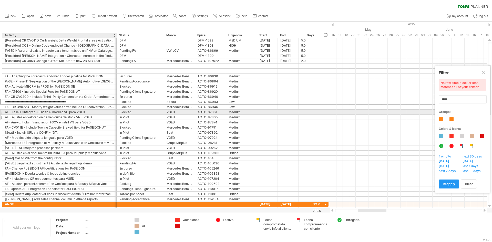
click at [85, 115] on div "AF - Ajustes en valoración de vehículos de stock VN - VGED" at bounding box center [59, 117] width 109 height 5
click at [79, 111] on div "AF - Fase II : Integrar FSOV en el módulo VO para VGED" at bounding box center [59, 112] width 109 height 5
click at [10, 113] on input "**********" at bounding box center [59, 112] width 109 height 5
drag, startPoint x: 43, startPoint y: 114, endPoint x: 34, endPoint y: 120, distance: 9.8
click at [42, 114] on div "**********" at bounding box center [165, 116] width 326 height 5
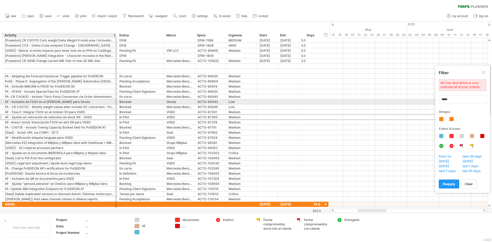
click at [29, 102] on div "AF - Inclusión de FSOV en el [PERSON_NAME] para Skoda" at bounding box center [59, 101] width 109 height 5
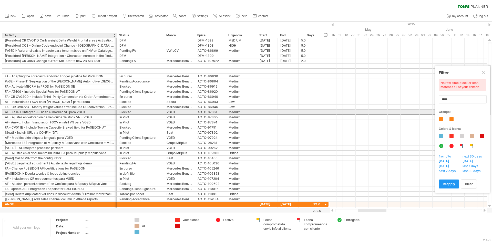
click at [26, 112] on div "AF - Fase II : Integrar FSOV en el módulo VO para VGED" at bounding box center [59, 112] width 109 height 5
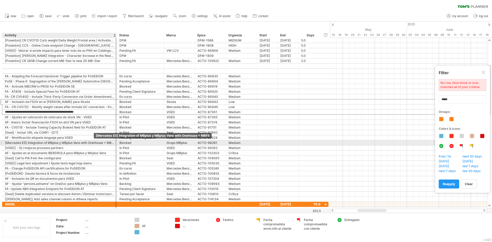
click at [90, 144] on div "[Mercedes ES] Integration of MBplus y MBplus Vans with OneHouse = MBFS" at bounding box center [59, 142] width 109 height 5
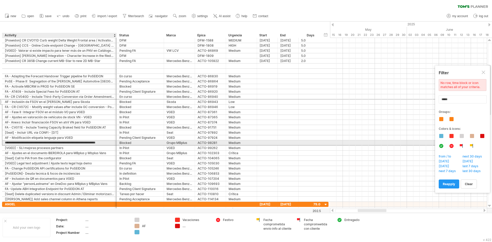
scroll to position [0, 0]
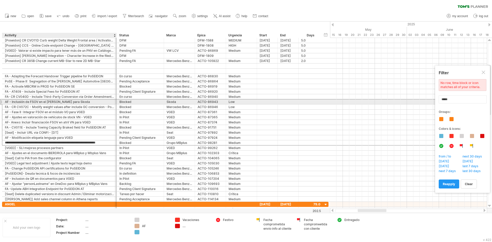
click at [54, 101] on div "AF - Inclusión de FSOV en el [PERSON_NAME] para Skoda" at bounding box center [59, 101] width 109 height 5
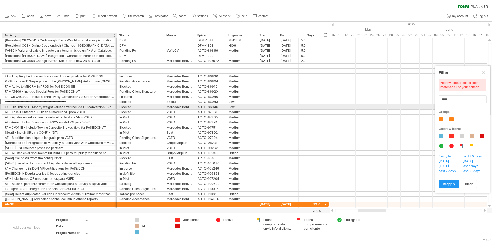
click at [51, 108] on div "FA - CR CV072C - Modify weight values after include GC conversion - PoSEIDON AT" at bounding box center [59, 106] width 109 height 5
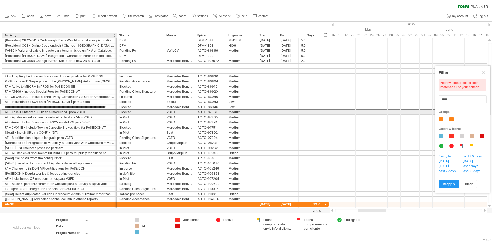
click at [51, 111] on div "AF - Fase II : Integrar FSOV en el módulo VO para VGED" at bounding box center [59, 112] width 109 height 5
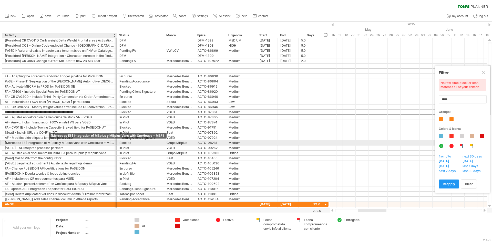
click at [47, 143] on div "[Mercedes ES] Integration of MBplus y MBplus Vans with OneHouse = MBFS" at bounding box center [59, 142] width 109 height 5
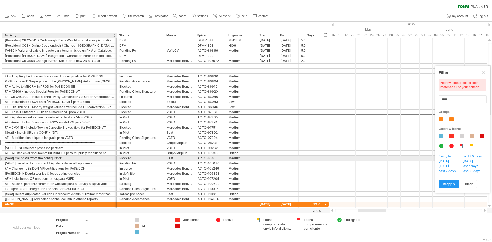
click at [38, 160] on div "[Seat] Call to PIA from the configurator" at bounding box center [59, 158] width 109 height 5
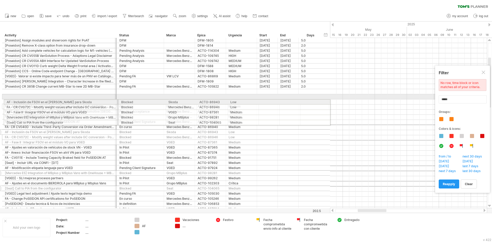
drag, startPoint x: 2, startPoint y: 129, endPoint x: 2, endPoint y: 101, distance: 27.7
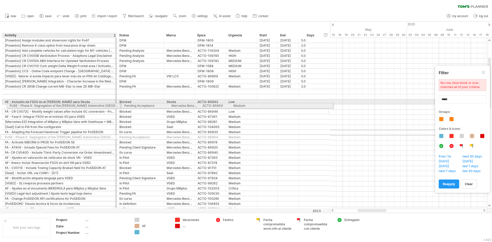
drag, startPoint x: 1, startPoint y: 133, endPoint x: 6, endPoint y: 105, distance: 28.3
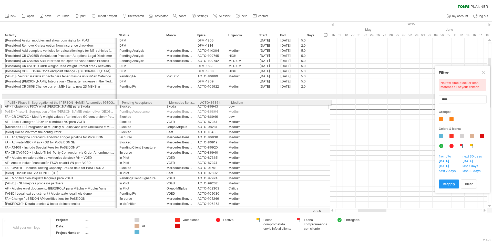
drag, startPoint x: 1, startPoint y: 108, endPoint x: 3, endPoint y: 102, distance: 6.2
drag, startPoint x: 2, startPoint y: 190, endPoint x: 3, endPoint y: 102, distance: 88.4
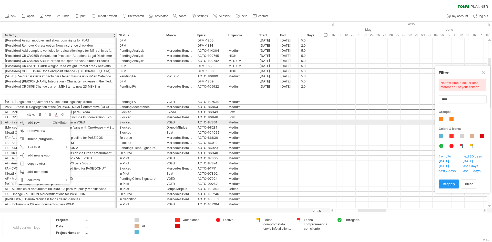
click at [41, 122] on div "add row Ctrl+Enter Cmd+Enter" at bounding box center [43, 123] width 53 height 8
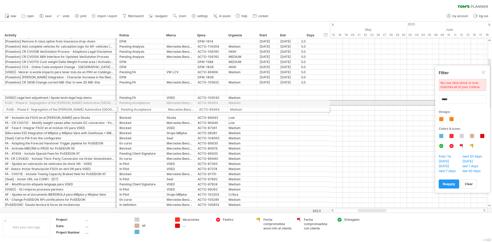
drag, startPoint x: 1, startPoint y: 103, endPoint x: 1, endPoint y: 109, distance: 5.4
click at [1, 109] on div "**********" at bounding box center [164, 100] width 329 height 235
drag, startPoint x: 2, startPoint y: 103, endPoint x: 1, endPoint y: 112, distance: 8.5
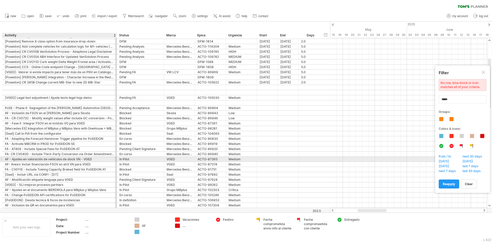
click at [105, 158] on div "AF - Ajustes en valoración de vehículos de stock VN - VGED" at bounding box center [59, 159] width 109 height 5
click at [105, 163] on div "AF- Anexo: Incluir financiación FSOV en atril VN para VGED" at bounding box center [59, 164] width 109 height 5
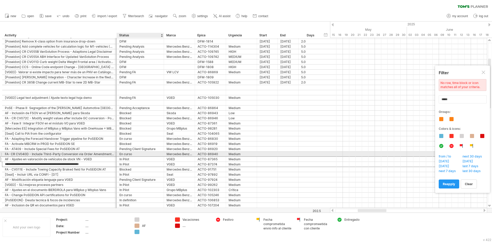
click at [135, 153] on div "En curso" at bounding box center [140, 154] width 42 height 5
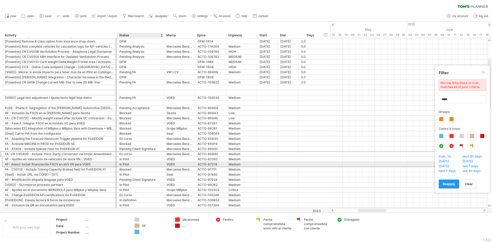
click at [134, 165] on div "In Pilot" at bounding box center [140, 164] width 42 height 5
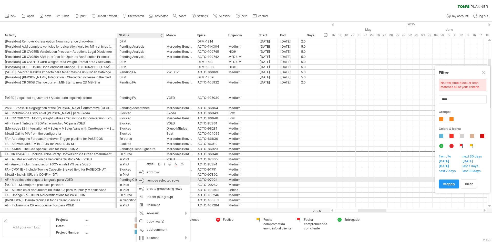
click at [156, 180] on span "remove selected rows" at bounding box center [163, 180] width 33 height 4
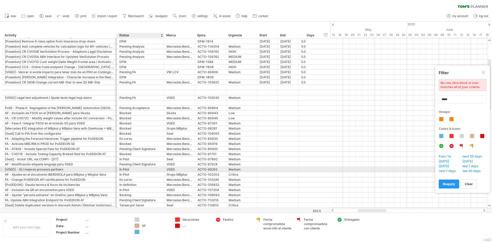
click at [130, 170] on div "In Pilot" at bounding box center [140, 169] width 42 height 5
click at [130, 175] on div "In Pilot" at bounding box center [140, 174] width 42 height 5
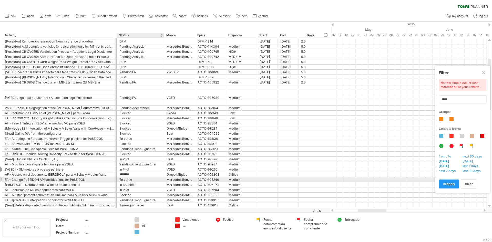
click at [136, 181] on div "En curso" at bounding box center [140, 179] width 42 height 5
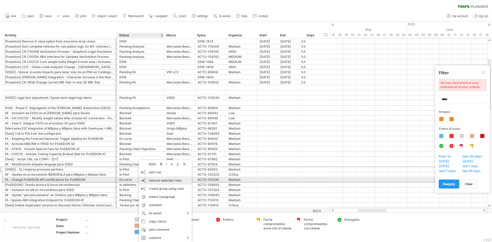
click at [154, 180] on span "remove selected rows" at bounding box center [165, 180] width 33 height 4
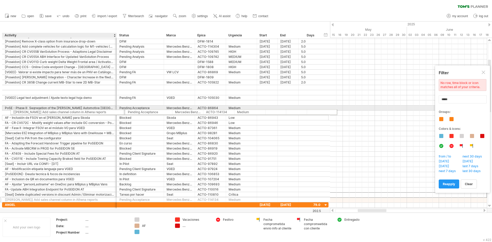
drag, startPoint x: 2, startPoint y: 195, endPoint x: 9, endPoint y: 111, distance: 84.3
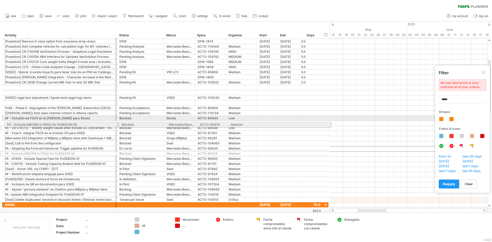
drag, startPoint x: 3, startPoint y: 134, endPoint x: 3, endPoint y: 124, distance: 10.0
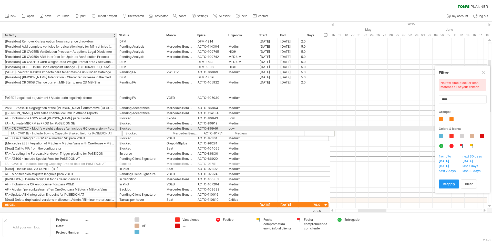
drag, startPoint x: 0, startPoint y: 159, endPoint x: 7, endPoint y: 131, distance: 29.4
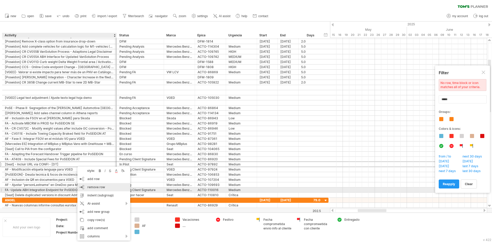
click at [97, 187] on span "remove row" at bounding box center [96, 187] width 18 height 4
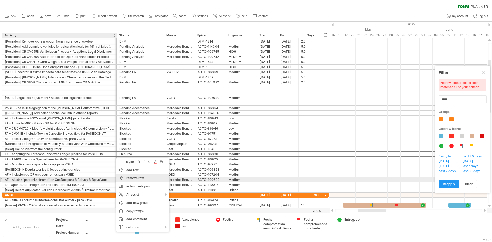
click at [134, 178] on span "remove row" at bounding box center [135, 178] width 18 height 4
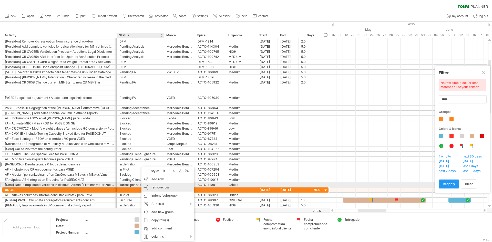
click at [161, 187] on span "remove row" at bounding box center [160, 187] width 18 height 4
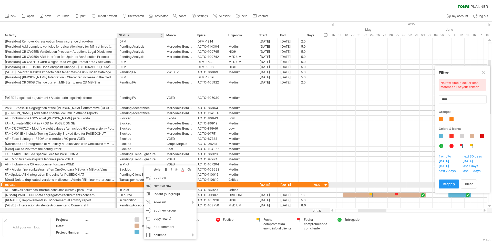
click at [157, 183] on div "remove row remove selected rows" at bounding box center [170, 186] width 53 height 8
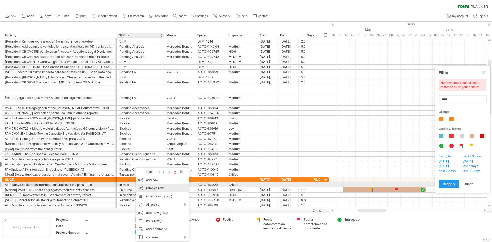
click at [154, 187] on span "remove row" at bounding box center [155, 188] width 18 height 4
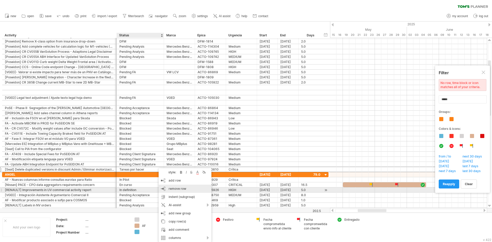
click at [177, 188] on span "remove row" at bounding box center [177, 189] width 18 height 4
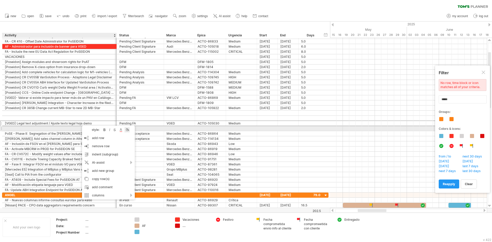
click at [127, 130] on div at bounding box center [126, 129] width 5 height 5
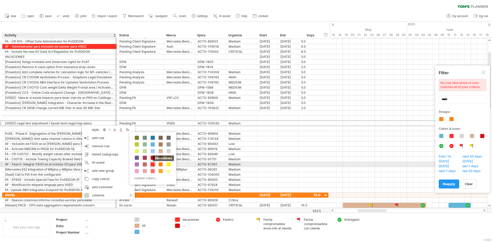
click at [152, 162] on span at bounding box center [153, 164] width 4 height 4
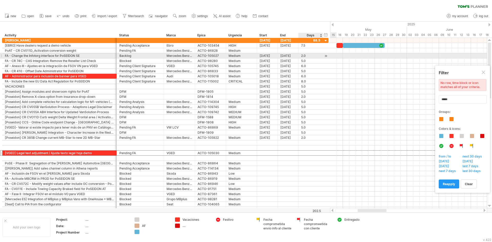
click at [326, 57] on div at bounding box center [325, 55] width 5 height 5
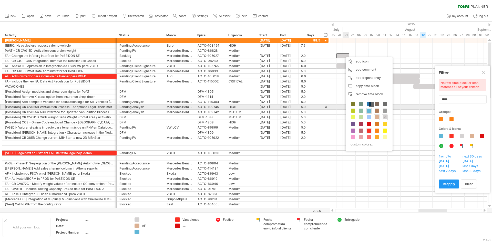
drag, startPoint x: 368, startPoint y: 109, endPoint x: 364, endPoint y: 103, distance: 7.0
click at [368, 109] on span at bounding box center [369, 111] width 4 height 4
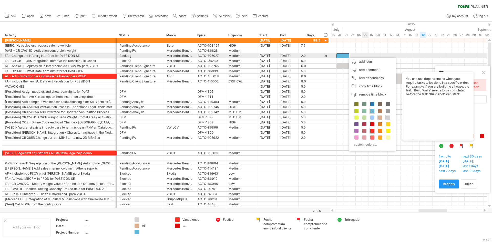
click at [364, 57] on div at bounding box center [408, 55] width 157 height 5
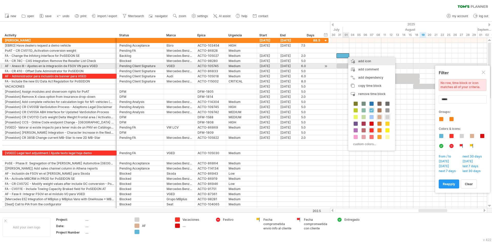
click at [361, 64] on div "add icon" at bounding box center [371, 61] width 47 height 8
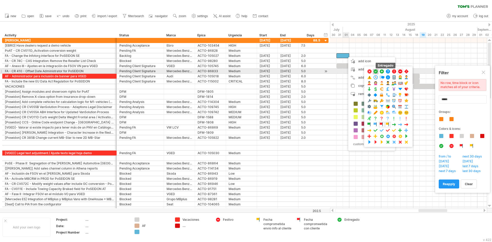
click at [375, 73] on span at bounding box center [375, 71] width 5 height 5
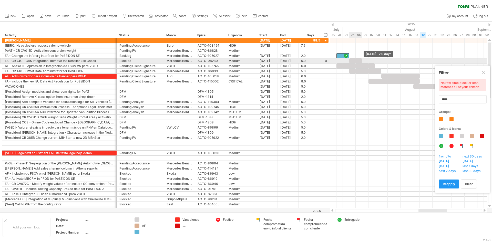
drag, startPoint x: 381, startPoint y: 62, endPoint x: 362, endPoint y: 62, distance: 18.4
click at [362, 62] on span at bounding box center [362, 60] width 2 height 5
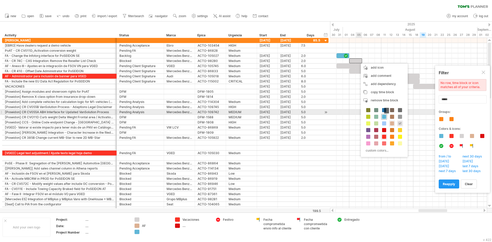
drag, startPoint x: 383, startPoint y: 114, endPoint x: 374, endPoint y: 78, distance: 37.4
click at [383, 113] on div "AF Vacaciones custom colors..." at bounding box center [384, 130] width 47 height 52
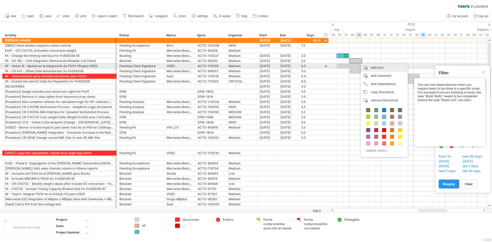
click at [375, 66] on div "add icon" at bounding box center [384, 68] width 47 height 8
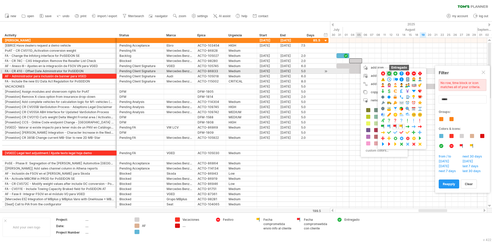
click at [388, 73] on span at bounding box center [388, 73] width 5 height 5
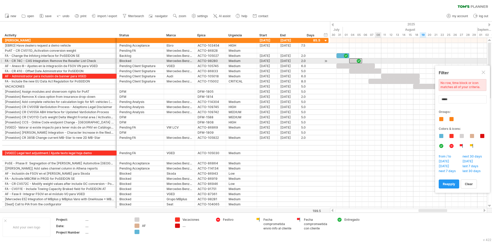
click at [379, 60] on div at bounding box center [408, 60] width 157 height 5
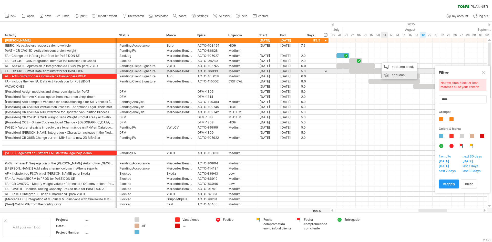
click at [391, 73] on div "add icon" at bounding box center [399, 75] width 35 height 8
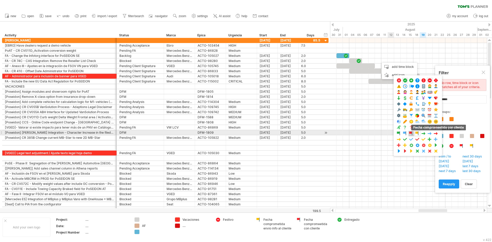
click at [411, 133] on span at bounding box center [410, 133] width 5 height 5
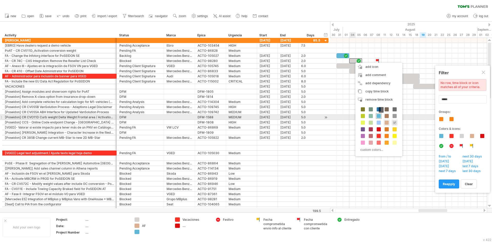
click at [378, 115] on span at bounding box center [378, 116] width 4 height 4
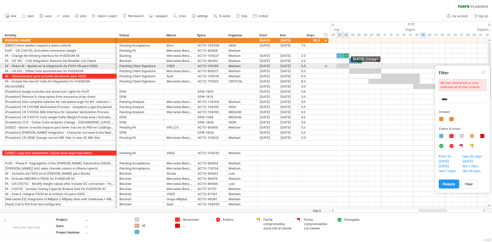
drag, startPoint x: 374, startPoint y: 66, endPoint x: 347, endPoint y: 66, distance: 26.6
click at [347, 66] on div at bounding box center [342, 66] width 13 height 5
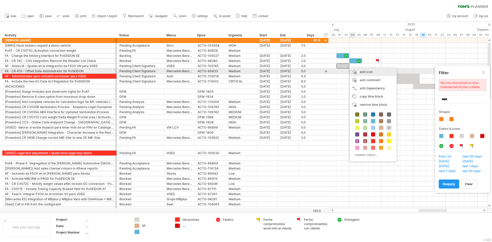
click at [367, 72] on div "add icon" at bounding box center [373, 72] width 47 height 8
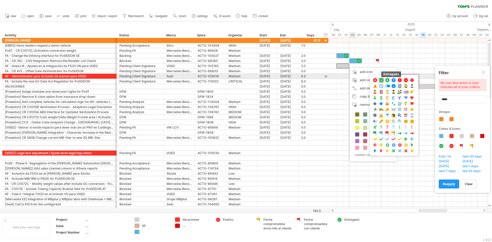
click at [380, 79] on span at bounding box center [380, 80] width 5 height 5
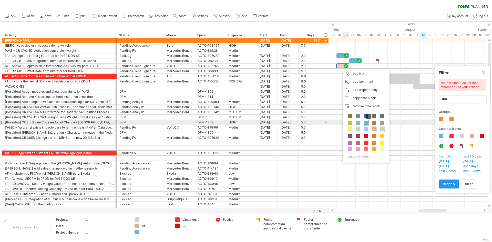
click at [365, 122] on span at bounding box center [366, 123] width 4 height 4
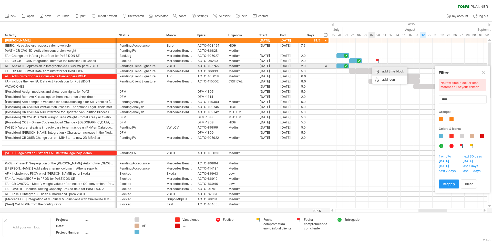
click at [377, 68] on div "add time block" at bounding box center [389, 71] width 35 height 8
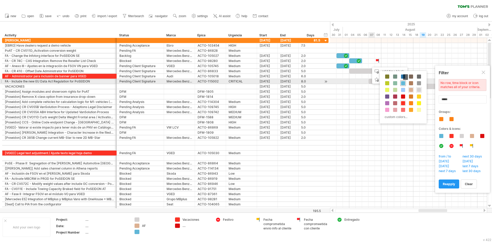
click at [402, 82] on span at bounding box center [403, 83] width 4 height 4
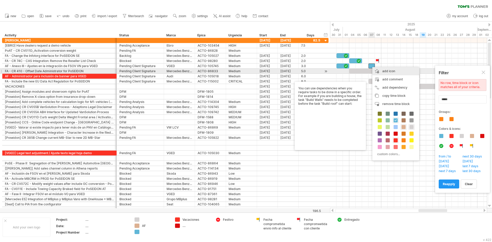
click at [385, 70] on div "add icon" at bounding box center [395, 71] width 47 height 8
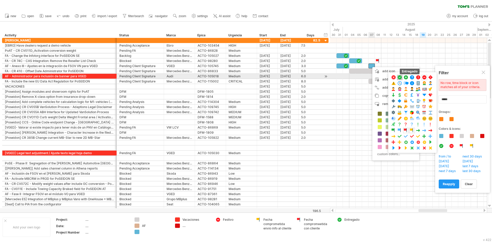
click at [399, 77] on span at bounding box center [399, 77] width 5 height 5
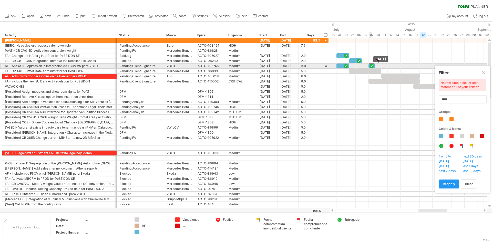
drag, startPoint x: 369, startPoint y: 66, endPoint x: 372, endPoint y: 66, distance: 3.3
click at [372, 66] on div at bounding box center [371, 66] width 6 height 5
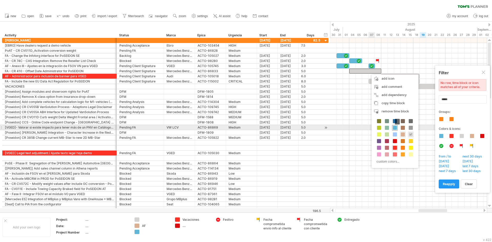
drag, startPoint x: 395, startPoint y: 128, endPoint x: 394, endPoint y: 125, distance: 2.7
click at [395, 127] on span at bounding box center [395, 128] width 4 height 4
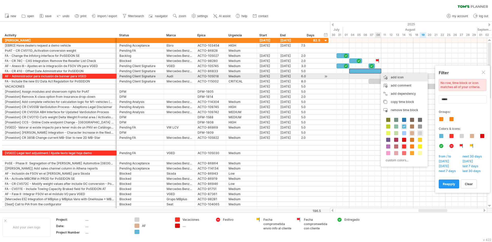
click at [401, 77] on div "add icon" at bounding box center [404, 77] width 47 height 8
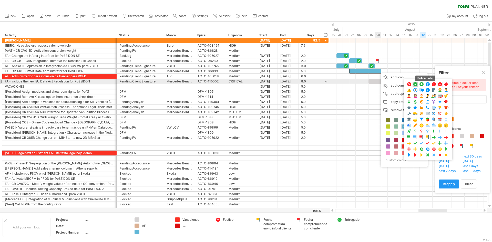
click at [415, 84] on span at bounding box center [415, 84] width 5 height 5
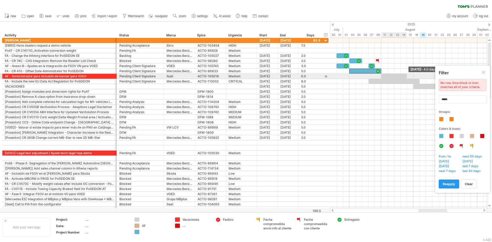
drag, startPoint x: 419, startPoint y: 77, endPoint x: 407, endPoint y: 77, distance: 12.0
click at [407, 77] on span at bounding box center [407, 76] width 2 height 5
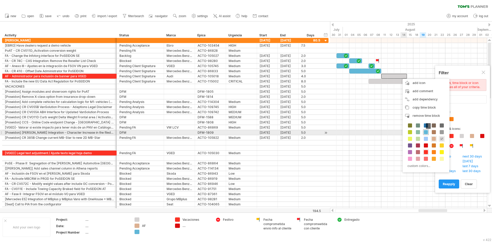
drag, startPoint x: 426, startPoint y: 131, endPoint x: 424, endPoint y: 129, distance: 2.6
click at [424, 131] on span at bounding box center [426, 132] width 4 height 4
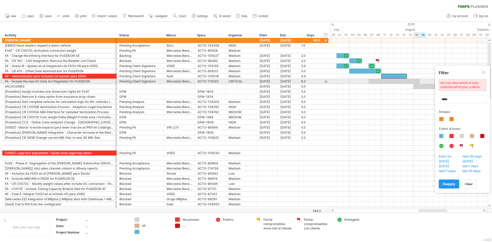
click at [417, 80] on div at bounding box center [393, 81] width 51 height 5
drag, startPoint x: 419, startPoint y: 80, endPoint x: 409, endPoint y: 80, distance: 10.0
click at [407, 81] on span at bounding box center [407, 81] width 2 height 5
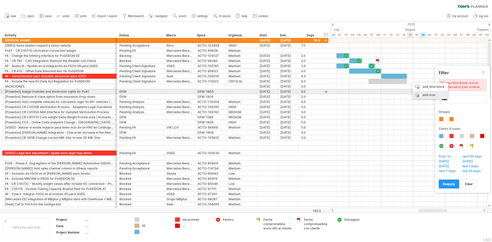
click at [422, 93] on div "add icon" at bounding box center [429, 95] width 35 height 8
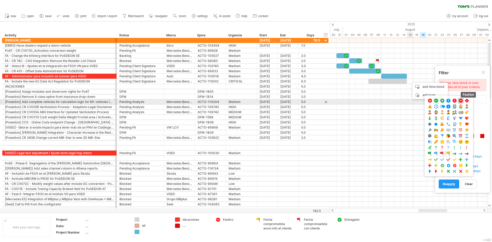
click at [461, 100] on span at bounding box center [460, 100] width 5 height 5
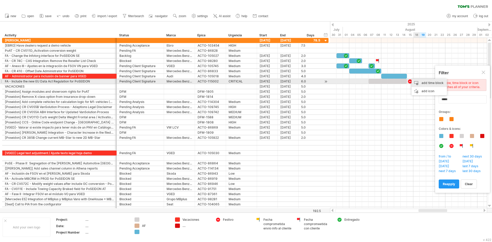
drag, startPoint x: 425, startPoint y: 83, endPoint x: 433, endPoint y: 85, distance: 8.0
click at [426, 83] on div "add time block" at bounding box center [428, 83] width 35 height 8
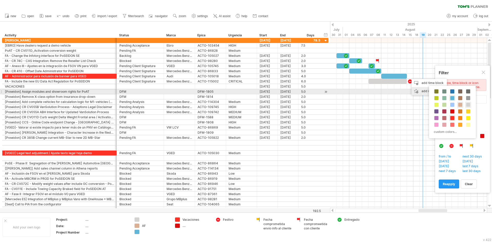
click at [423, 90] on div "add icon" at bounding box center [428, 91] width 35 height 8
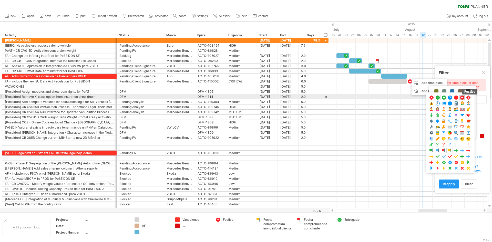
click at [461, 96] on span at bounding box center [461, 97] width 5 height 5
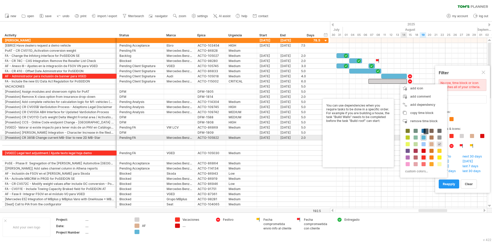
click at [424, 138] on span at bounding box center [423, 137] width 4 height 4
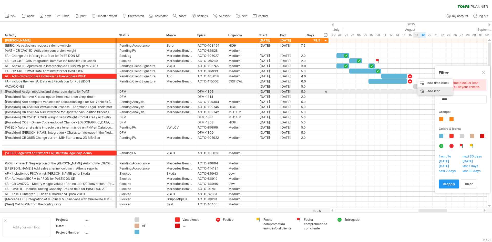
click at [428, 90] on div "add icon" at bounding box center [434, 91] width 35 height 8
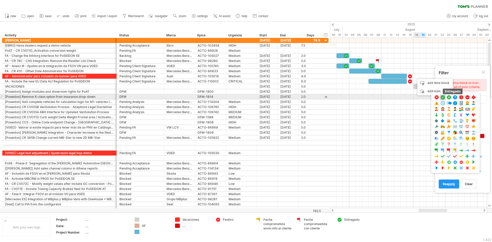
drag, startPoint x: 442, startPoint y: 97, endPoint x: 419, endPoint y: 78, distance: 30.0
click at [442, 97] on span at bounding box center [442, 97] width 5 height 5
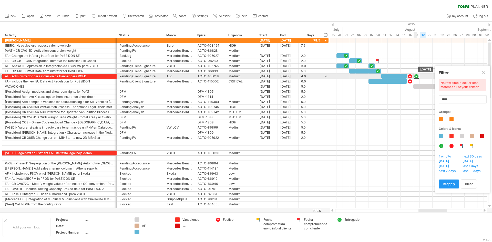
drag, startPoint x: 413, startPoint y: 75, endPoint x: 416, endPoint y: 75, distance: 2.8
click at [416, 75] on div at bounding box center [416, 76] width 6 height 5
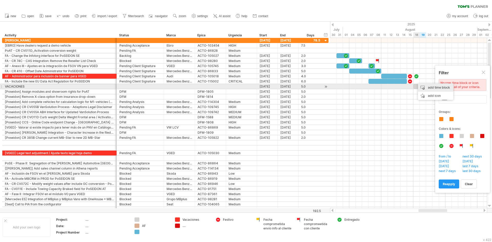
click at [428, 87] on div "add time block" at bounding box center [435, 87] width 35 height 8
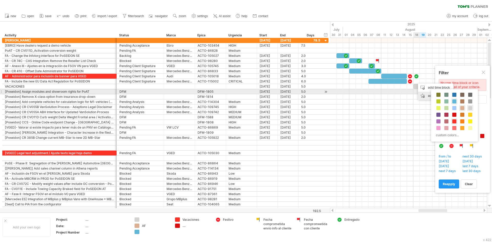
click at [423, 94] on div "add icon" at bounding box center [435, 96] width 35 height 8
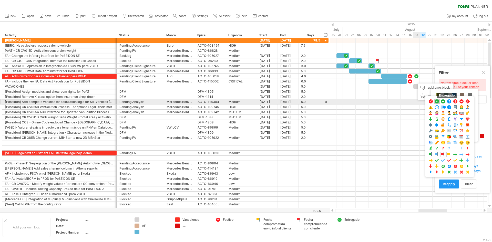
click at [436, 101] on span at bounding box center [436, 101] width 5 height 5
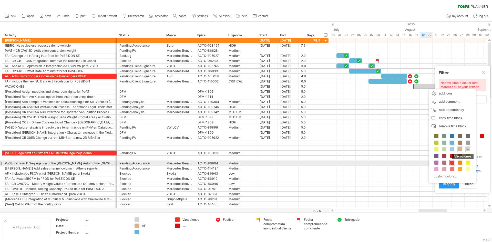
click at [452, 163] on span at bounding box center [452, 163] width 4 height 4
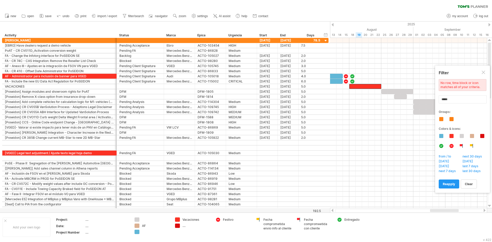
drag, startPoint x: 430, startPoint y: 211, endPoint x: 443, endPoint y: 203, distance: 15.1
click at [442, 208] on div at bounding box center [408, 210] width 157 height 5
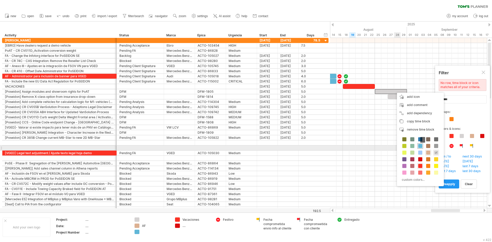
click at [420, 145] on span at bounding box center [420, 146] width 4 height 4
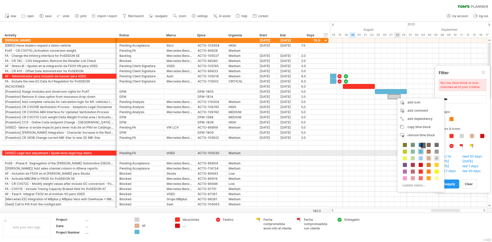
drag, startPoint x: 420, startPoint y: 153, endPoint x: 430, endPoint y: 139, distance: 16.8
click at [420, 152] on span at bounding box center [420, 152] width 4 height 4
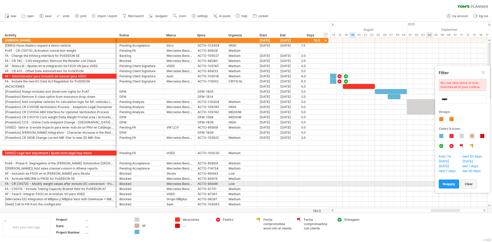
click at [466, 184] on span "clear" at bounding box center [469, 184] width 8 height 4
type input "**********"
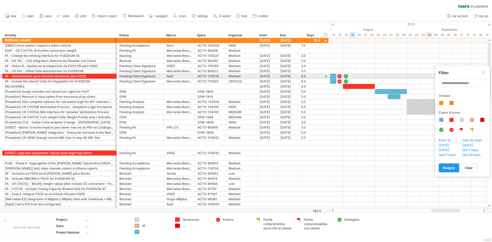
click at [482, 74] on div at bounding box center [483, 73] width 4 height 4
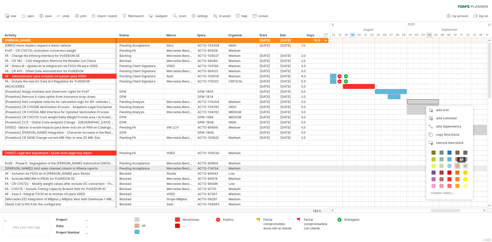
click at [457, 166] on span at bounding box center [457, 166] width 4 height 4
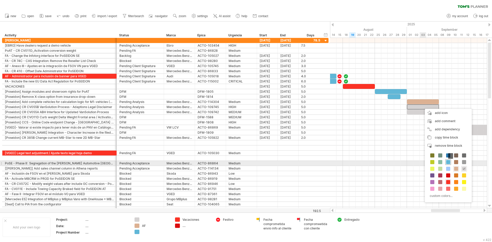
drag, startPoint x: 448, startPoint y: 162, endPoint x: 440, endPoint y: 144, distance: 19.6
click at [447, 161] on span at bounding box center [448, 162] width 4 height 4
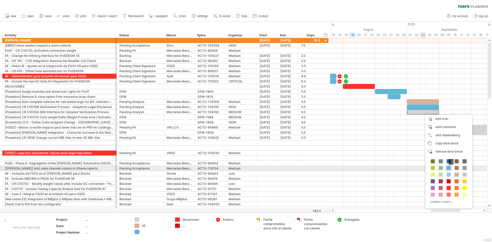
click at [448, 166] on span at bounding box center [448, 168] width 4 height 4
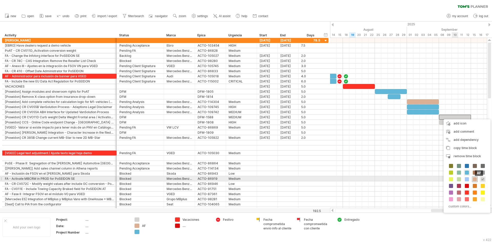
drag, startPoint x: 473, startPoint y: 177, endPoint x: 471, endPoint y: 158, distance: 19.1
click at [473, 176] on div "AF Vacaciones custom colors..." at bounding box center [466, 186] width 47 height 52
click at [476, 180] on span at bounding box center [474, 179] width 4 height 4
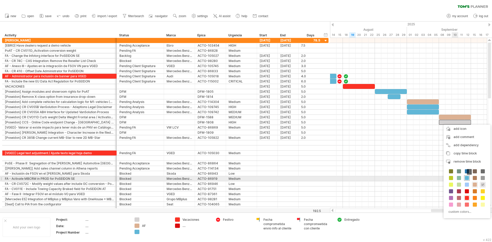
drag, startPoint x: 467, startPoint y: 179, endPoint x: 468, endPoint y: 175, distance: 3.9
click at [468, 178] on span at bounding box center [467, 178] width 4 height 4
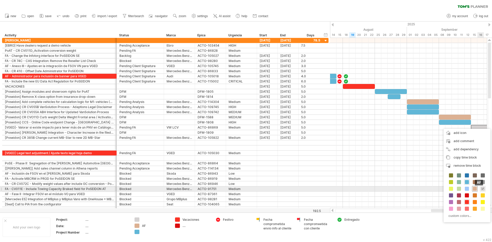
click at [474, 188] on span at bounding box center [474, 189] width 4 height 4
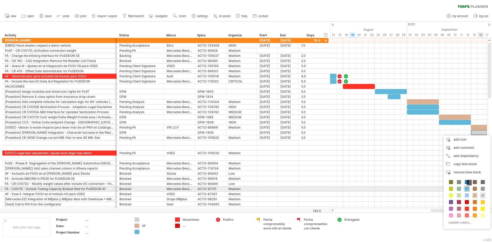
click at [467, 189] on span at bounding box center [467, 189] width 4 height 4
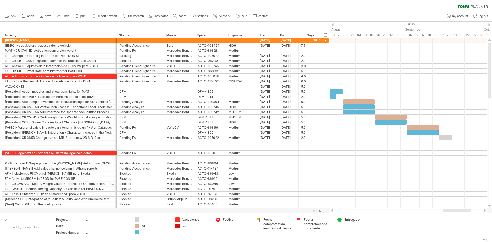
drag, startPoint x: 451, startPoint y: 211, endPoint x: 462, endPoint y: 210, distance: 11.6
click at [462, 210] on div at bounding box center [456, 210] width 29 height 3
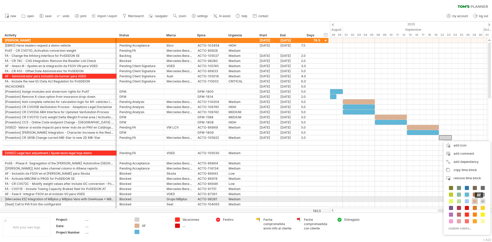
click at [476, 200] on span at bounding box center [474, 201] width 4 height 4
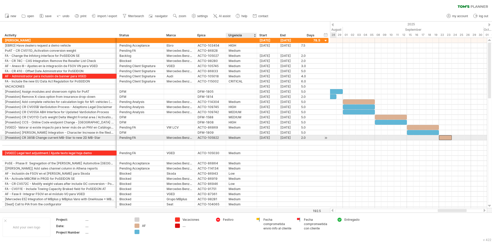
click at [238, 137] on div "Medium" at bounding box center [241, 137] width 26 height 5
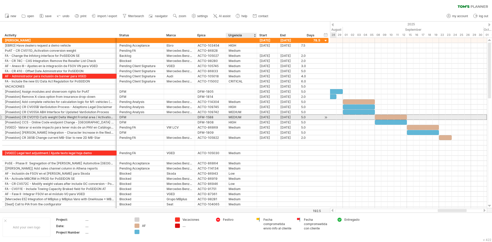
click at [239, 115] on div "MEDIUM" at bounding box center [241, 117] width 26 height 5
click at [239, 115] on input "******" at bounding box center [241, 117] width 26 height 5
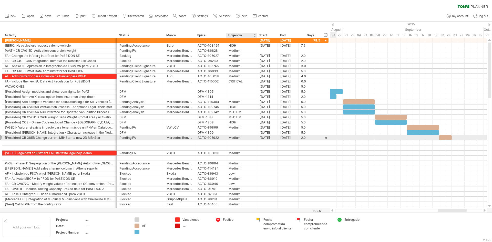
click at [235, 136] on div "Medium" at bounding box center [241, 137] width 26 height 5
click at [0, 0] on input "******" at bounding box center [0, 0] width 0 height 0
paste input "text"
type input "******"
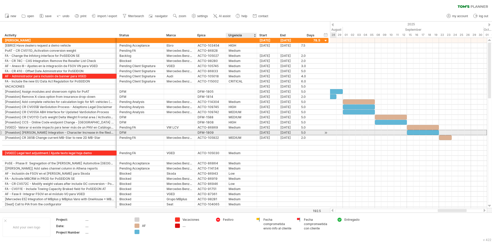
click at [235, 133] on div at bounding box center [241, 132] width 26 height 5
click at [0, 0] on input "text" at bounding box center [0, 0] width 0 height 0
paste input "******"
type input "******"
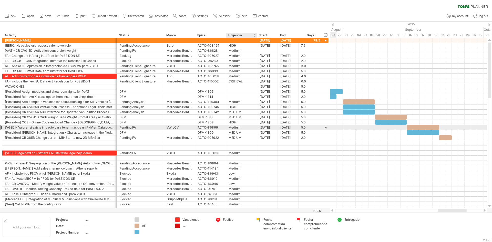
click at [233, 127] on div "Medium" at bounding box center [241, 127] width 26 height 5
click at [233, 127] on input "******" at bounding box center [241, 127] width 26 height 5
paste input "text"
type input "******"
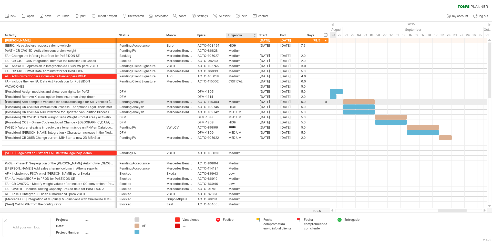
click at [236, 103] on div "Medium" at bounding box center [241, 101] width 26 height 5
click at [236, 103] on input "******" at bounding box center [241, 101] width 26 height 5
paste input "text"
type input "******"
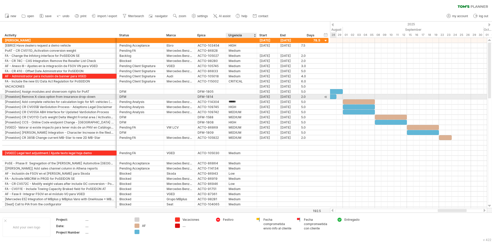
click at [234, 96] on div at bounding box center [241, 96] width 26 height 5
type input "***"
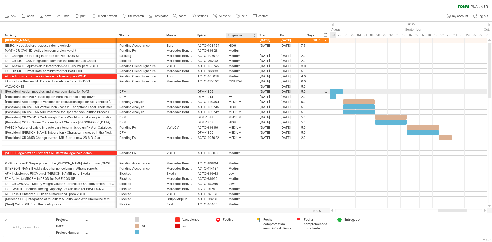
click at [234, 90] on div at bounding box center [241, 91] width 26 height 5
click at [234, 90] on input "text" at bounding box center [241, 91] width 26 height 5
type input "****"
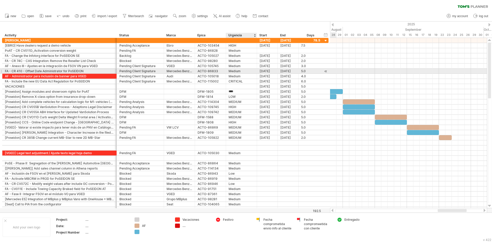
click at [236, 73] on div "**********" at bounding box center [165, 71] width 326 height 5
click at [236, 73] on div "**********" at bounding box center [165, 70] width 326 height 5
click at [236, 71] on div "Medium" at bounding box center [241, 71] width 26 height 5
click at [236, 71] on input "******" at bounding box center [241, 71] width 26 height 5
paste input "text"
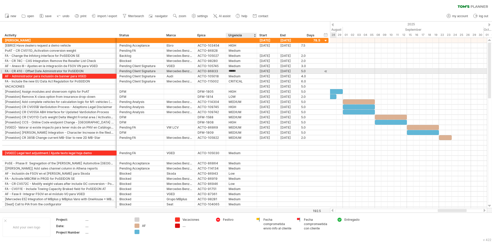
type input "******"
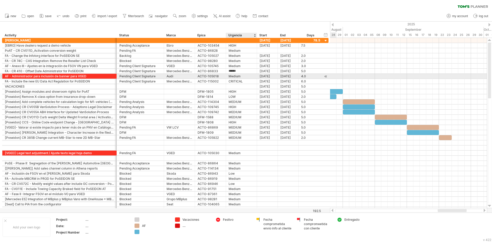
click at [236, 74] on div "Medium" at bounding box center [241, 76] width 26 height 5
click at [236, 74] on input "******" at bounding box center [241, 76] width 26 height 5
paste input "text"
type input "******"
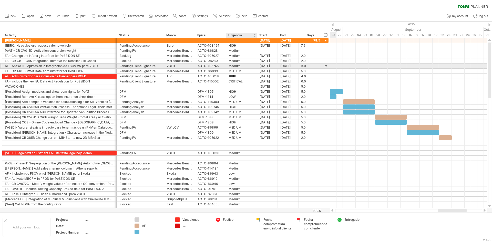
click at [233, 65] on div "Medium" at bounding box center [241, 66] width 26 height 5
click at [233, 65] on input "******" at bounding box center [241, 66] width 26 height 5
paste input "text"
type input "******"
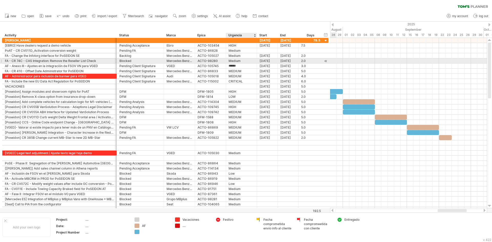
click at [233, 61] on div "Medium" at bounding box center [241, 60] width 26 height 5
click at [233, 61] on input "******" at bounding box center [241, 60] width 26 height 5
paste input "text"
type input "******"
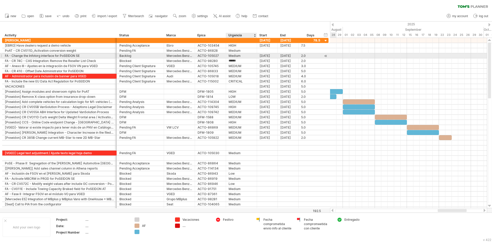
click at [234, 56] on div "Medium" at bounding box center [241, 55] width 26 height 5
click at [234, 56] on input "******" at bounding box center [241, 55] width 26 height 5
paste input "text"
type input "******"
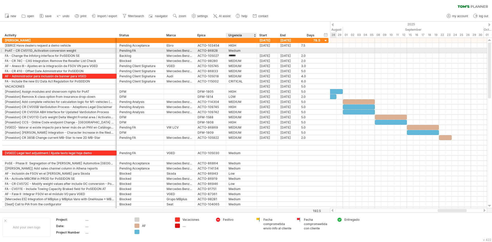
click at [237, 50] on div "Medium" at bounding box center [241, 50] width 26 height 5
click at [237, 50] on input "******" at bounding box center [241, 50] width 26 height 5
paste input "text"
type input "******"
click at [237, 51] on input "******" at bounding box center [241, 50] width 26 height 5
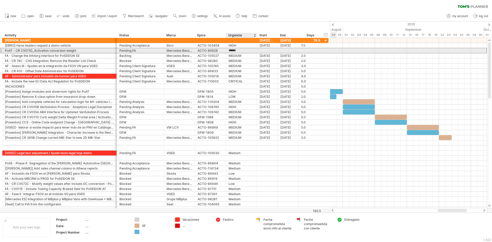
click at [243, 49] on input "******" at bounding box center [241, 50] width 26 height 5
click at [236, 51] on input "******" at bounding box center [241, 50] width 26 height 5
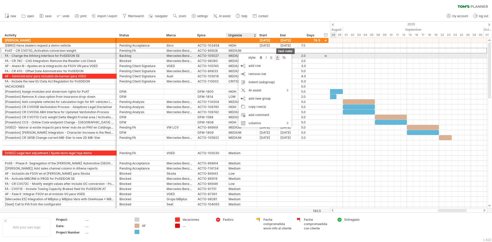
click at [279, 57] on div at bounding box center [277, 57] width 5 height 5
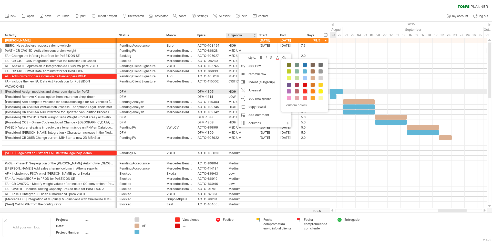
click at [313, 92] on span at bounding box center [312, 91] width 4 height 4
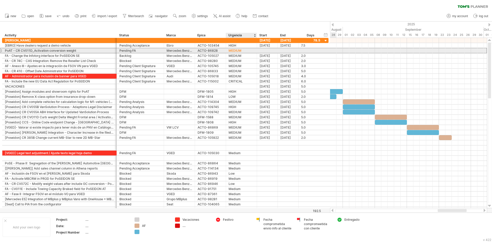
click at [236, 50] on div "MEDIUM" at bounding box center [241, 50] width 26 height 5
click at [235, 50] on input "******" at bounding box center [241, 50] width 26 height 5
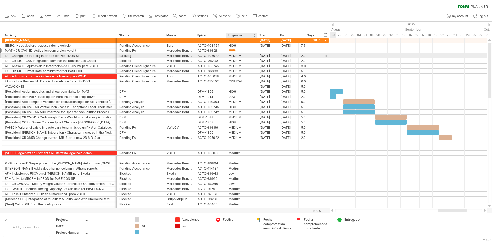
click at [234, 56] on div "MEDIUM" at bounding box center [241, 55] width 26 height 5
click at [234, 56] on input "******" at bounding box center [241, 55] width 26 height 5
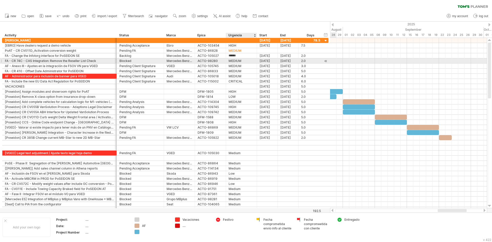
click at [235, 62] on div "MEDIUM" at bounding box center [241, 60] width 26 height 5
click at [234, 62] on input "******" at bounding box center [241, 60] width 26 height 5
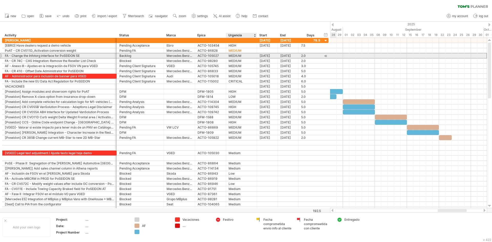
click at [235, 56] on div "MEDIUM" at bounding box center [241, 55] width 26 height 5
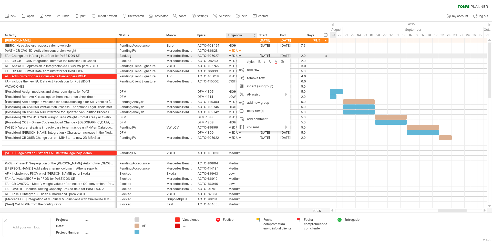
click at [234, 55] on div "MEDIUM" at bounding box center [241, 55] width 26 height 5
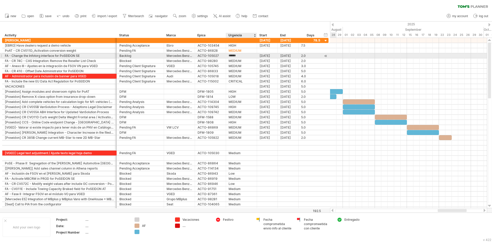
click at [234, 55] on input "******" at bounding box center [241, 55] width 26 height 5
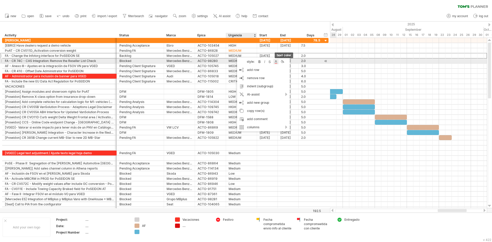
click at [275, 61] on div at bounding box center [275, 61] width 5 height 5
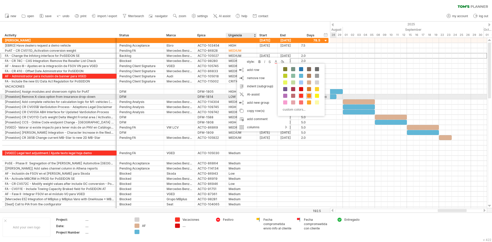
click at [309, 96] on span at bounding box center [309, 96] width 4 height 4
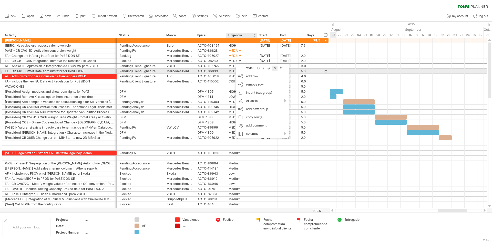
click at [274, 69] on div at bounding box center [274, 68] width 5 height 5
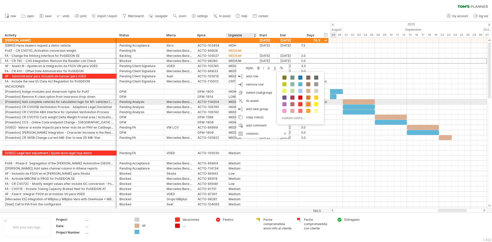
drag, startPoint x: 307, startPoint y: 103, endPoint x: 273, endPoint y: 84, distance: 39.3
click at [306, 102] on span at bounding box center [308, 104] width 4 height 4
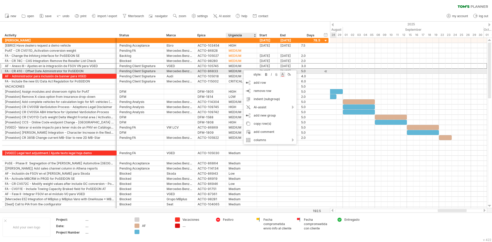
click at [282, 73] on div at bounding box center [282, 74] width 5 height 5
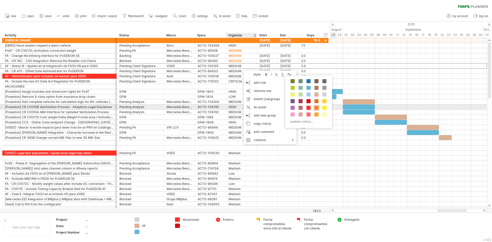
click at [316, 107] on span at bounding box center [316, 108] width 4 height 4
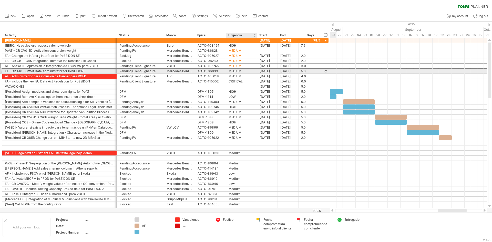
click at [237, 72] on div "MEDIUM" at bounding box center [241, 71] width 26 height 5
click at [237, 72] on input "******" at bounding box center [241, 71] width 26 height 5
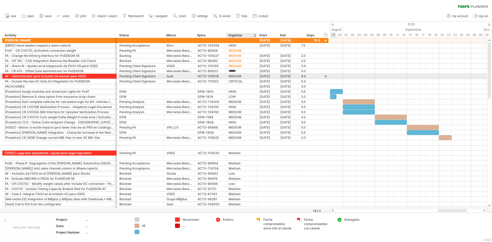
click at [237, 76] on div "MEDIUM" at bounding box center [241, 76] width 26 height 5
click at [237, 74] on input "******" at bounding box center [241, 76] width 26 height 5
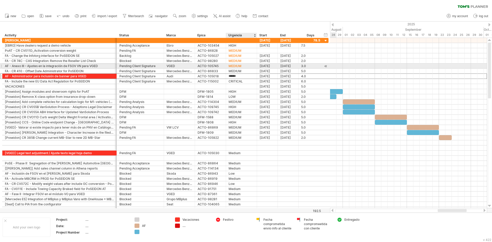
click at [239, 66] on div "MEDIUM" at bounding box center [241, 66] width 26 height 5
click at [239, 66] on input "******" at bounding box center [241, 66] width 26 height 5
click at [240, 69] on div "MEDIUM" at bounding box center [241, 71] width 26 height 5
click at [238, 71] on input "******" at bounding box center [241, 71] width 26 height 5
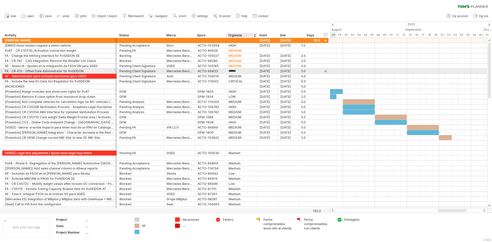
click at [238, 71] on input "******" at bounding box center [241, 71] width 26 height 5
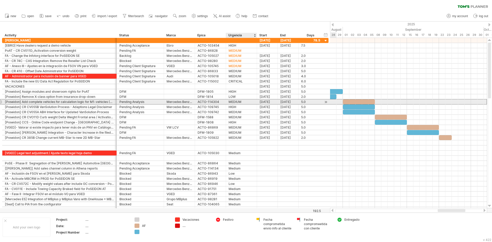
click at [240, 102] on div "MEDIUM" at bounding box center [241, 101] width 26 height 5
click at [240, 102] on input "******" at bounding box center [241, 101] width 26 height 5
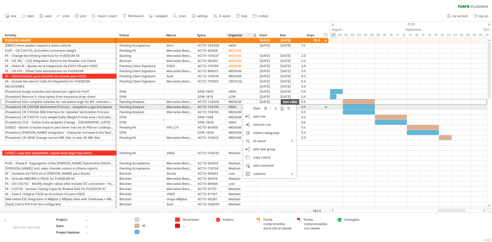
click at [283, 108] on div at bounding box center [281, 108] width 5 height 5
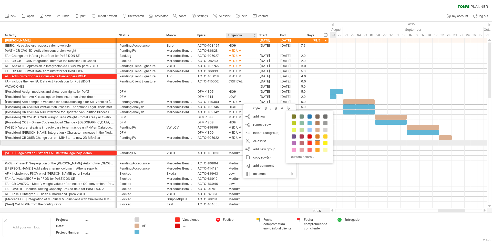
click at [319, 144] on span at bounding box center [317, 143] width 4 height 4
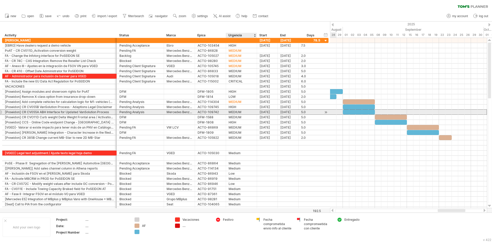
click at [247, 113] on div "MEDIUM" at bounding box center [241, 112] width 26 height 5
click at [240, 111] on input "******" at bounding box center [241, 112] width 26 height 5
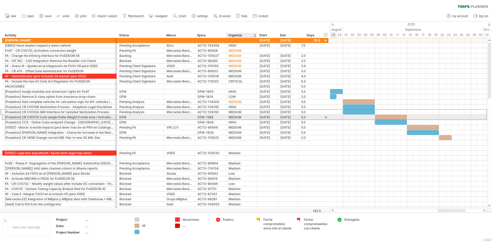
click at [240, 117] on div "MEDIUM" at bounding box center [241, 117] width 26 height 5
click at [0, 0] on input "******" at bounding box center [0, 0] width 0 height 0
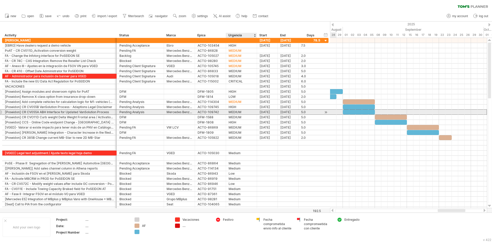
click at [245, 111] on div "MEDIUM" at bounding box center [241, 112] width 26 height 5
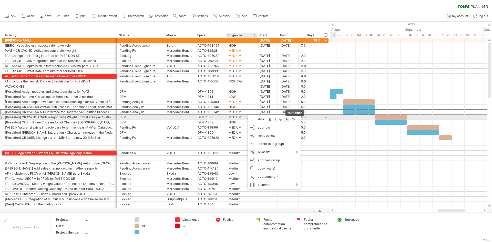
click at [286, 120] on div at bounding box center [286, 119] width 5 height 5
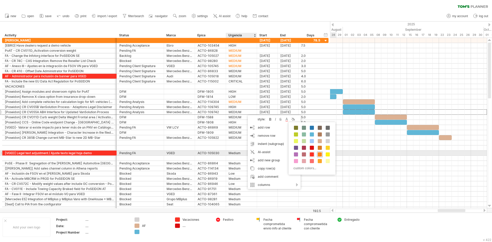
click at [319, 155] on span at bounding box center [320, 154] width 4 height 4
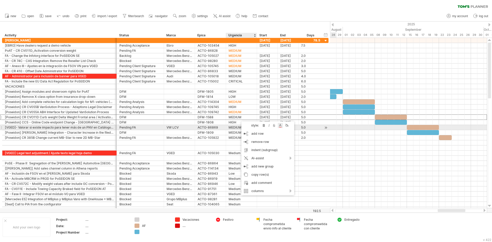
click at [280, 126] on div at bounding box center [280, 125] width 5 height 5
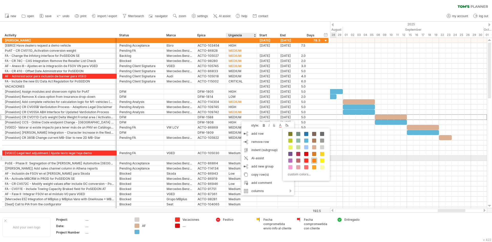
click at [314, 159] on span at bounding box center [314, 161] width 4 height 4
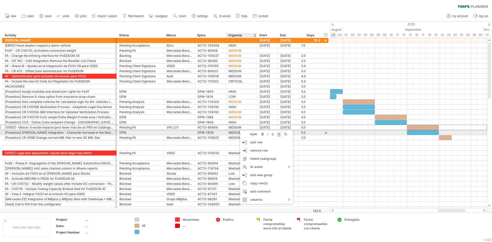
click at [279, 133] on div at bounding box center [278, 134] width 5 height 5
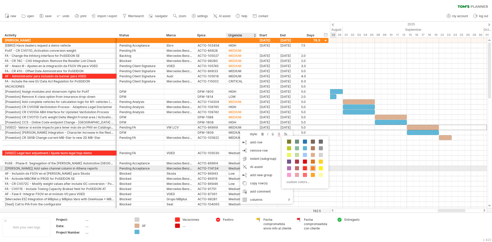
click at [313, 168] on span at bounding box center [313, 168] width 4 height 4
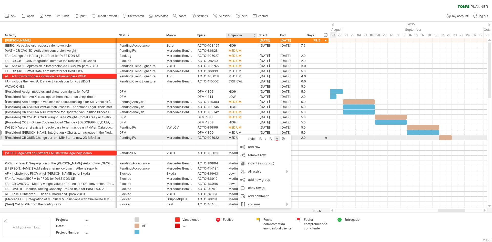
click at [278, 139] on div at bounding box center [276, 138] width 5 height 5
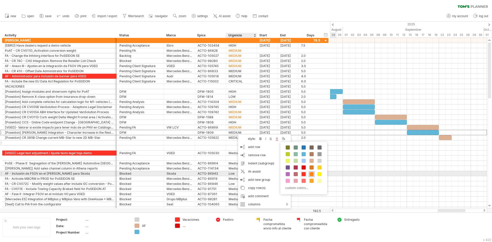
drag, startPoint x: 311, startPoint y: 173, endPoint x: 257, endPoint y: 143, distance: 62.2
click at [310, 173] on span at bounding box center [311, 174] width 4 height 4
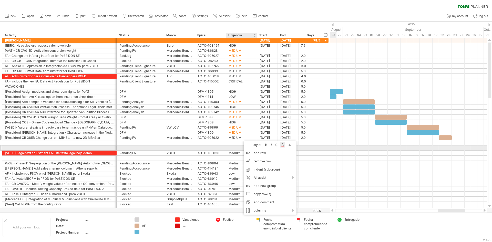
click at [284, 146] on div at bounding box center [282, 144] width 5 height 5
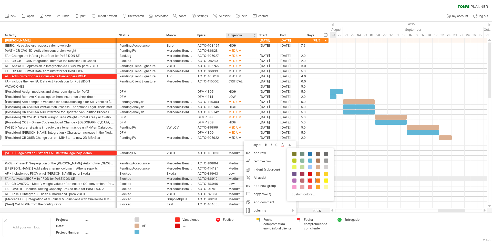
click at [317, 180] on span at bounding box center [318, 180] width 4 height 4
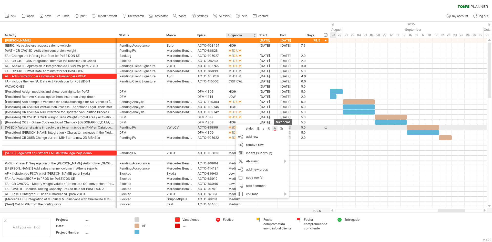
click at [276, 126] on div at bounding box center [274, 128] width 5 height 5
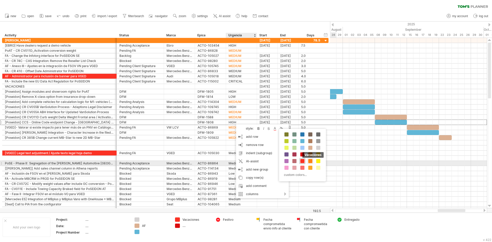
click at [301, 161] on span at bounding box center [302, 161] width 4 height 4
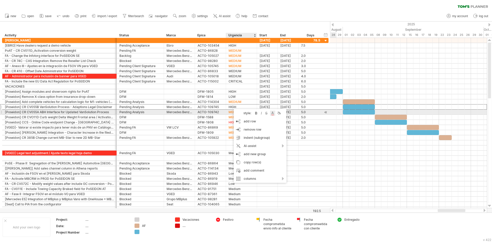
click at [271, 112] on div at bounding box center [272, 113] width 5 height 5
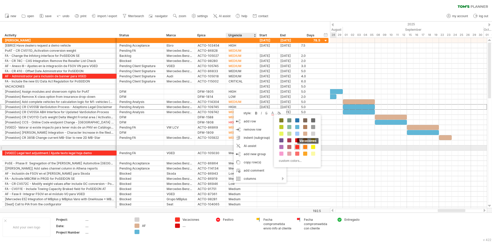
click at [296, 146] on span at bounding box center [297, 147] width 4 height 4
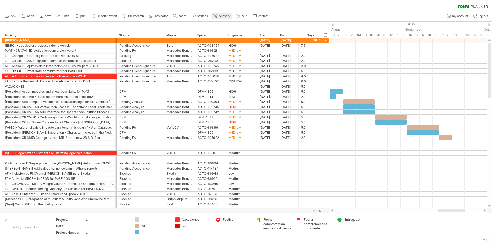
click at [221, 16] on span "AI assist" at bounding box center [225, 16] width 12 height 4
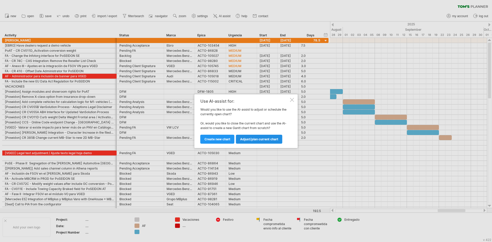
click at [256, 142] on link "Adjust/plan current chart" at bounding box center [259, 139] width 46 height 9
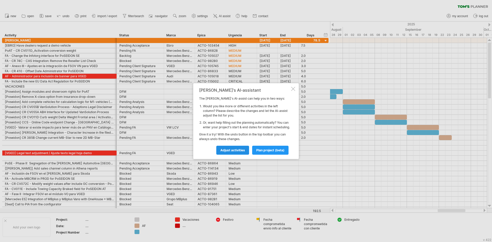
click at [240, 151] on span "Adjust activities" at bounding box center [232, 150] width 25 height 4
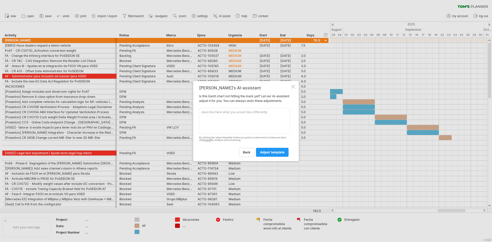
click at [237, 116] on textarea at bounding box center [244, 121] width 91 height 26
type textarea "Change to bold the text "HIGH""
click at [279, 154] on span "adjust template" at bounding box center [272, 152] width 24 height 4
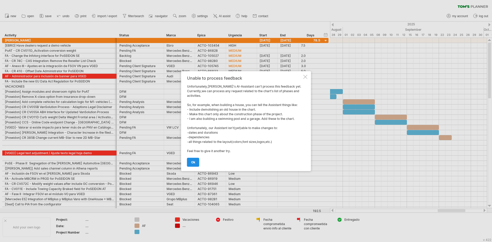
click at [191, 163] on span "ok" at bounding box center [193, 162] width 4 height 4
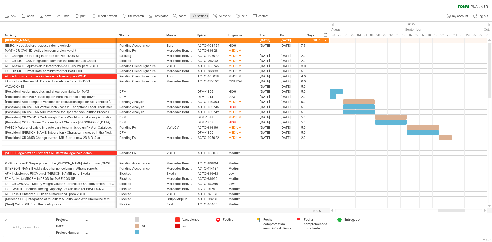
click at [197, 14] on link "settings" at bounding box center [199, 16] width 19 height 7
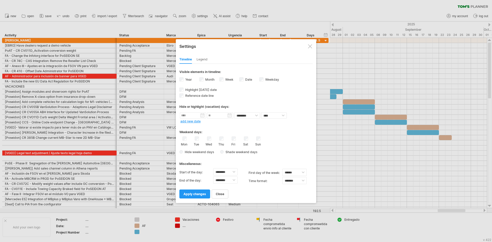
click at [208, 57] on div "Timeline Legend" at bounding box center [245, 58] width 133 height 11
click at [205, 58] on div "Legend" at bounding box center [201, 60] width 11 height 8
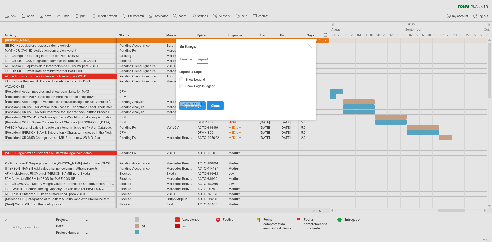
click at [216, 107] on span "close" at bounding box center [215, 106] width 8 height 4
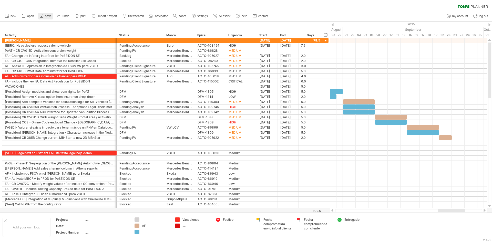
click at [47, 16] on span "save" at bounding box center [48, 16] width 6 height 4
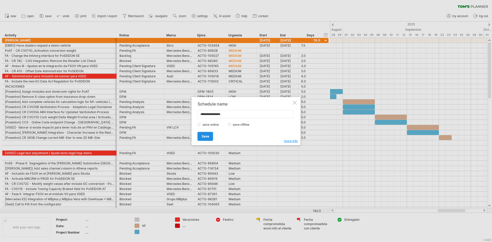
type input "**********"
click at [207, 137] on span "Save" at bounding box center [205, 136] width 7 height 4
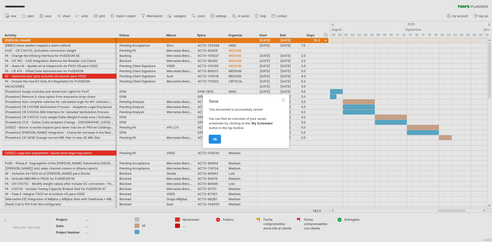
click at [214, 140] on span "ok" at bounding box center [215, 139] width 4 height 4
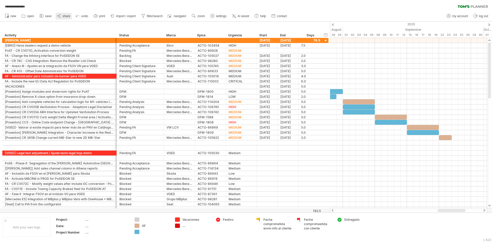
click at [60, 14] on circle at bounding box center [59, 14] width 1 height 1
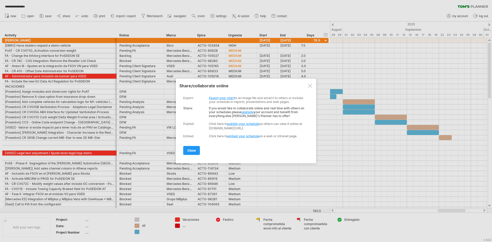
click at [241, 124] on link "publish your schedule" at bounding box center [243, 124] width 32 height 4
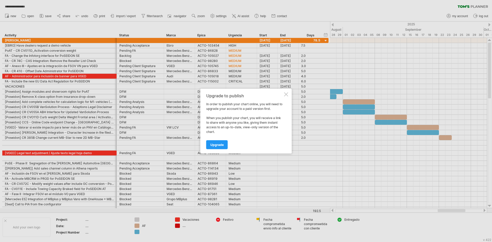
drag, startPoint x: 214, startPoint y: 145, endPoint x: 219, endPoint y: 120, distance: 25.3
click at [214, 145] on span "Upgrade" at bounding box center [216, 145] width 13 height 4
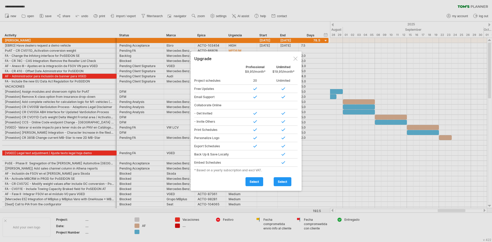
click at [294, 58] on div at bounding box center [295, 59] width 4 height 4
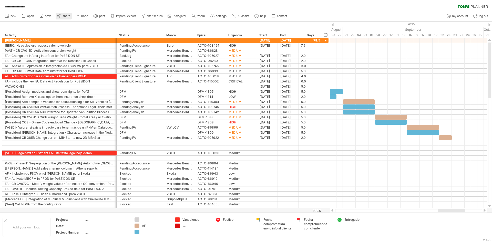
click at [65, 16] on span "share" at bounding box center [66, 16] width 8 height 4
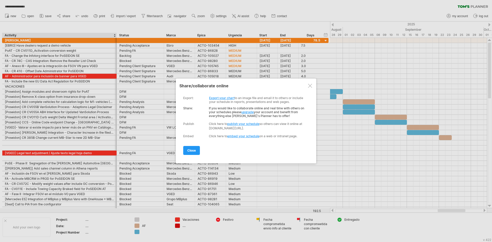
click at [250, 136] on link "embed your schedule" at bounding box center [243, 136] width 32 height 4
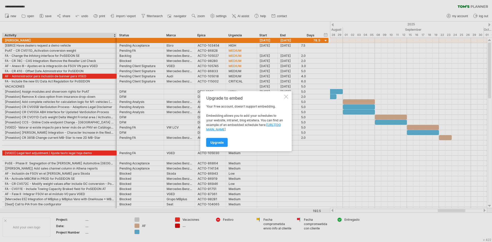
click at [285, 96] on div at bounding box center [286, 96] width 4 height 4
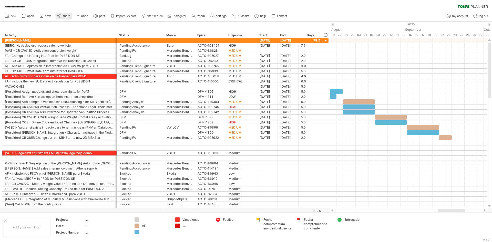
click at [62, 15] on link "share" at bounding box center [64, 16] width 16 height 7
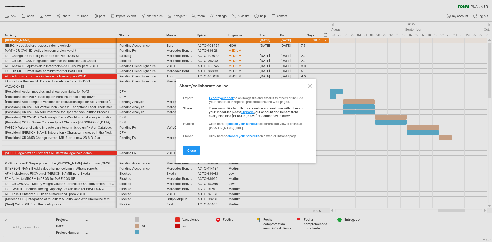
click at [218, 97] on link "Export your chart" at bounding box center [221, 98] width 25 height 4
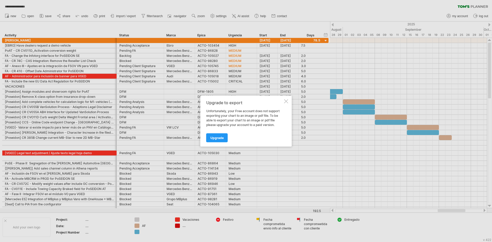
click at [285, 101] on div at bounding box center [286, 101] width 4 height 4
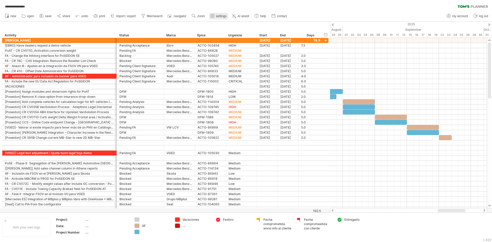
click at [219, 16] on span "settings" at bounding box center [221, 16] width 10 height 4
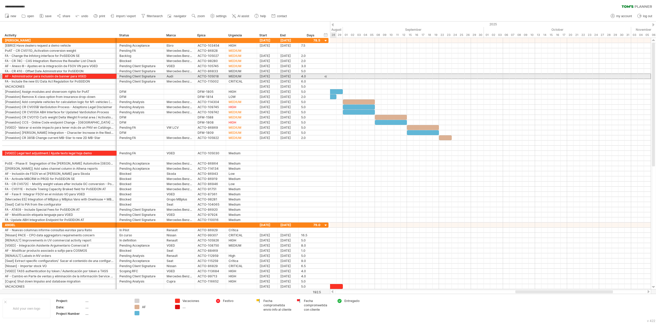
click at [326, 74] on div "**********" at bounding box center [165, 75] width 326 height 5
click at [325, 76] on div at bounding box center [325, 76] width 5 height 5
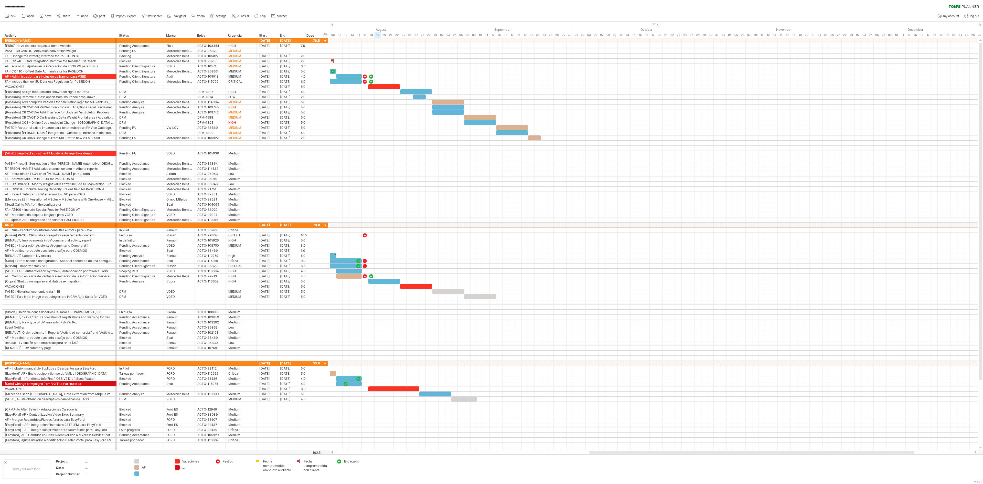
drag, startPoint x: 647, startPoint y: 1, endPoint x: 732, endPoint y: 13, distance: 86.5
click at [491, 14] on div "new" at bounding box center [491, 16] width 983 height 11
